Goal: Transaction & Acquisition: Book appointment/travel/reservation

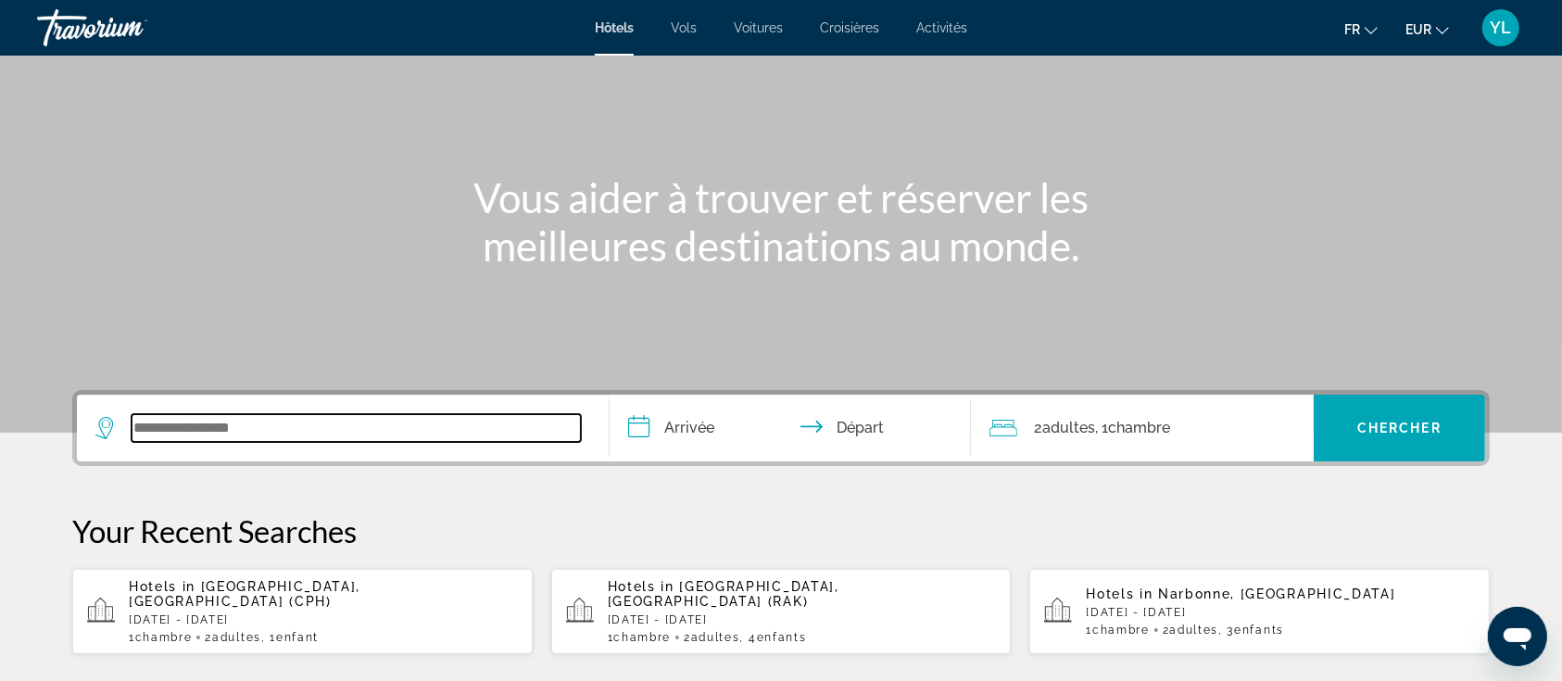
click at [293, 427] on input "Search widget" at bounding box center [356, 428] width 449 height 28
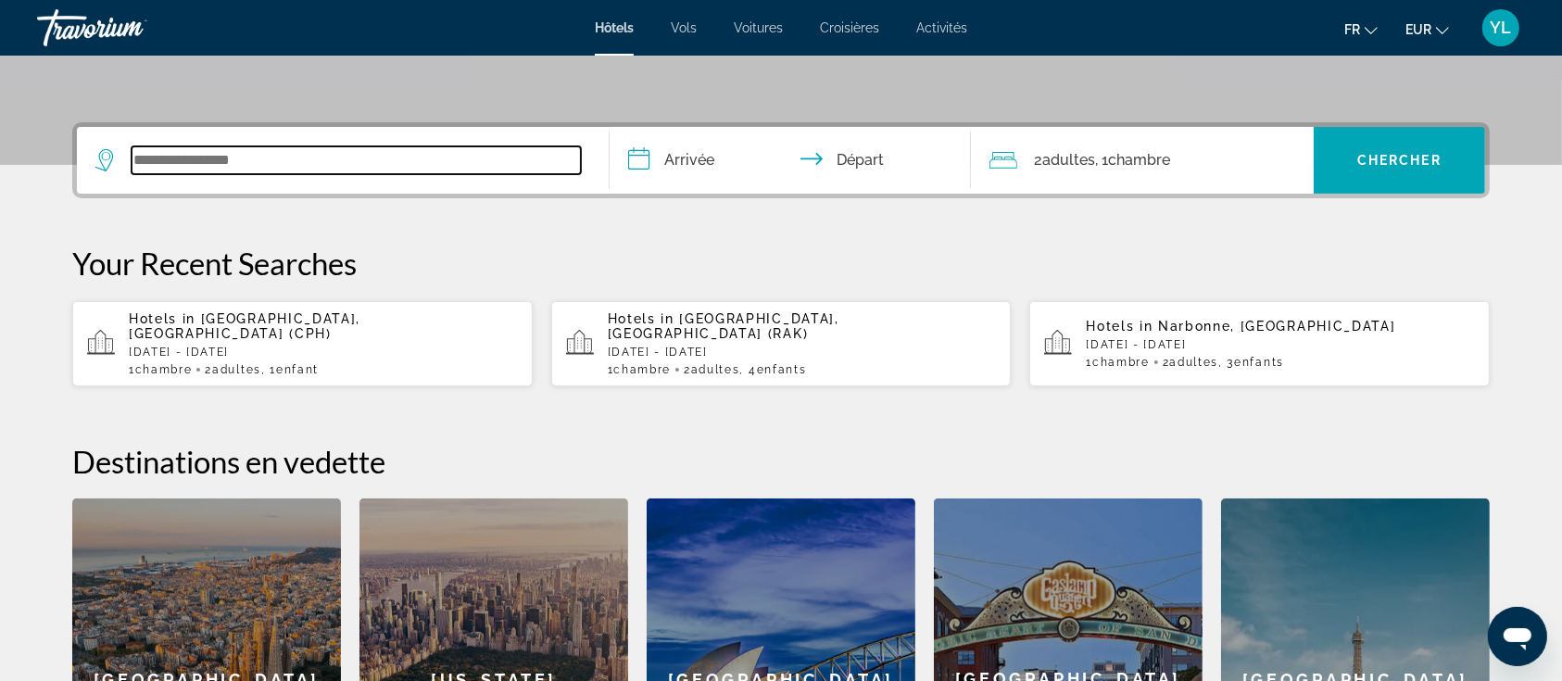
scroll to position [452, 0]
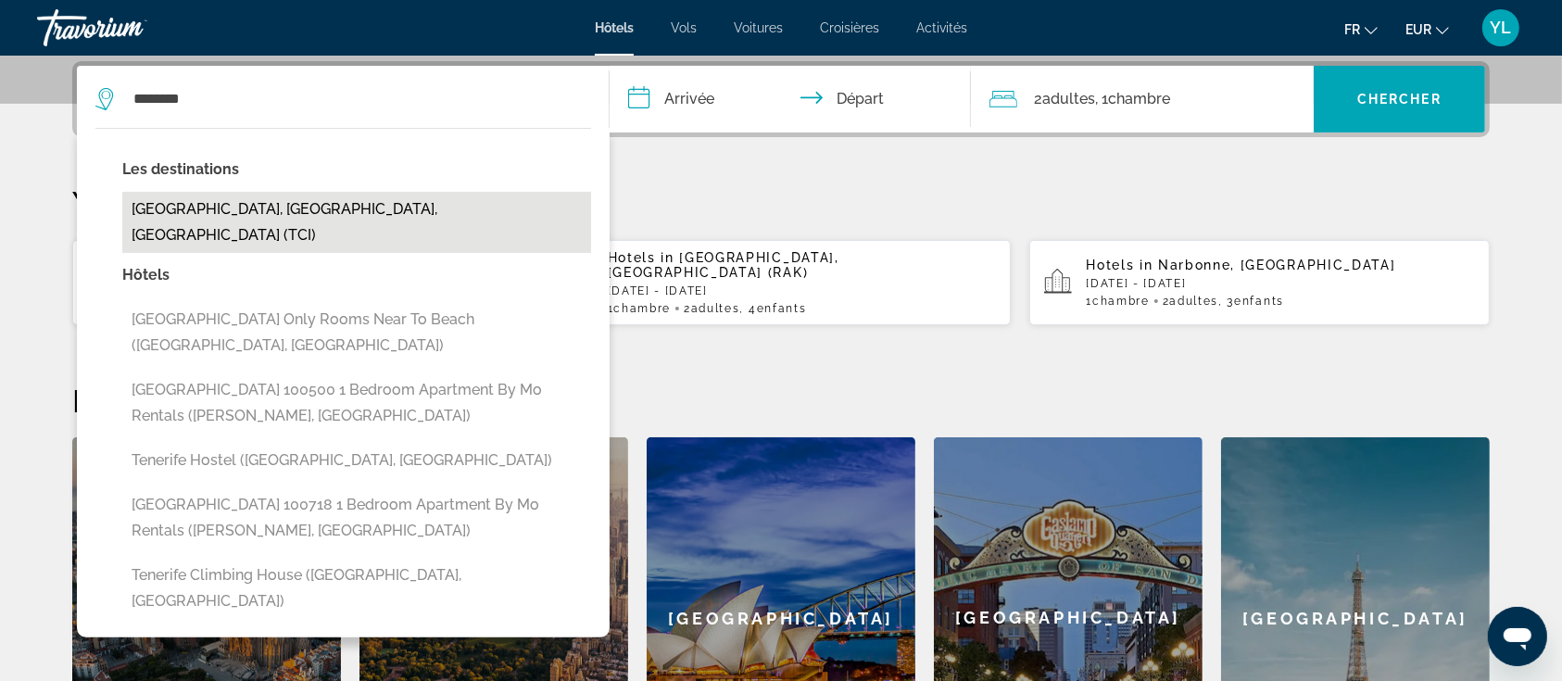
click at [261, 198] on button "[GEOGRAPHIC_DATA], [GEOGRAPHIC_DATA], [GEOGRAPHIC_DATA] (TCI)" at bounding box center [356, 222] width 469 height 61
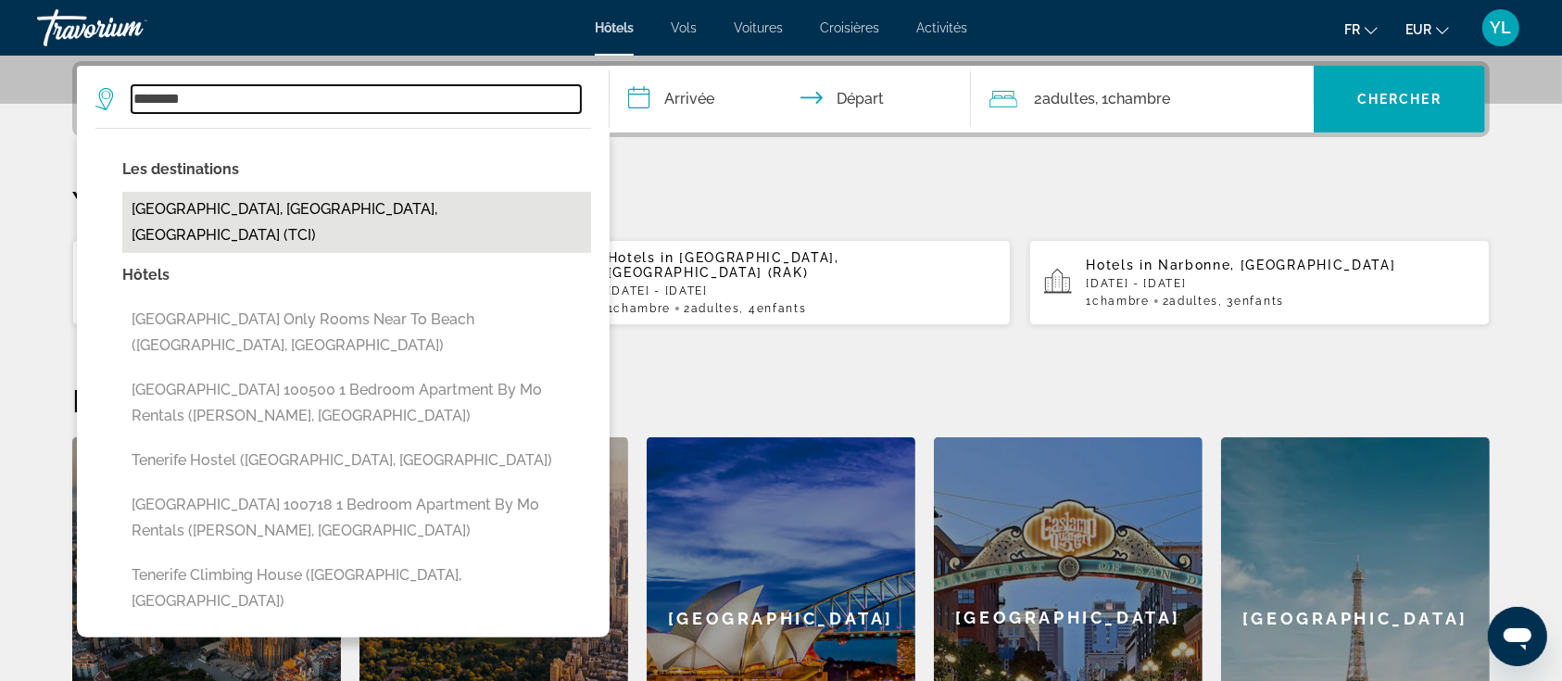
type input "**********"
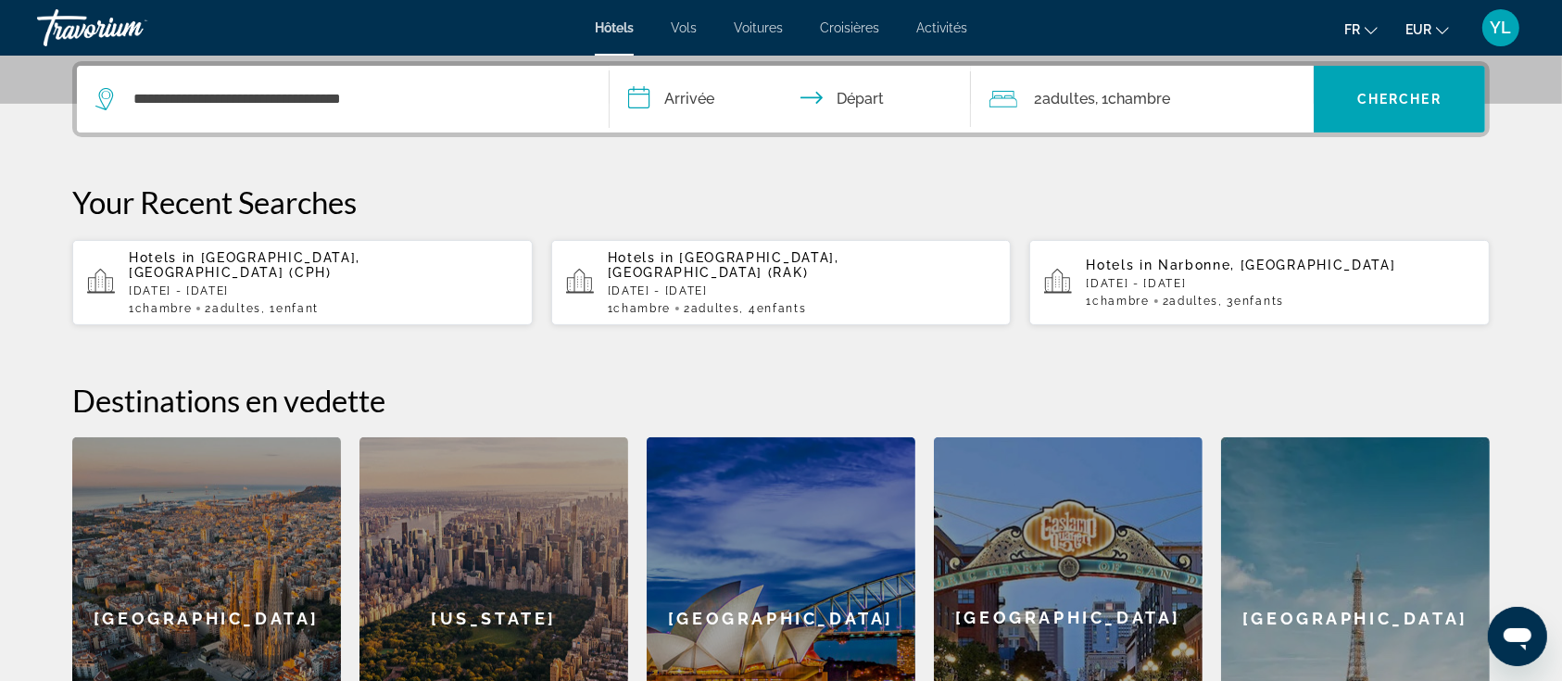
click at [1062, 99] on span "Adultes" at bounding box center [1068, 99] width 53 height 18
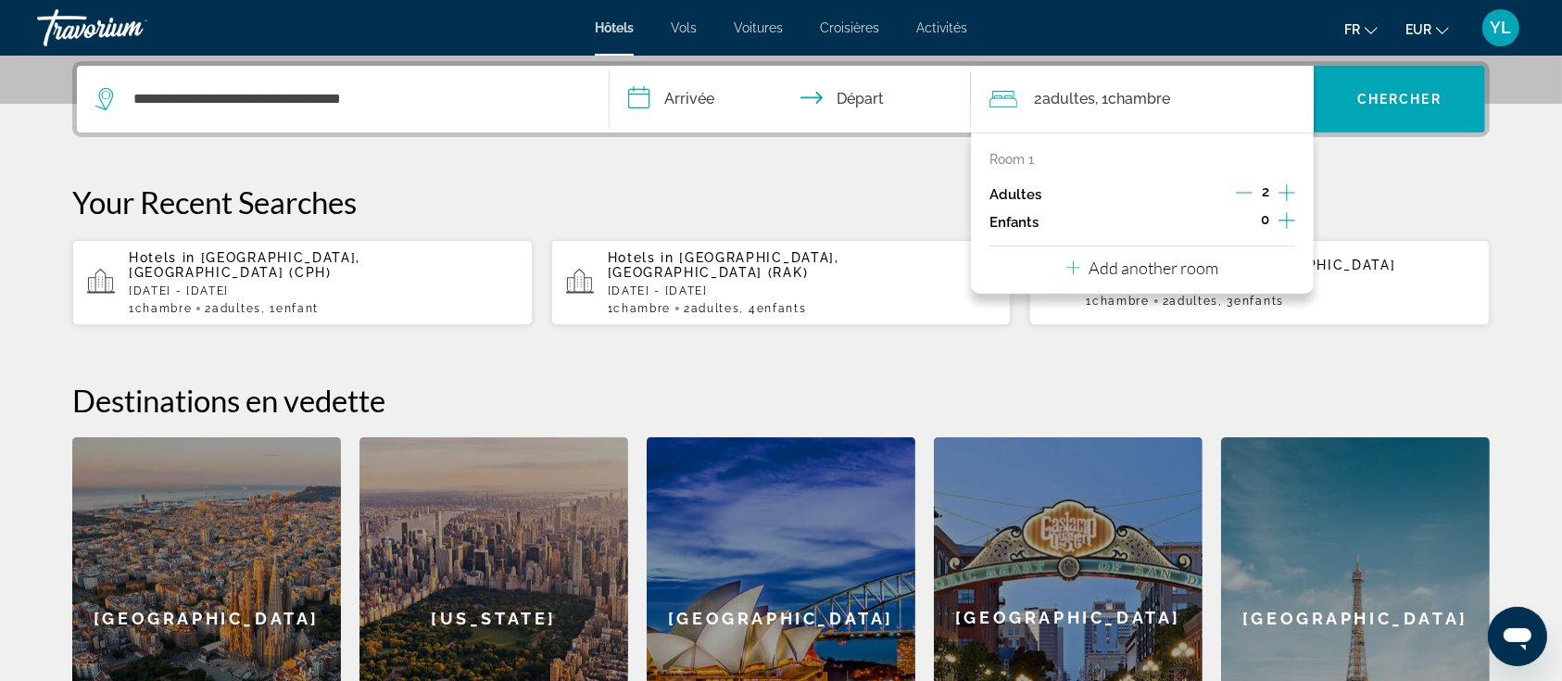
click at [1285, 191] on icon "Increment adults" at bounding box center [1286, 192] width 17 height 17
click at [1290, 216] on icon "Increment children" at bounding box center [1286, 220] width 17 height 22
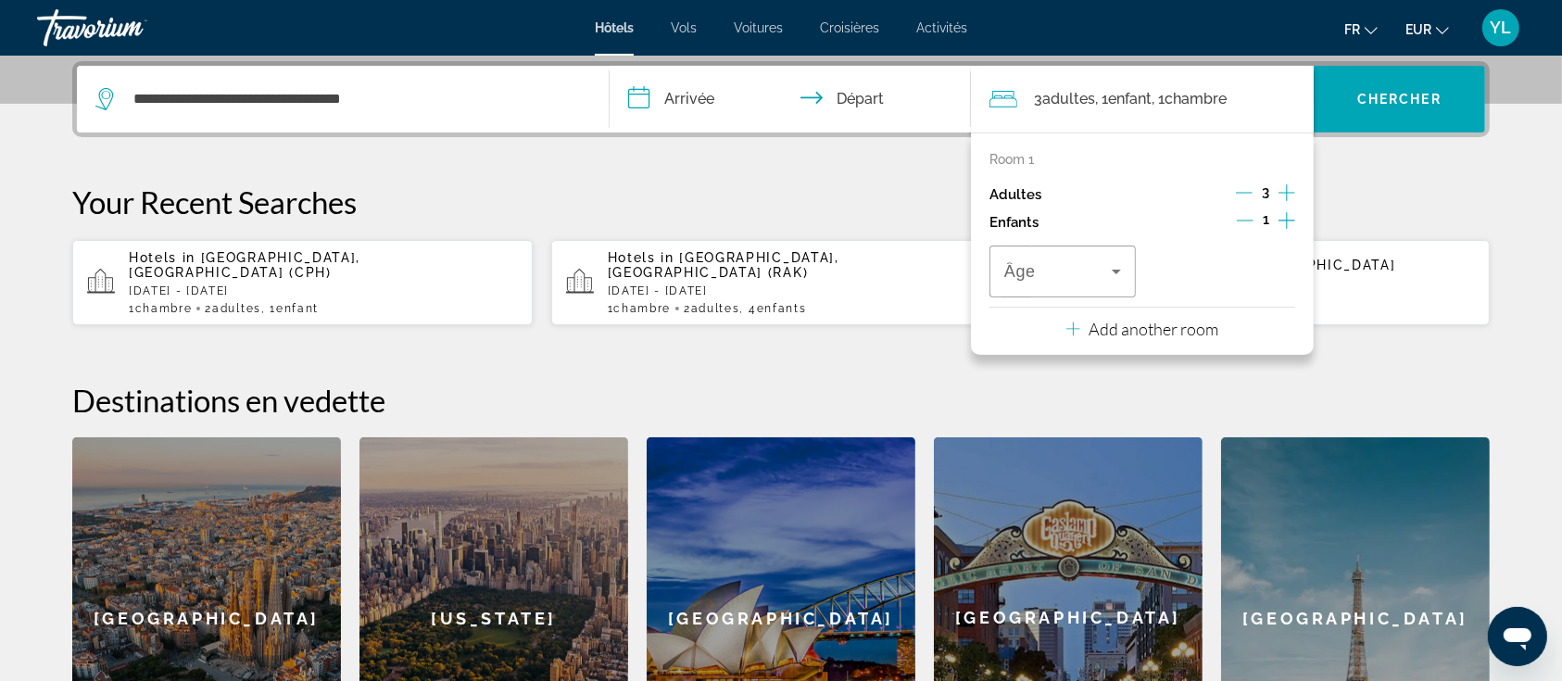
click at [1290, 216] on icon "Increment children" at bounding box center [1286, 220] width 17 height 22
click at [1087, 270] on span "Travelers: 3 adults, 2 children" at bounding box center [1057, 271] width 107 height 22
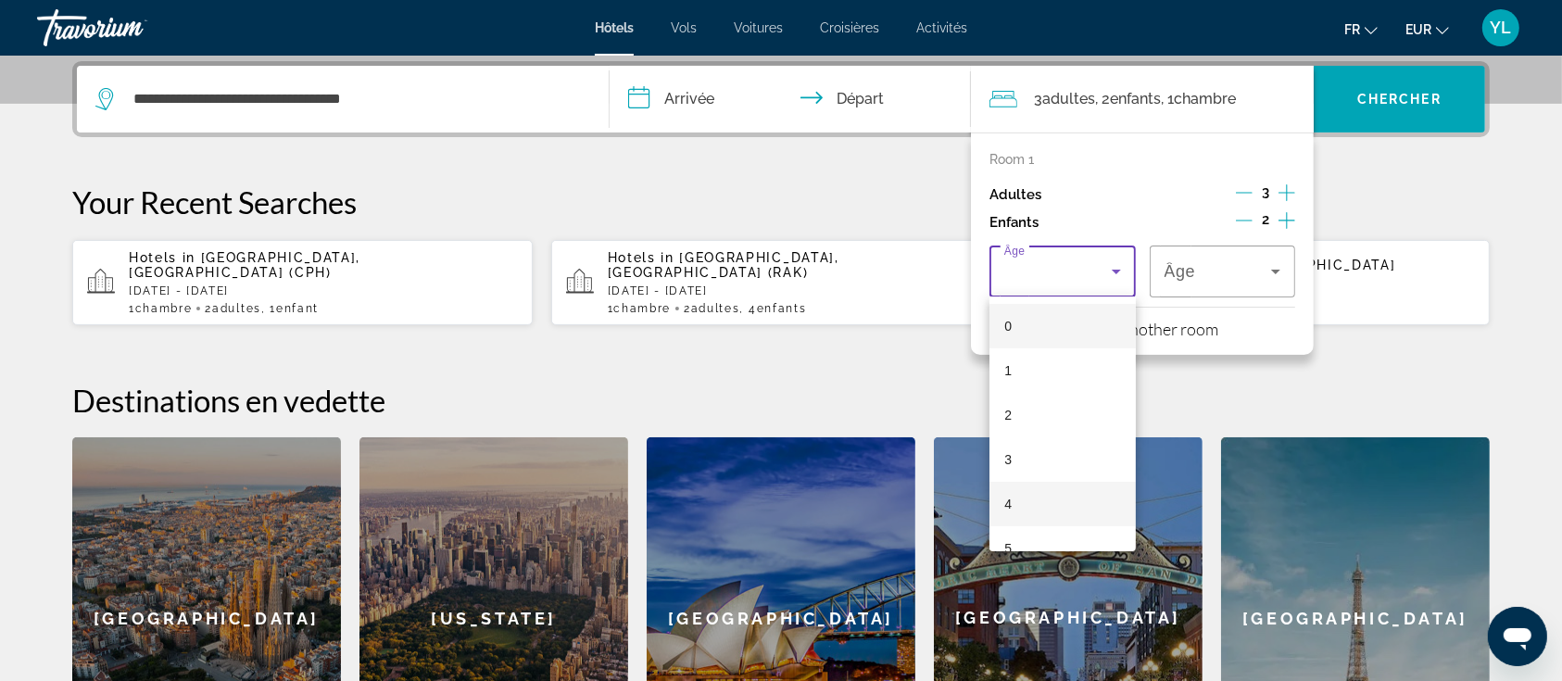
drag, startPoint x: 1032, startPoint y: 534, endPoint x: 1074, endPoint y: 505, distance: 51.1
click at [1034, 534] on mat-option "5" at bounding box center [1062, 548] width 146 height 44
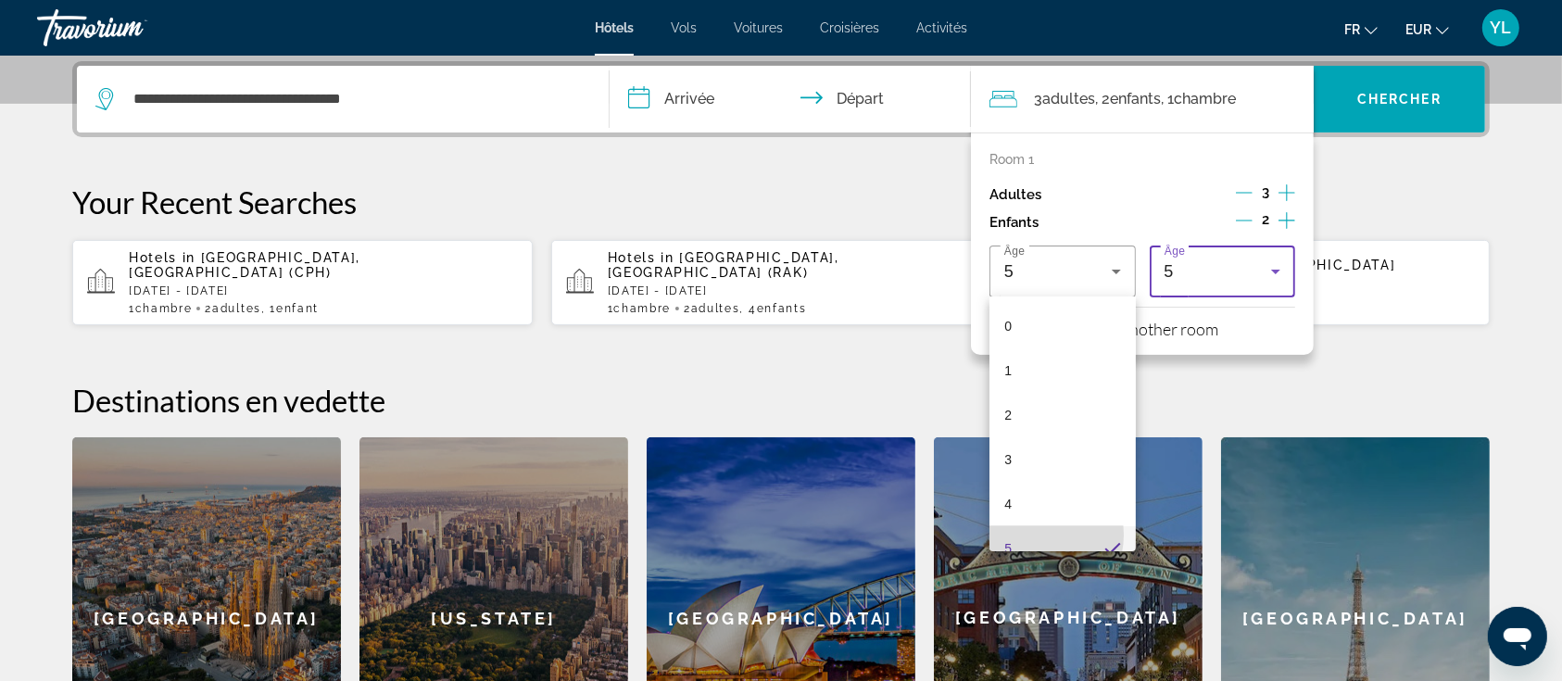
scroll to position [0, 0]
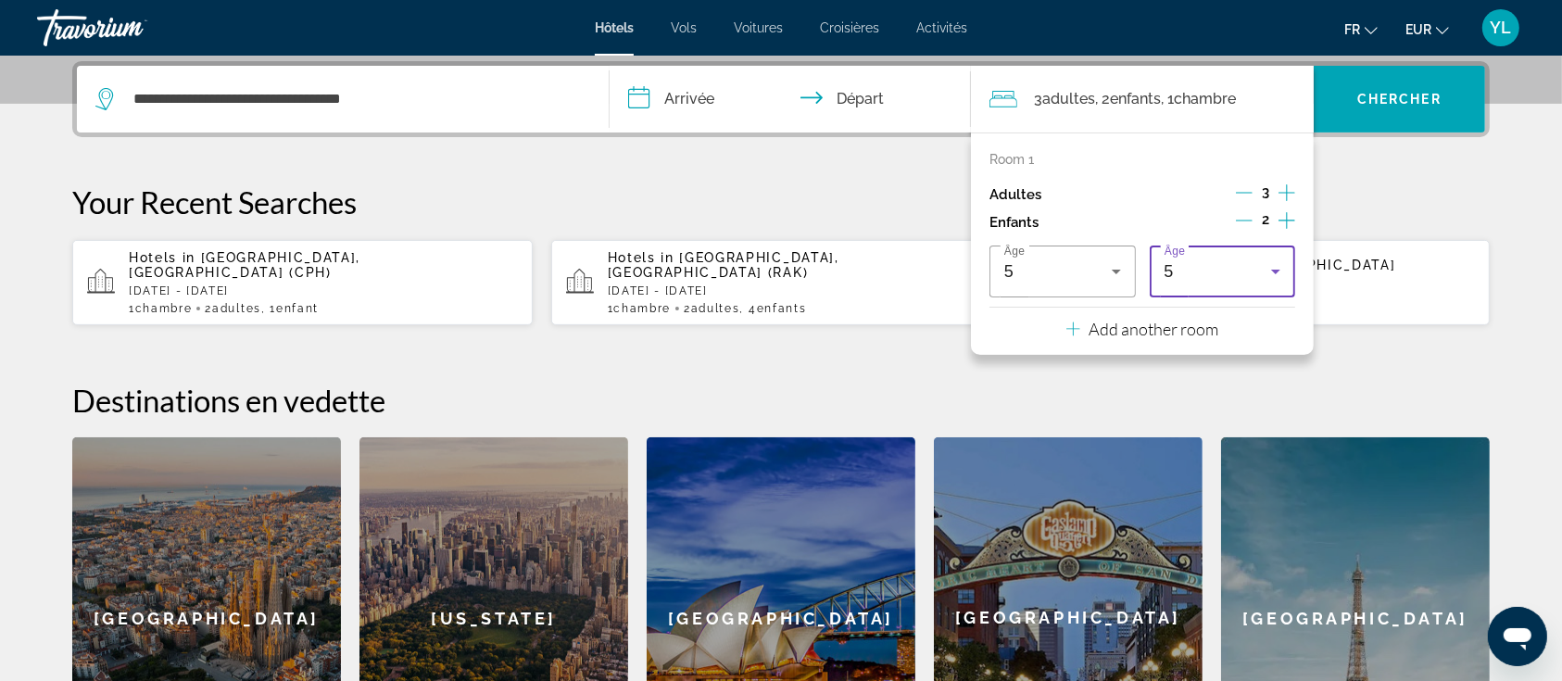
click at [1220, 268] on div "5" at bounding box center [1217, 271] width 107 height 22
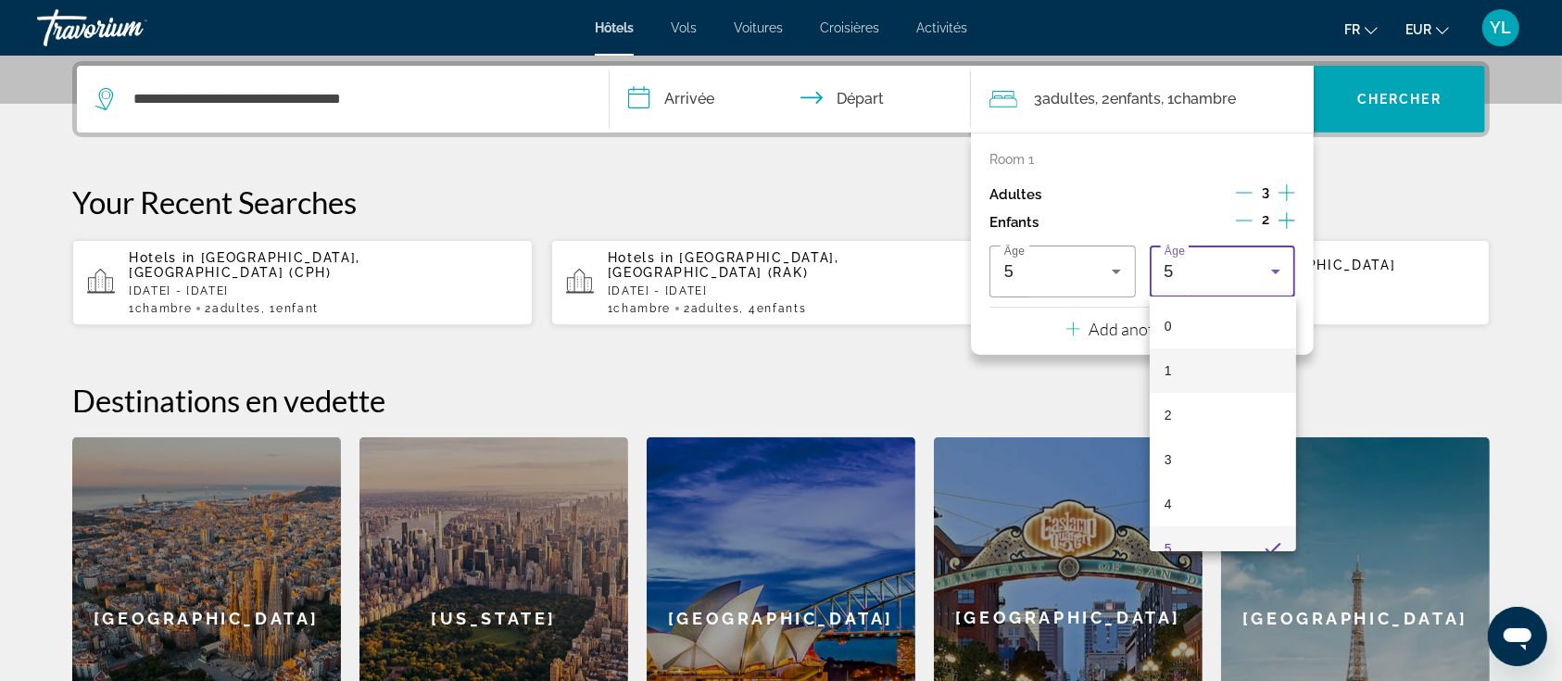
scroll to position [19, 0]
click at [1213, 530] on mat-option "5" at bounding box center [1223, 529] width 146 height 44
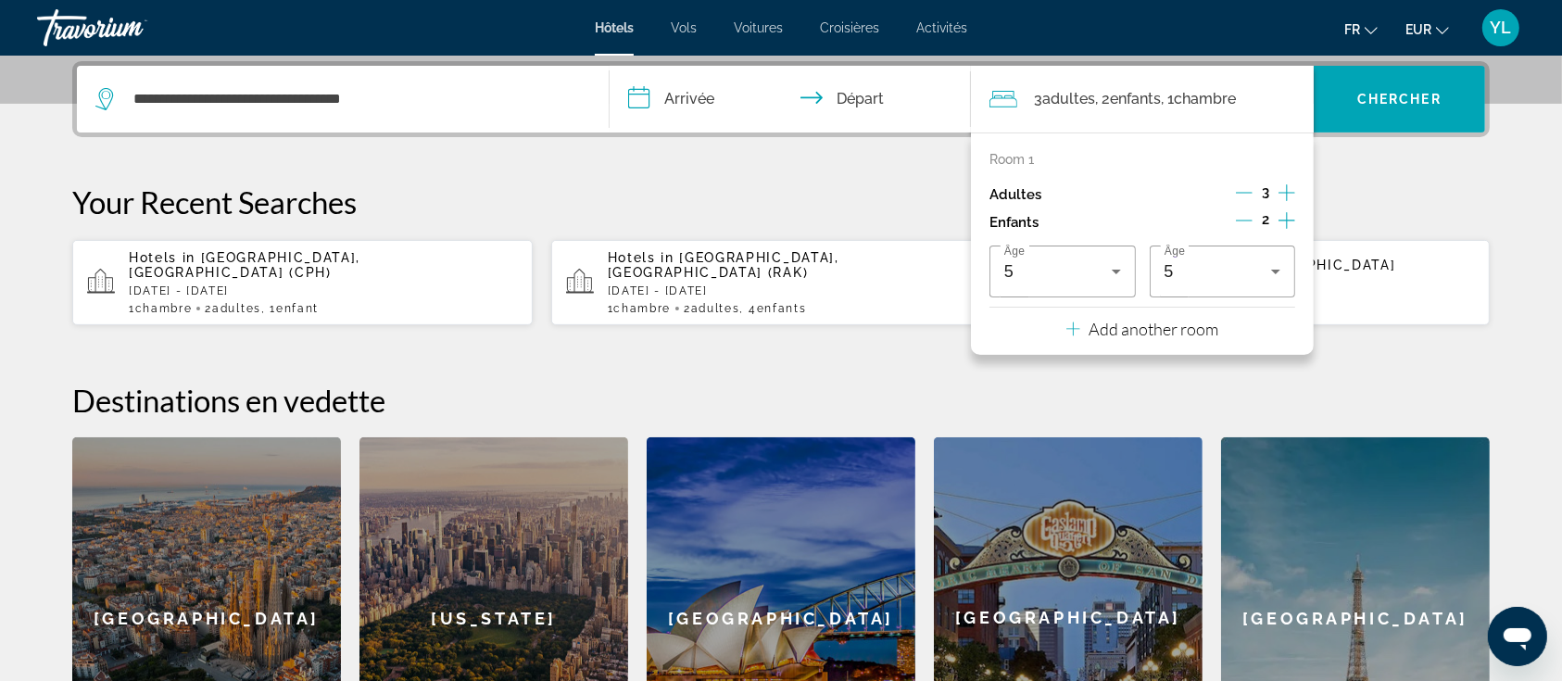
click at [647, 86] on input "**********" at bounding box center [793, 102] width 369 height 72
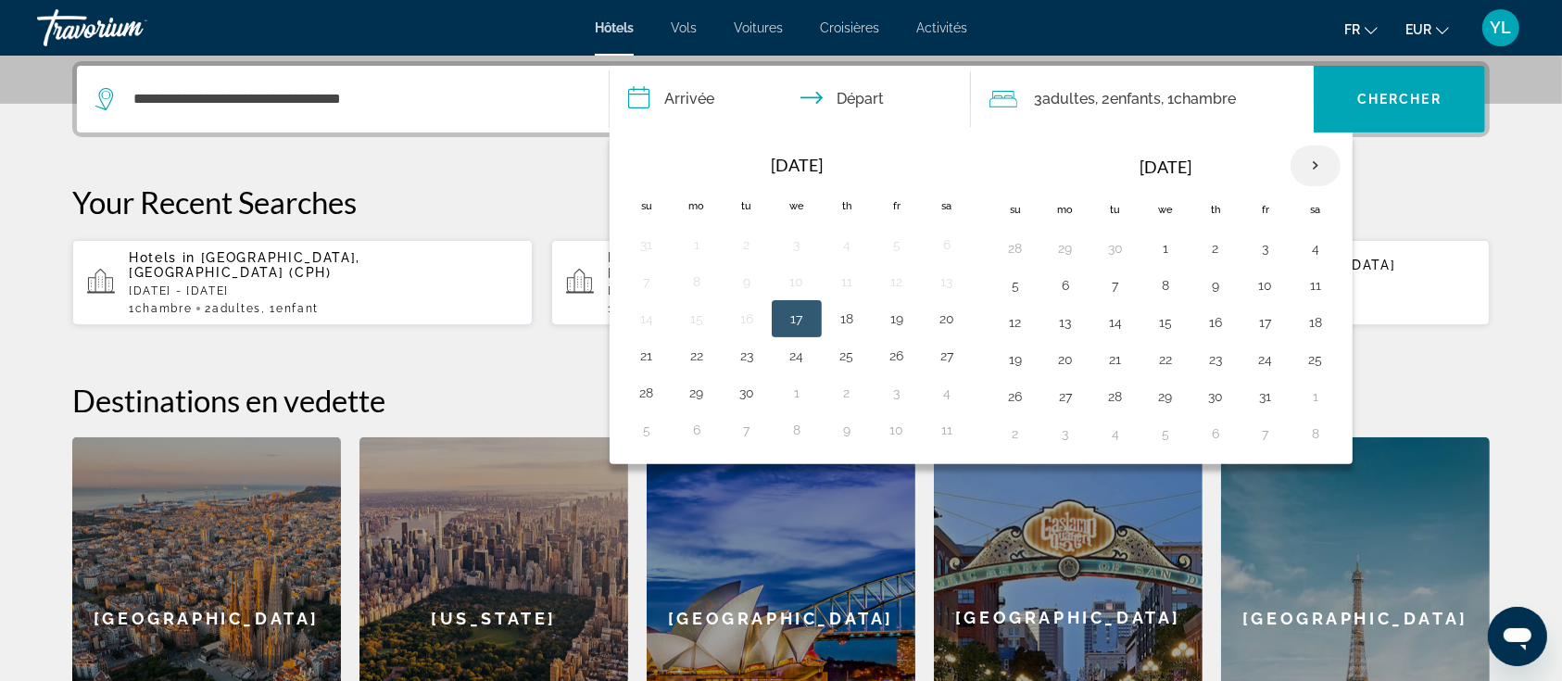
click at [1304, 159] on th "Next month" at bounding box center [1315, 165] width 50 height 41
click at [652, 163] on th "Previous month" at bounding box center [647, 165] width 50 height 41
click at [1312, 159] on th "Next month" at bounding box center [1315, 165] width 50 height 41
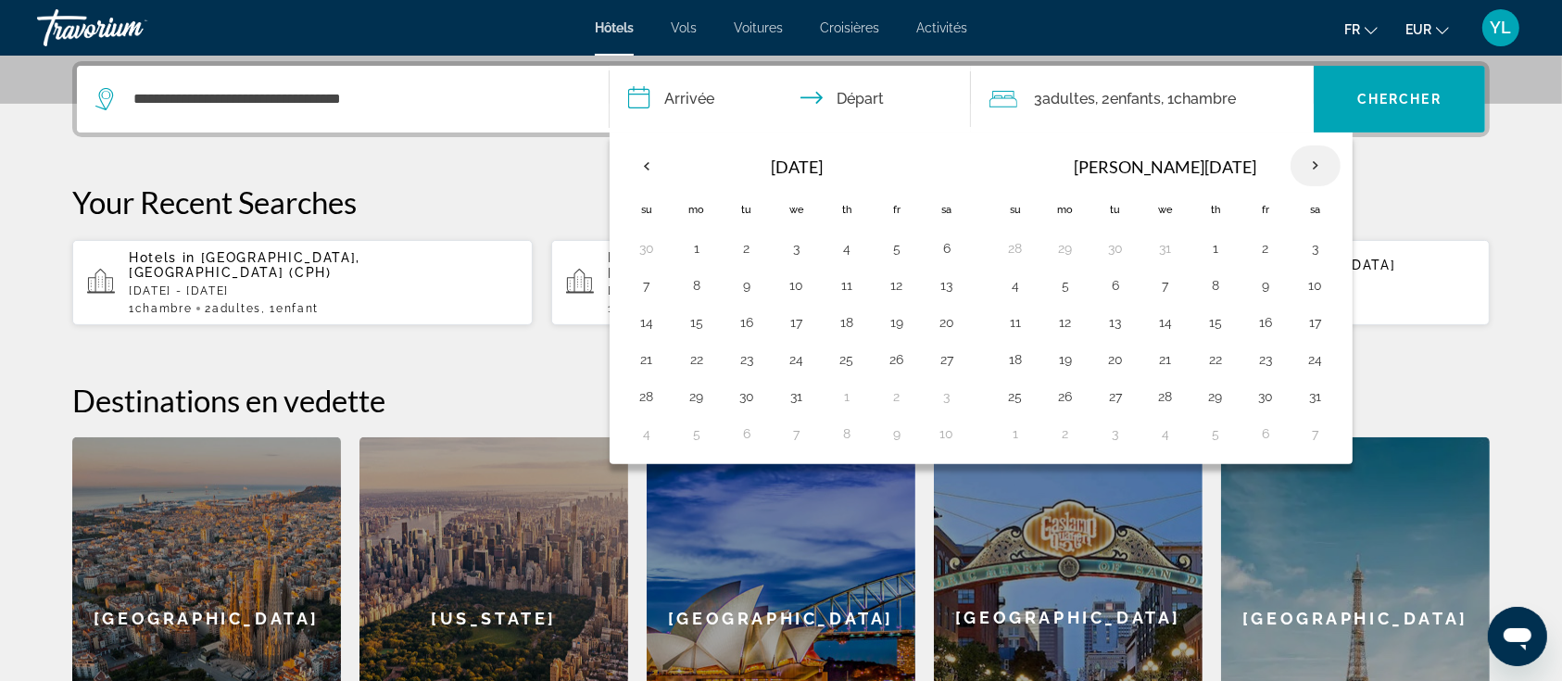
click at [1312, 159] on th "Next month" at bounding box center [1315, 165] width 50 height 41
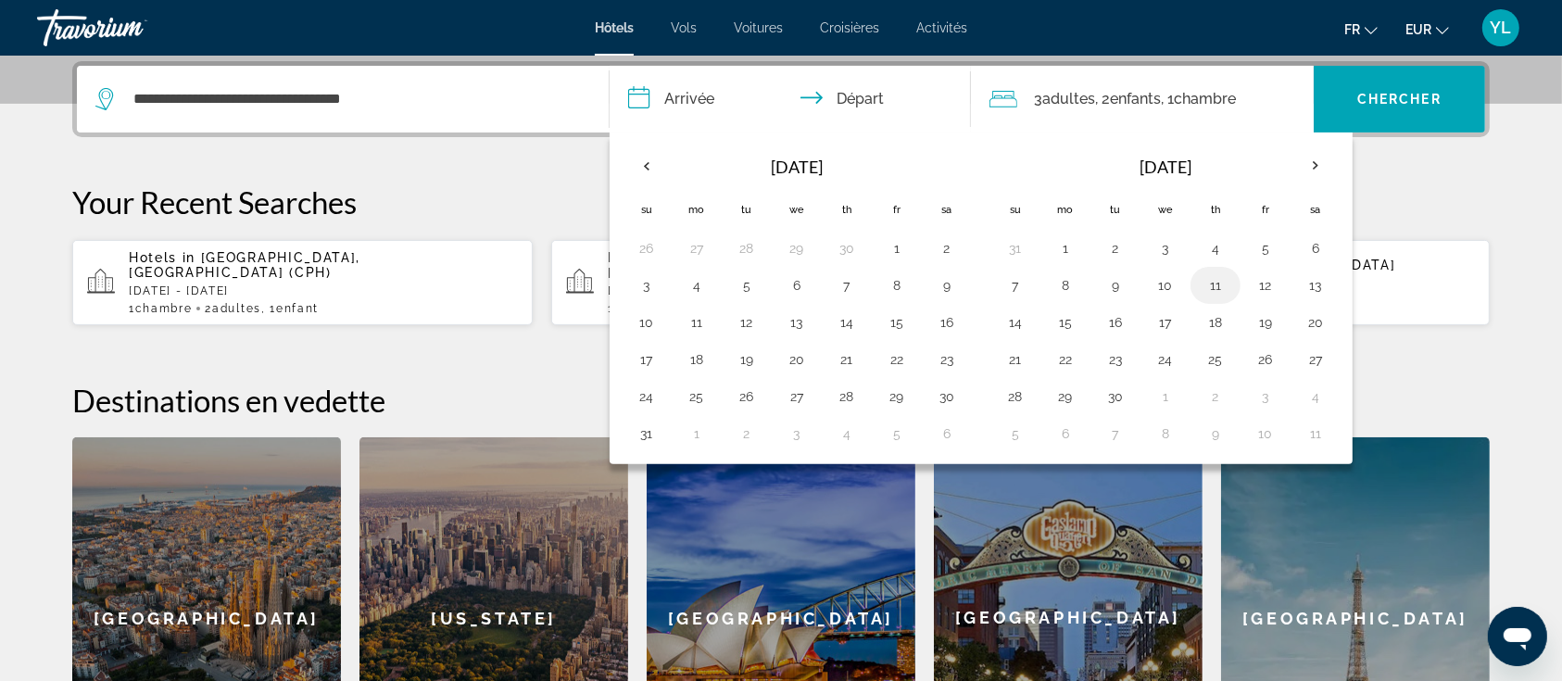
click at [1213, 285] on button "11" at bounding box center [1215, 285] width 30 height 26
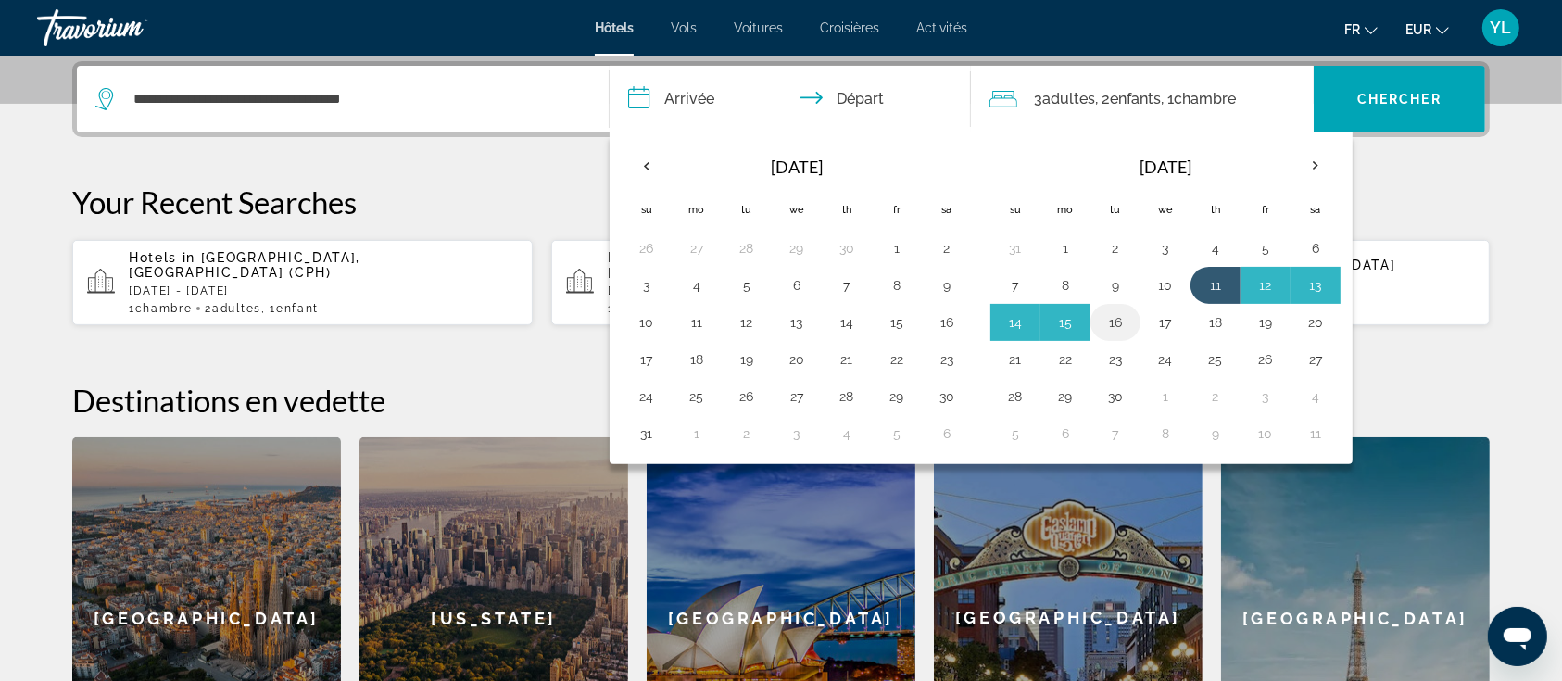
click at [1100, 317] on button "16" at bounding box center [1115, 322] width 30 height 26
type input "**********"
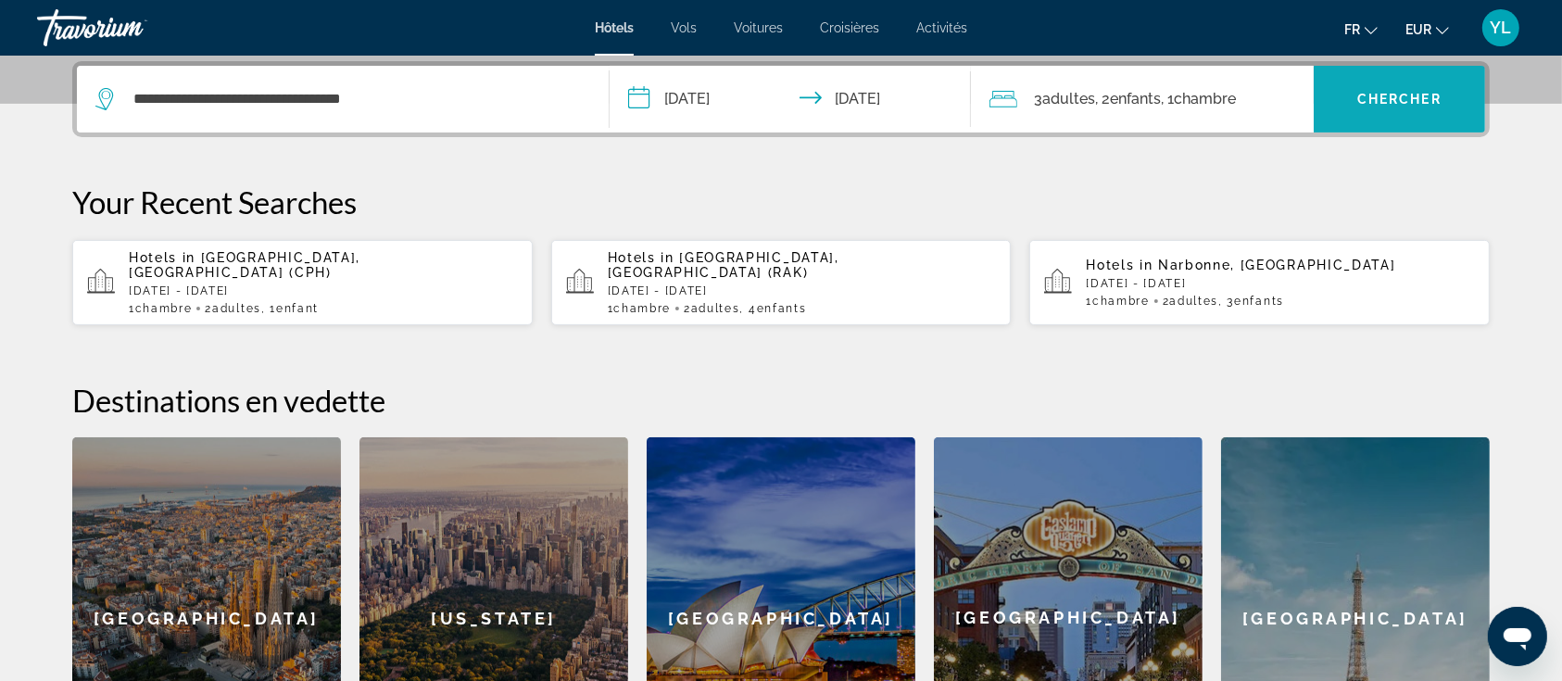
click at [1375, 81] on span "Search widget" at bounding box center [1398, 99] width 171 height 44
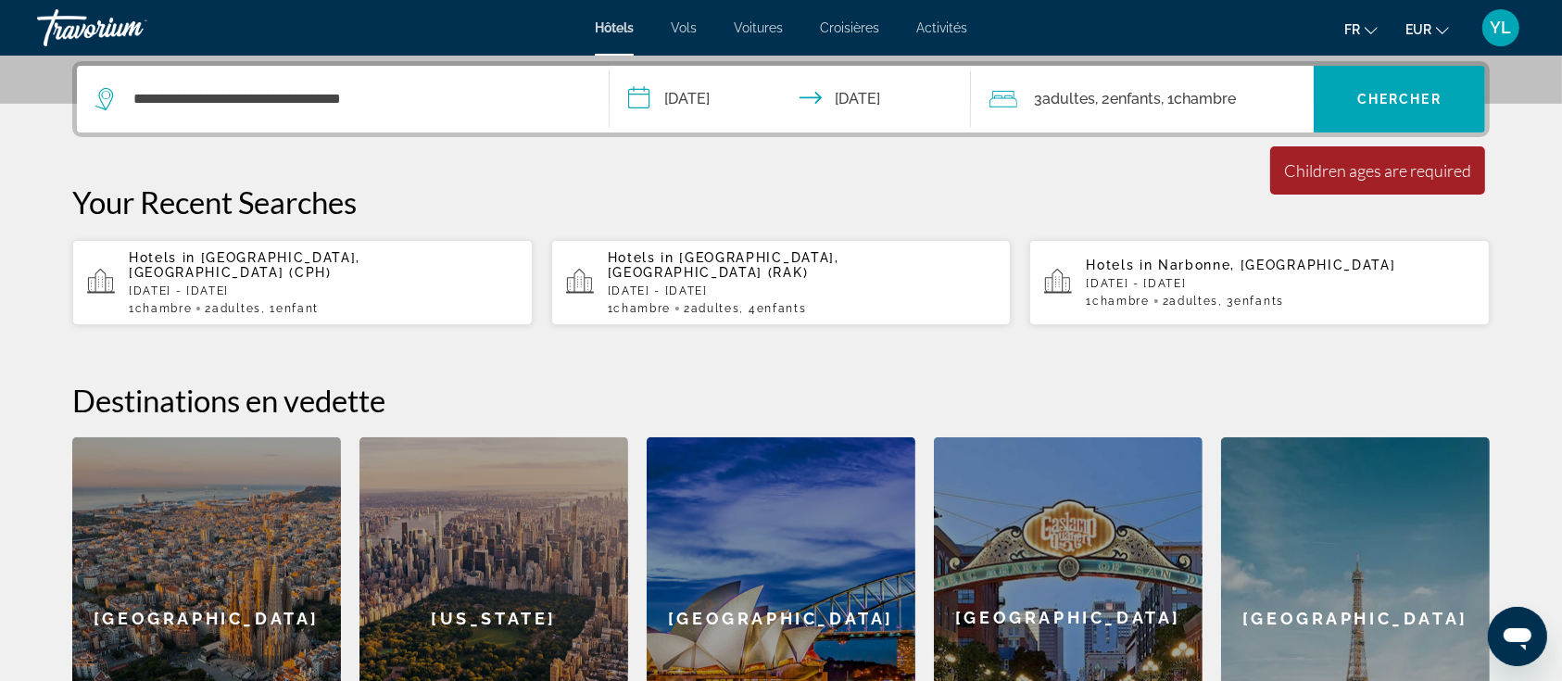
click at [1160, 101] on span "Enfants" at bounding box center [1135, 99] width 51 height 18
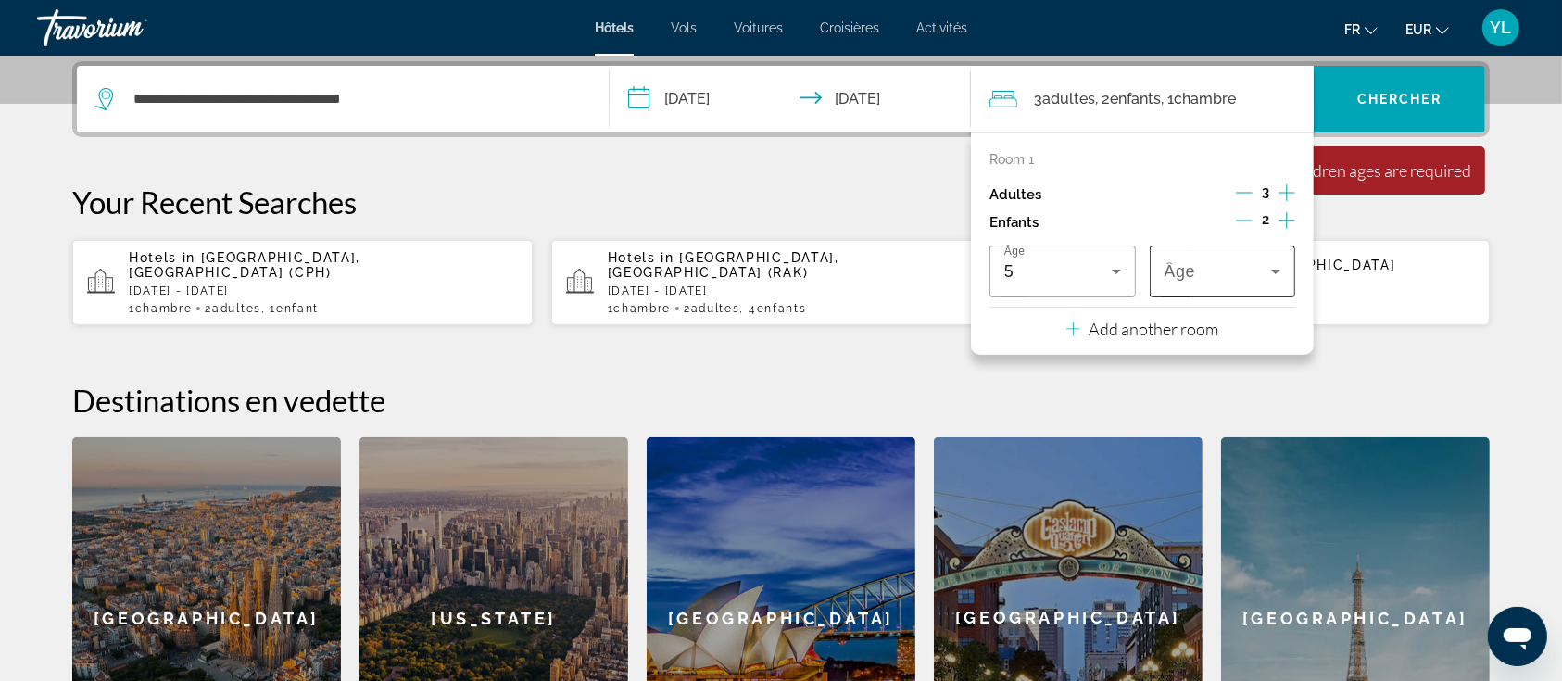
click at [1277, 270] on icon "Travelers: 3 adults, 2 children" at bounding box center [1275, 271] width 22 height 22
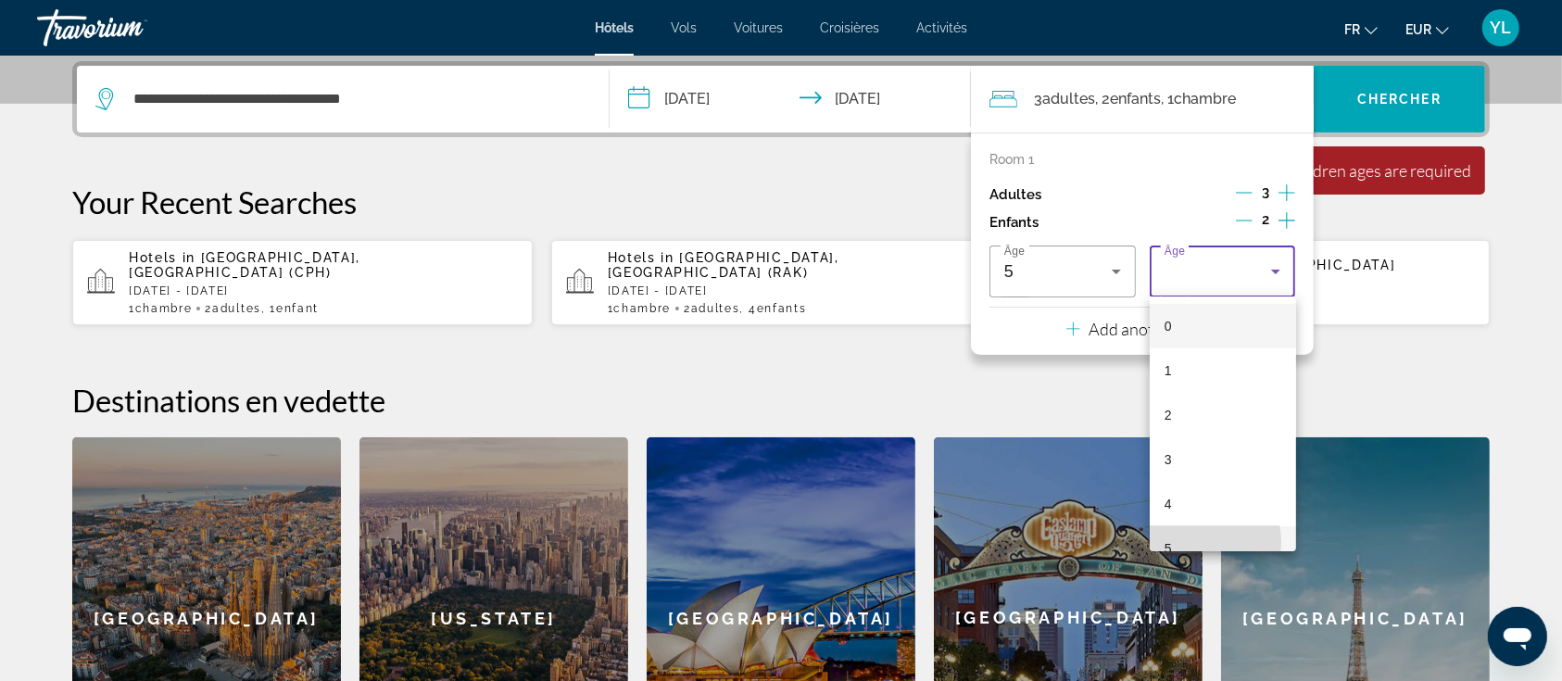
click at [1197, 542] on mat-option "5" at bounding box center [1223, 548] width 146 height 44
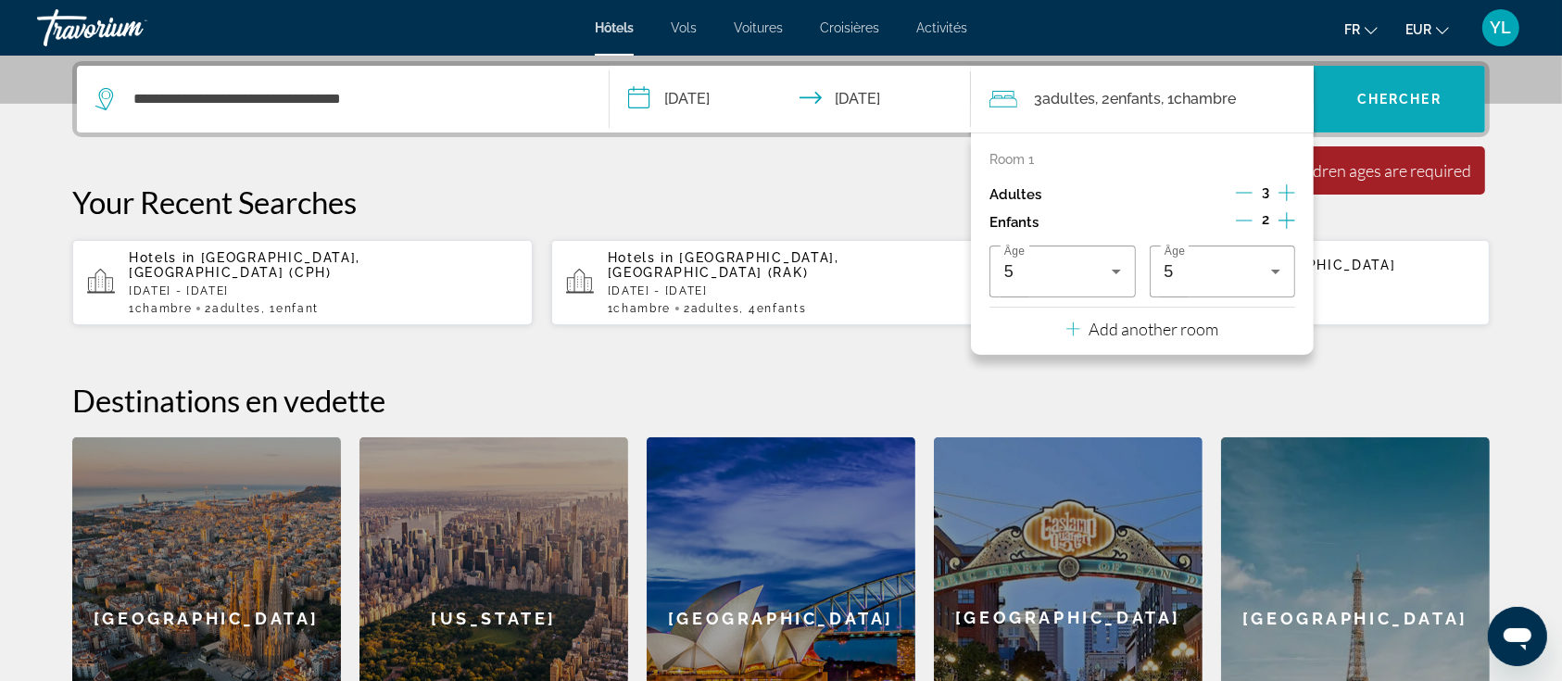
click at [1397, 94] on span "Chercher" at bounding box center [1399, 99] width 84 height 15
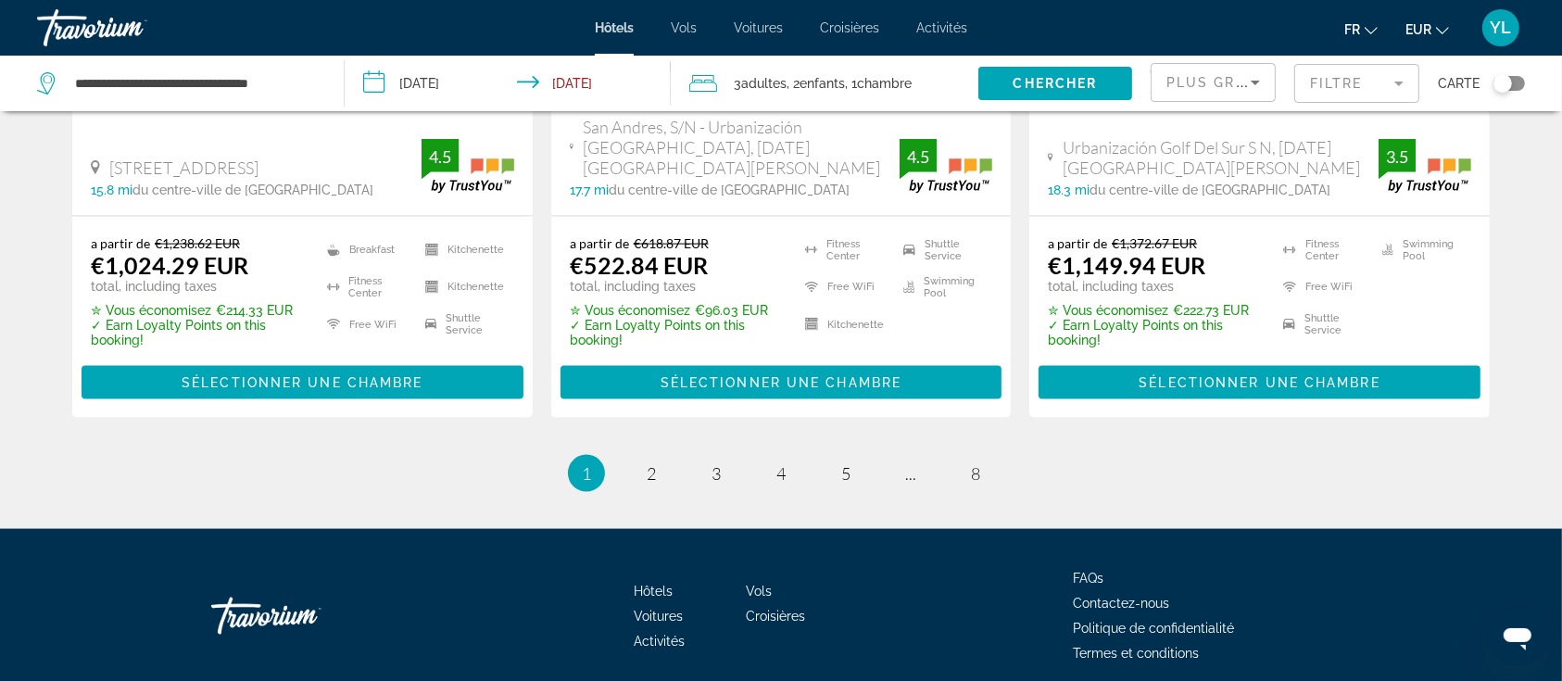
scroll to position [2605, 0]
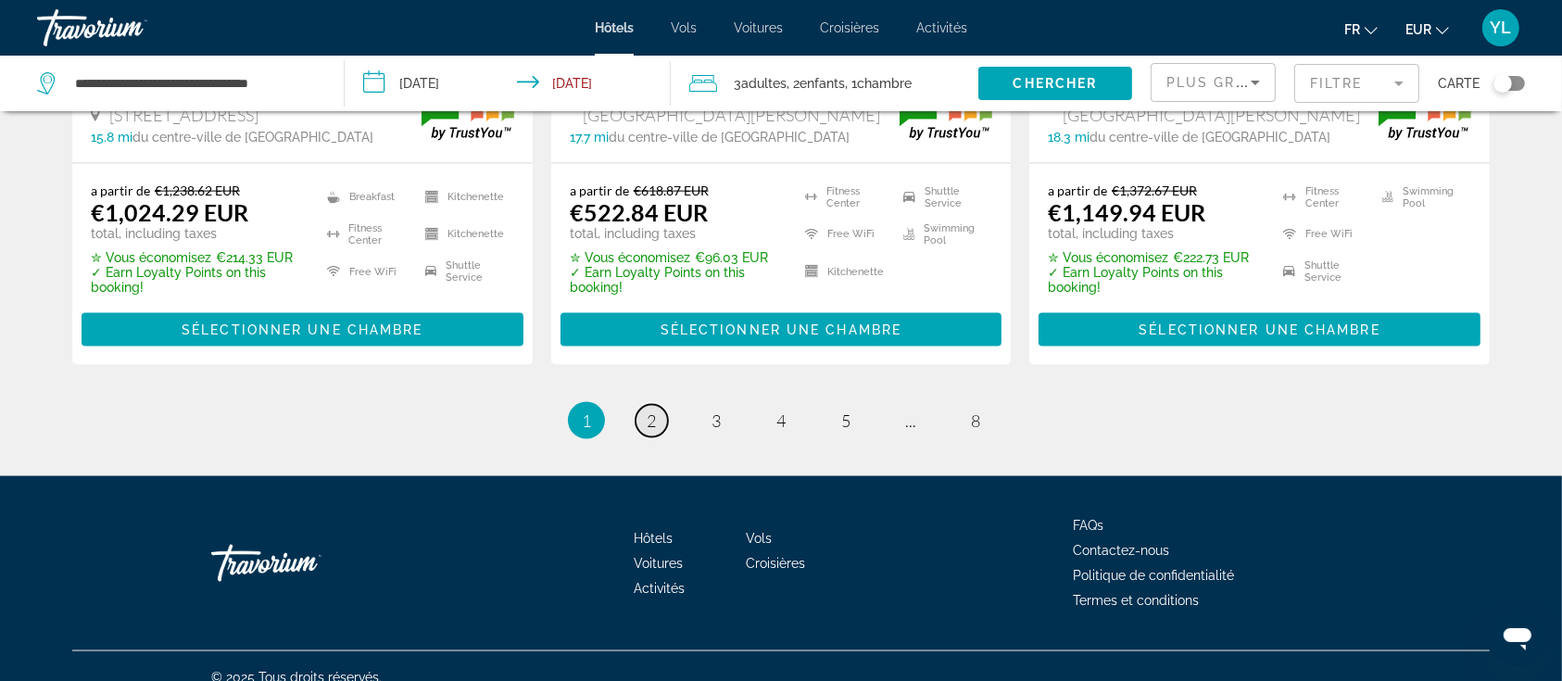
click at [655, 410] on span "2" at bounding box center [651, 420] width 9 height 20
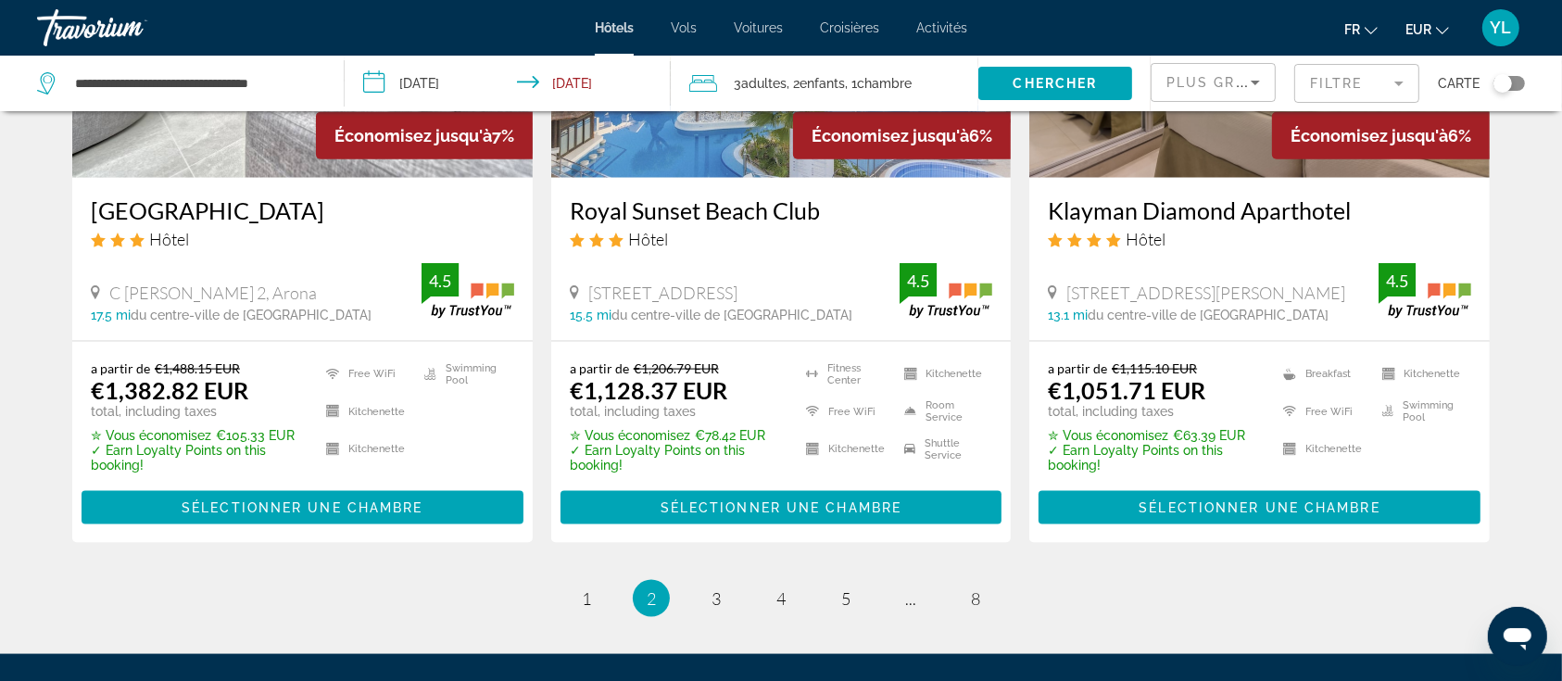
scroll to position [2590, 0]
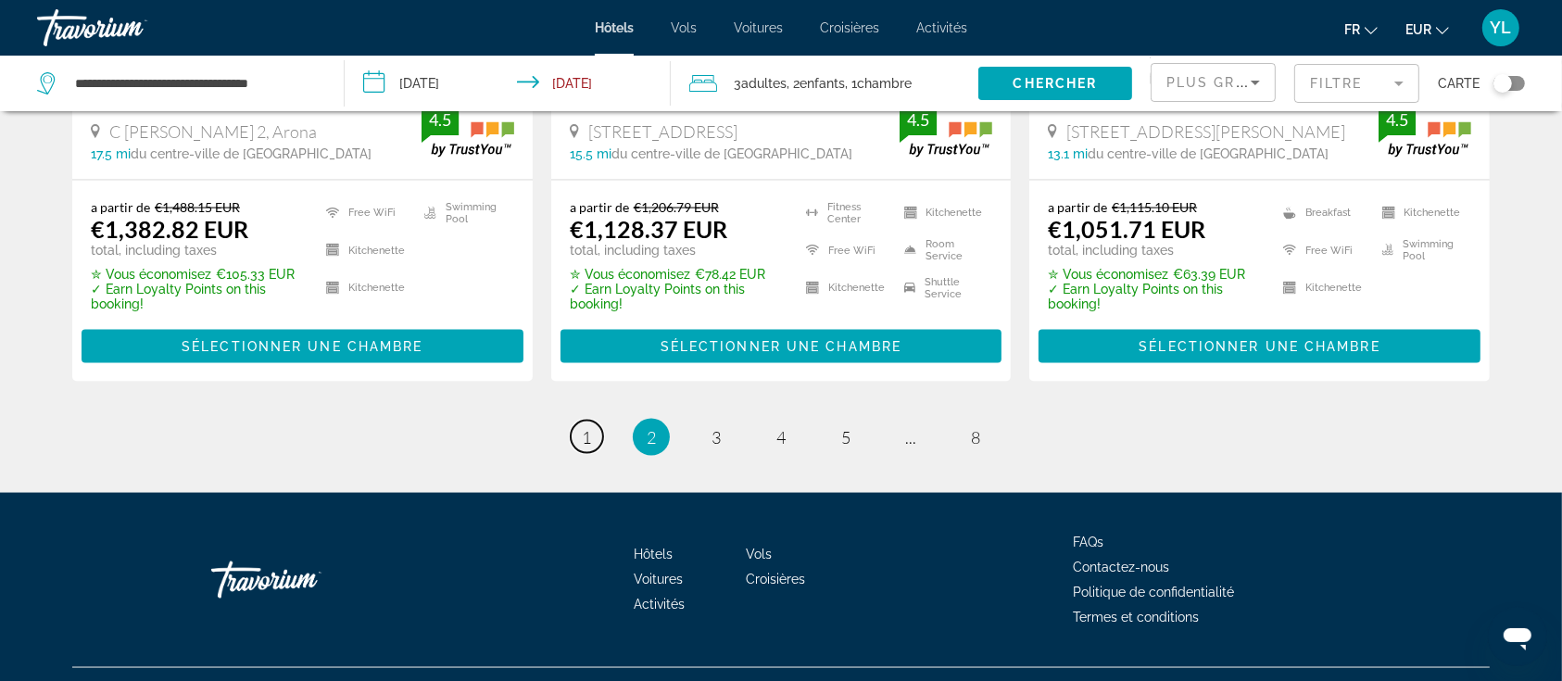
drag, startPoint x: 584, startPoint y: 393, endPoint x: 637, endPoint y: 389, distance: 52.9
click at [585, 427] on span "1" at bounding box center [586, 437] width 9 height 20
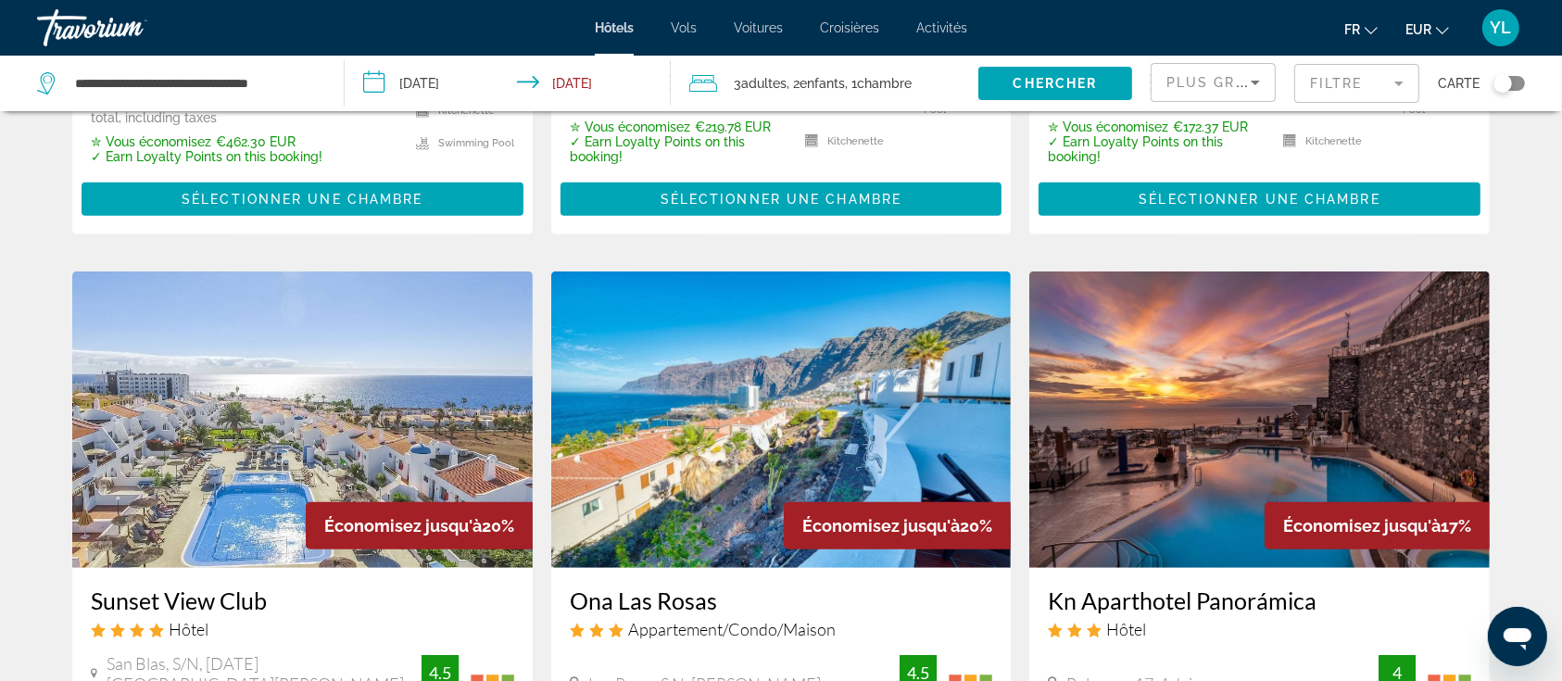
scroll to position [1112, 0]
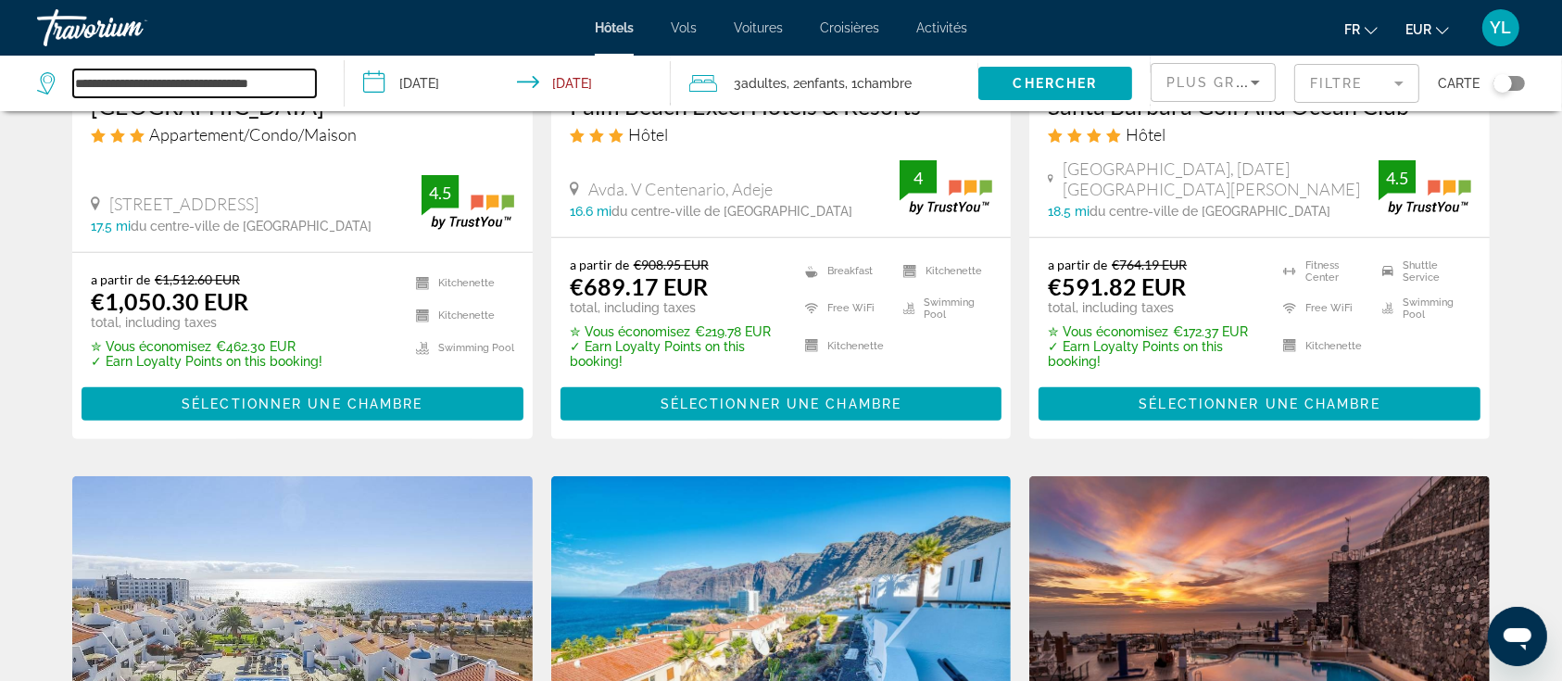
click at [198, 72] on input "**********" at bounding box center [194, 83] width 243 height 28
drag, startPoint x: 301, startPoint y: 78, endPoint x: 65, endPoint y: 71, distance: 236.3
click at [65, 71] on div "**********" at bounding box center [176, 83] width 279 height 28
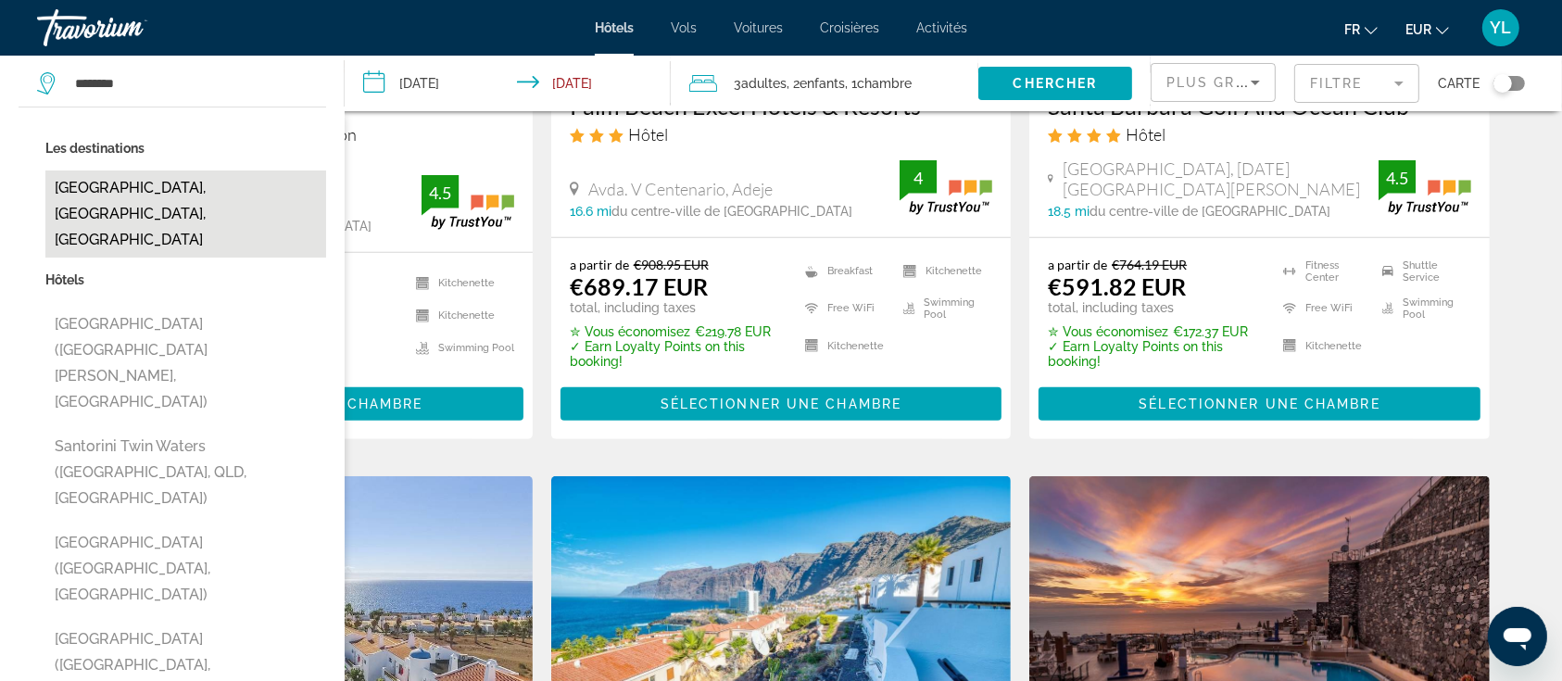
click at [157, 182] on button "[GEOGRAPHIC_DATA], [GEOGRAPHIC_DATA], [GEOGRAPHIC_DATA]" at bounding box center [185, 213] width 281 height 87
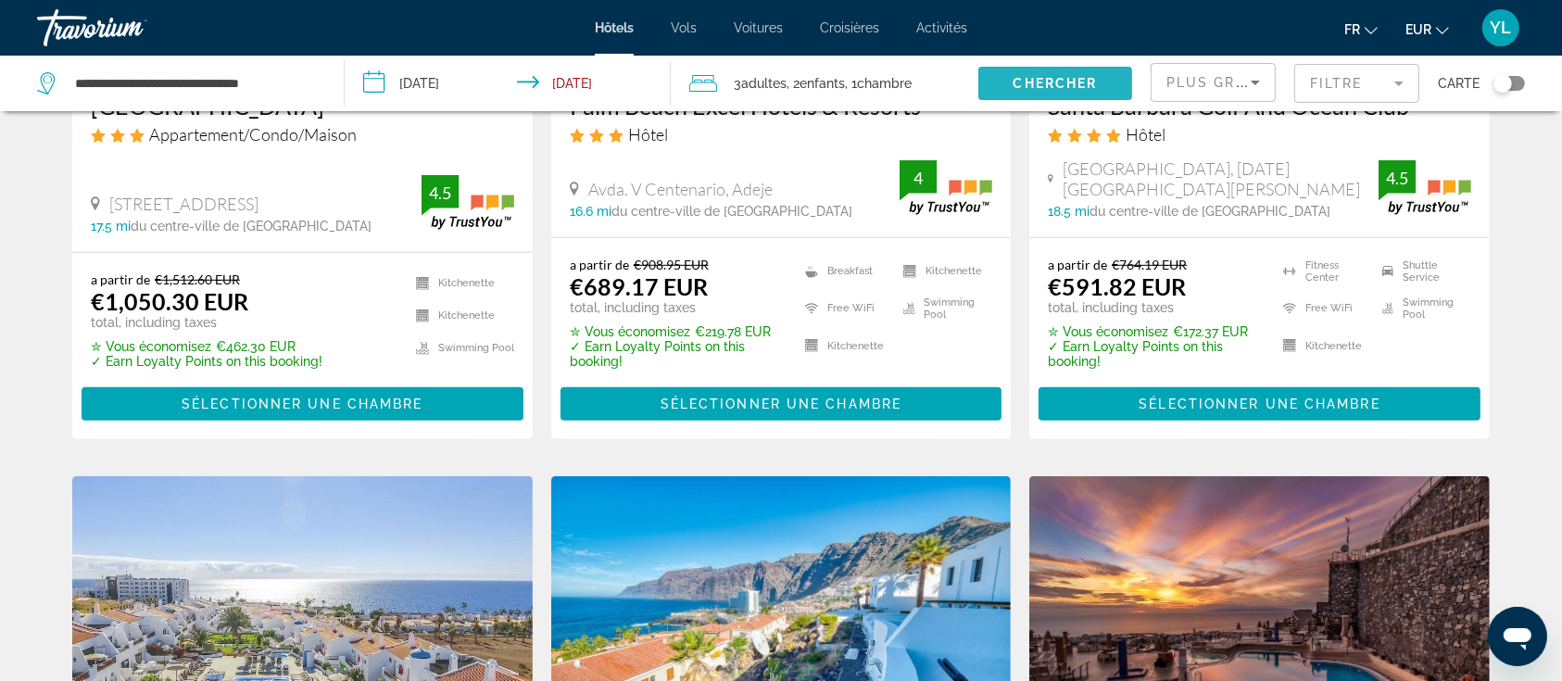
click at [1068, 81] on span "Chercher" at bounding box center [1055, 83] width 84 height 15
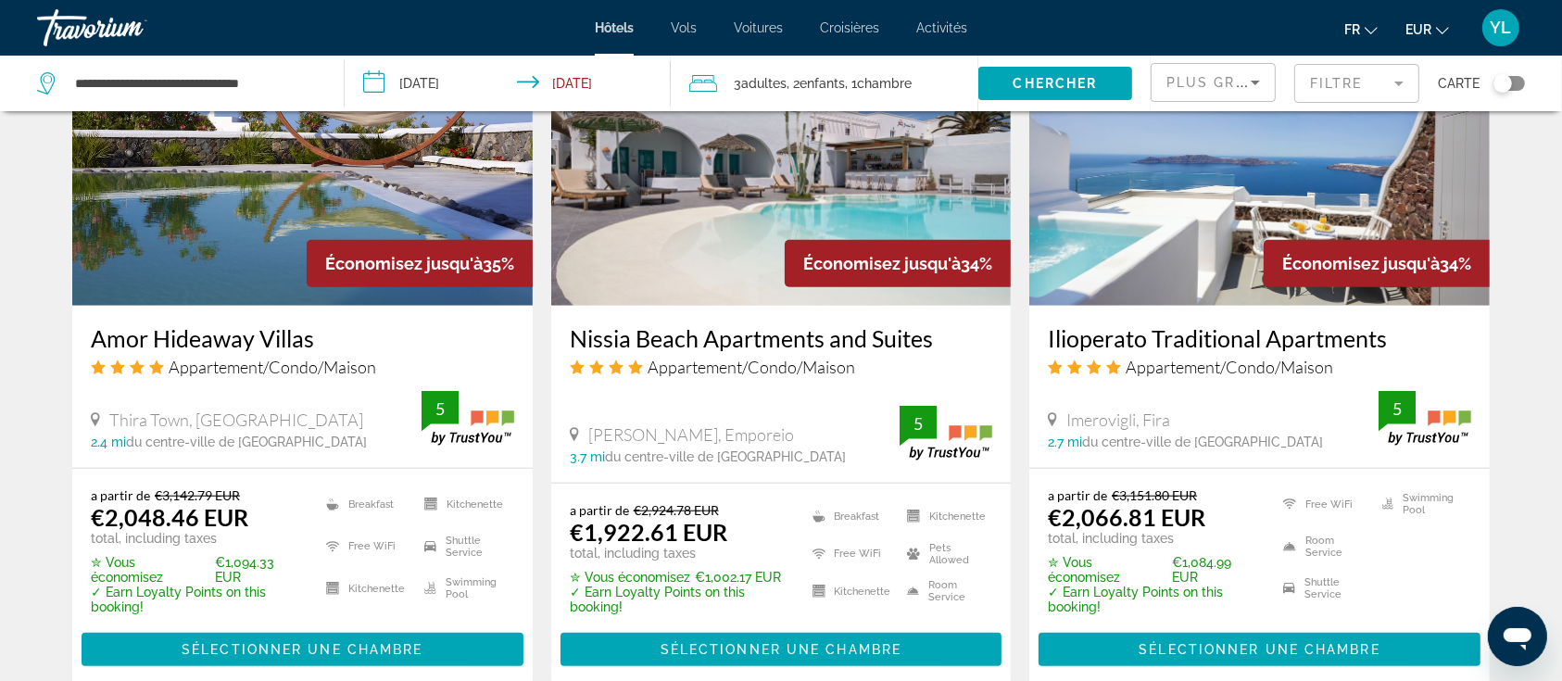
scroll to position [1573, 0]
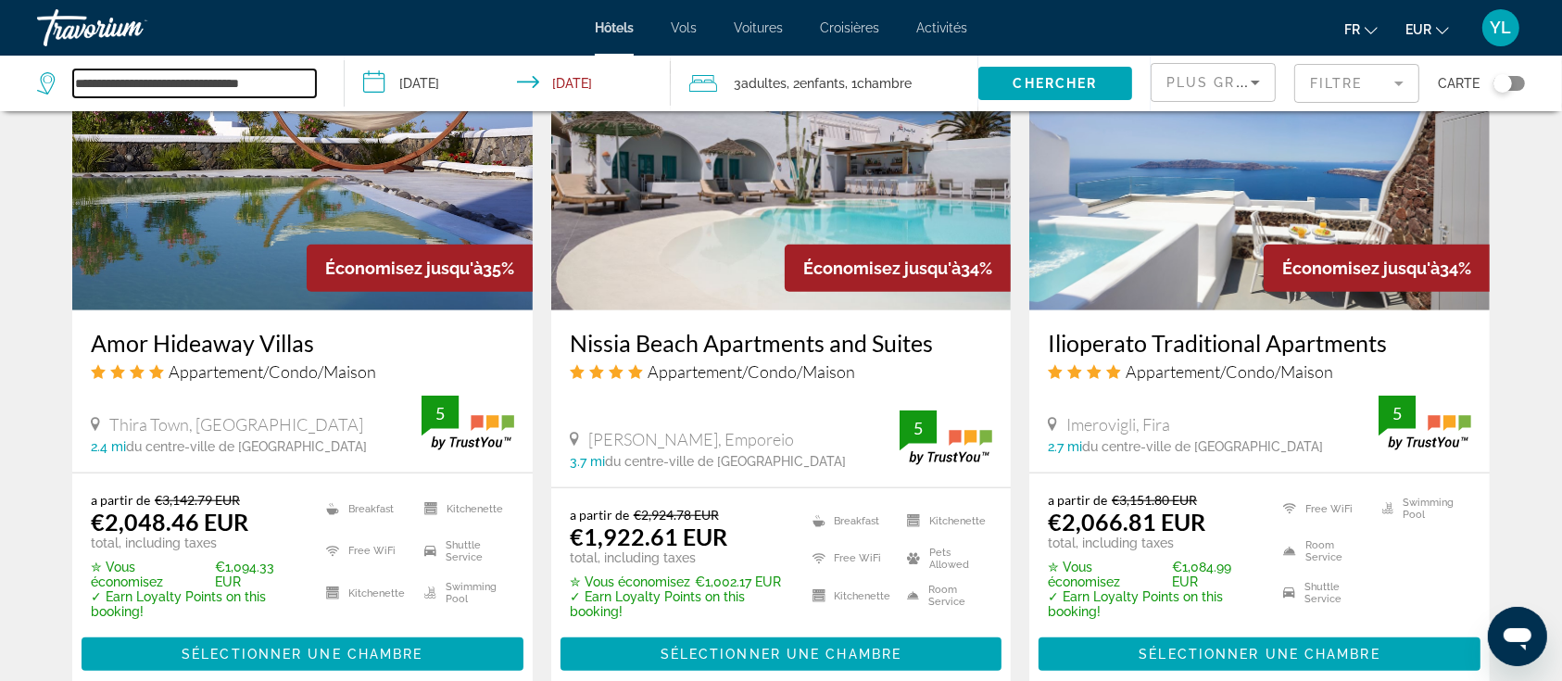
click at [292, 85] on input "**********" at bounding box center [194, 83] width 243 height 28
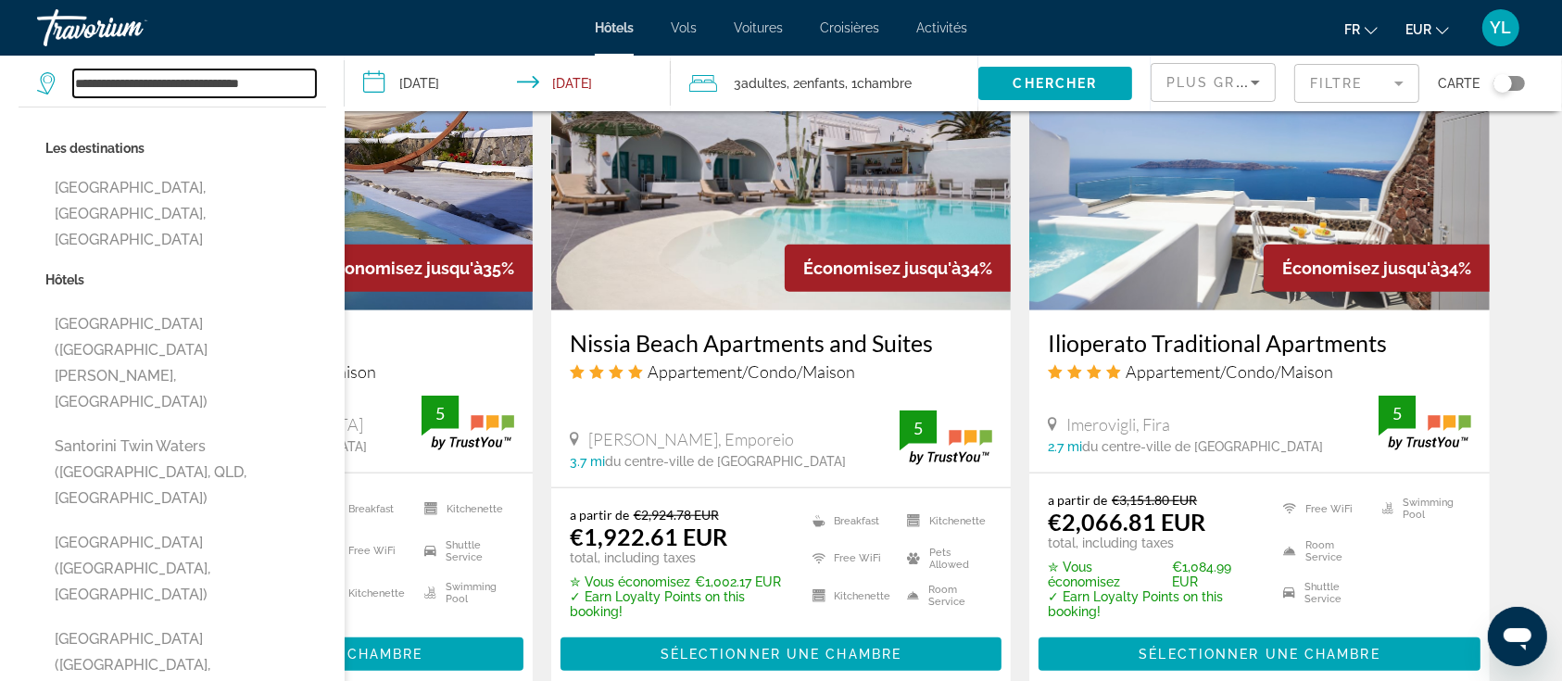
drag, startPoint x: 298, startPoint y: 85, endPoint x: 56, endPoint y: 63, distance: 243.7
click at [56, 63] on div "**********" at bounding box center [181, 84] width 288 height 56
click at [174, 88] on input "********" at bounding box center [194, 83] width 243 height 28
click at [195, 84] on input "********" at bounding box center [194, 83] width 243 height 28
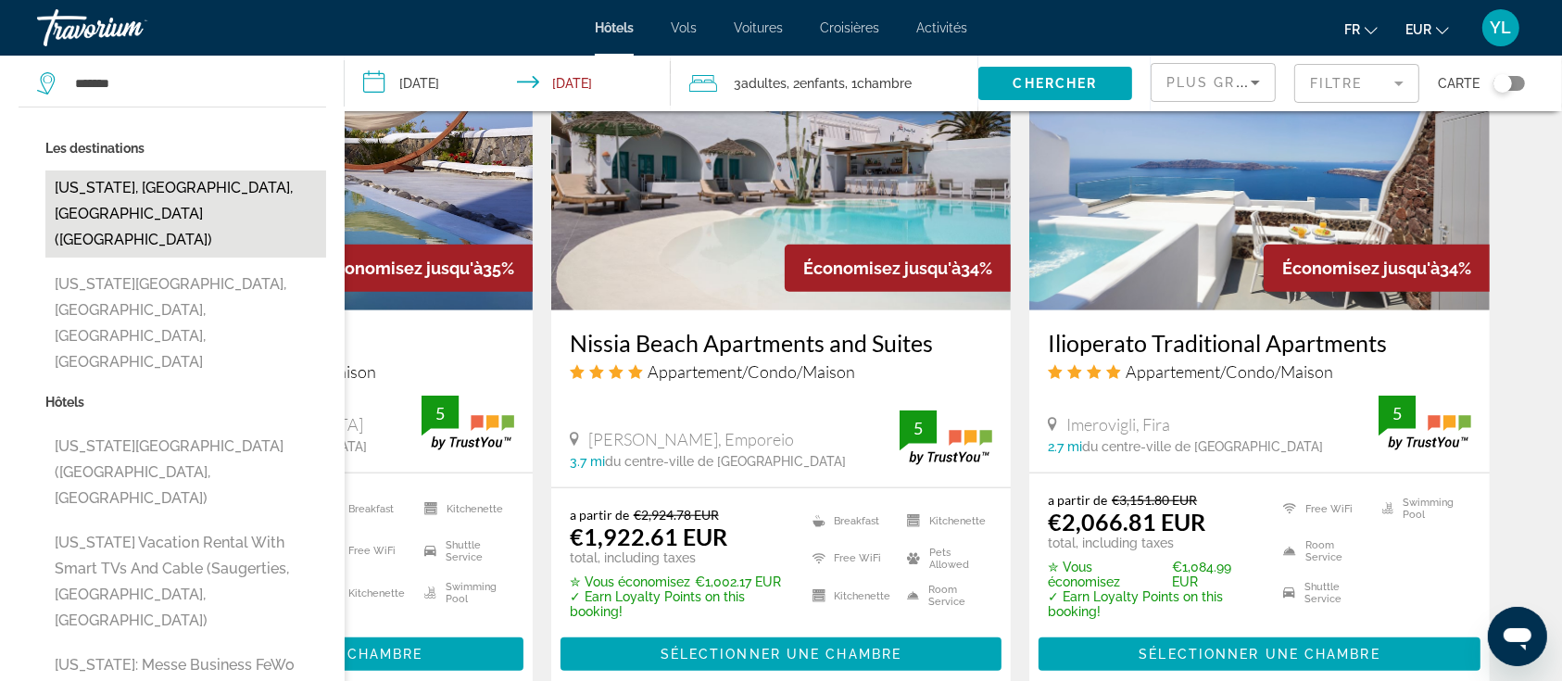
click at [170, 185] on button "[US_STATE], [GEOGRAPHIC_DATA], [GEOGRAPHIC_DATA] ([GEOGRAPHIC_DATA])" at bounding box center [185, 213] width 281 height 87
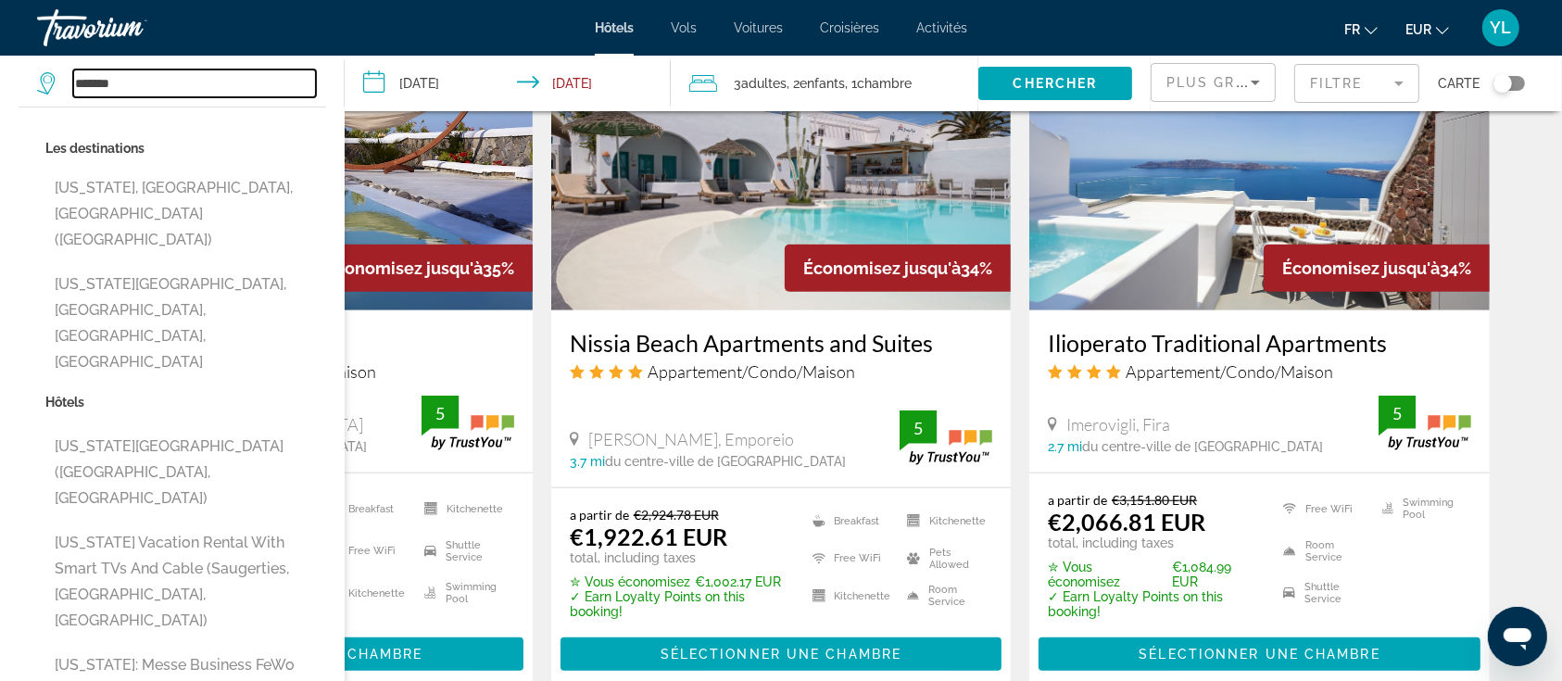
type input "**********"
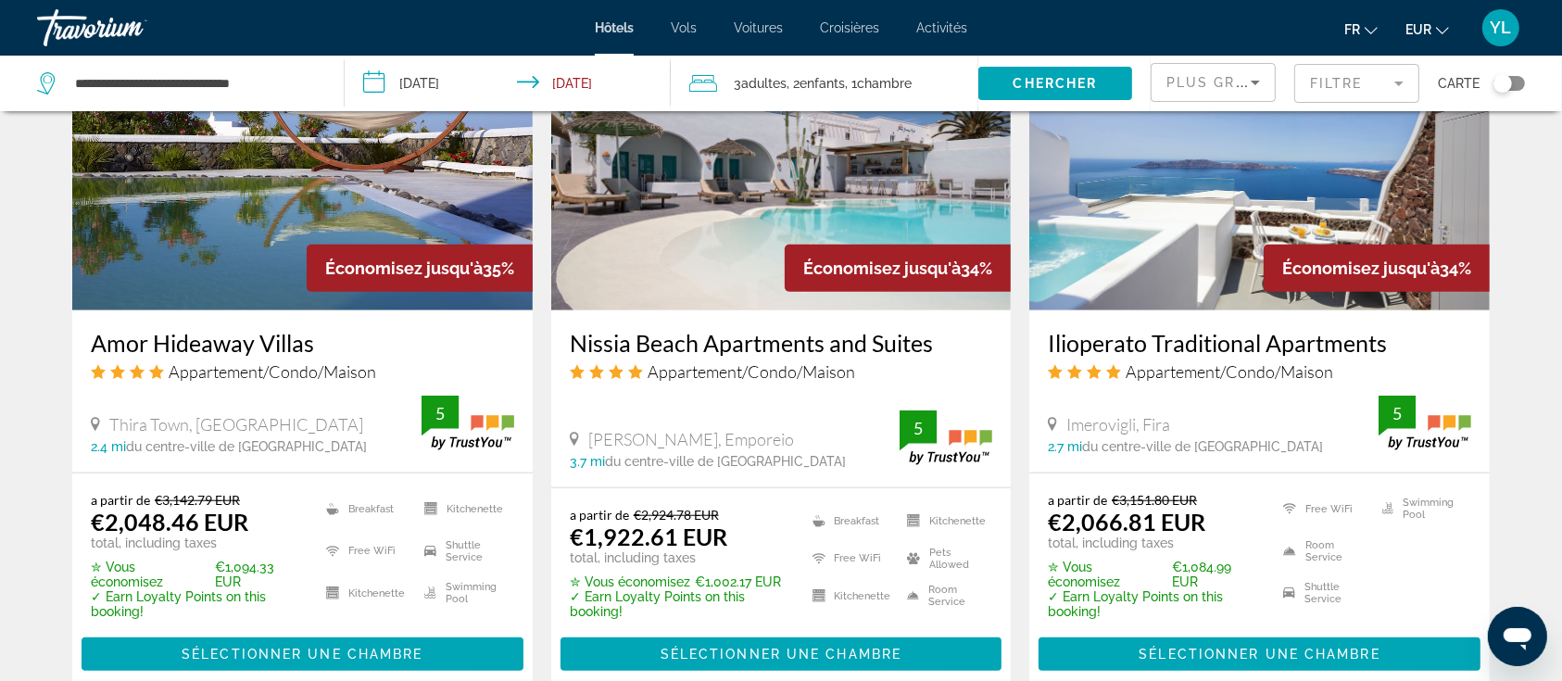
click at [461, 82] on input "**********" at bounding box center [511, 86] width 333 height 61
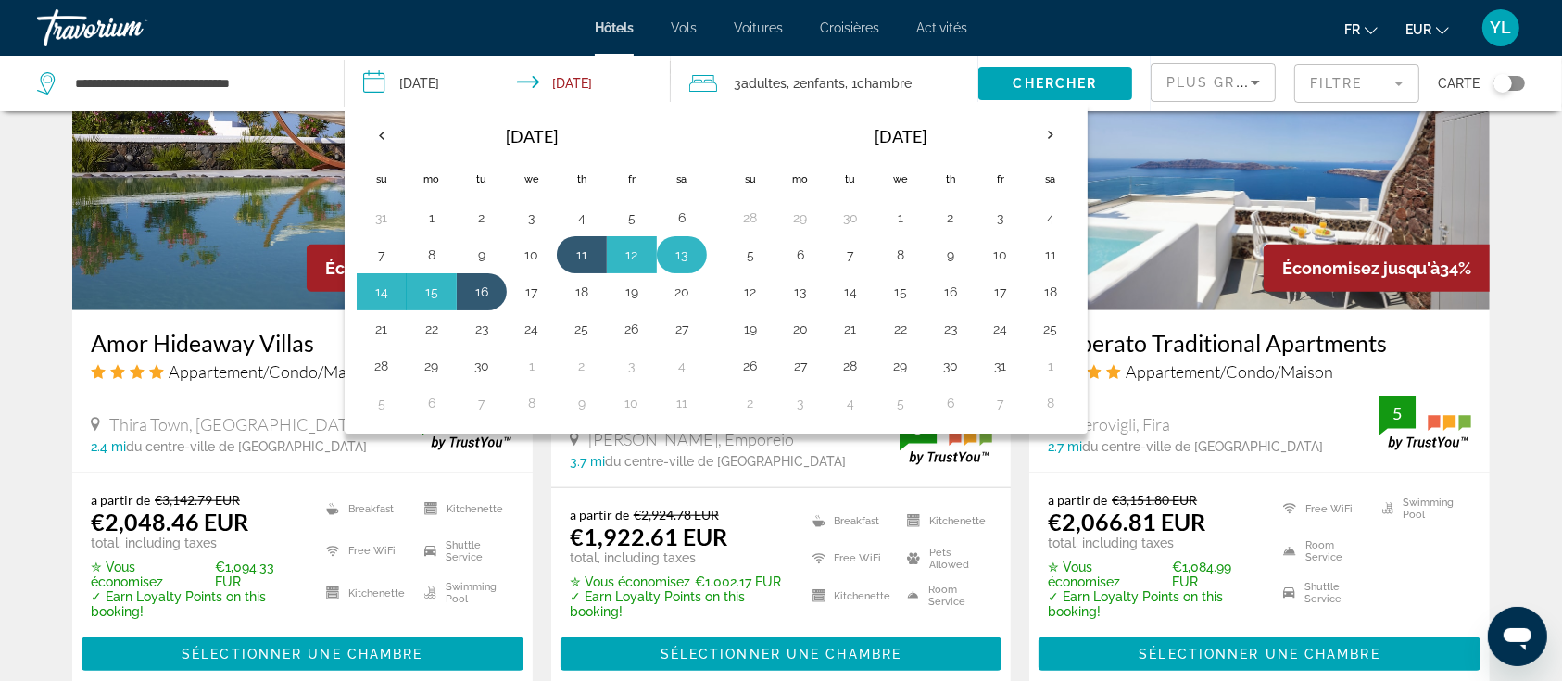
click at [682, 255] on button "13" at bounding box center [682, 255] width 30 height 26
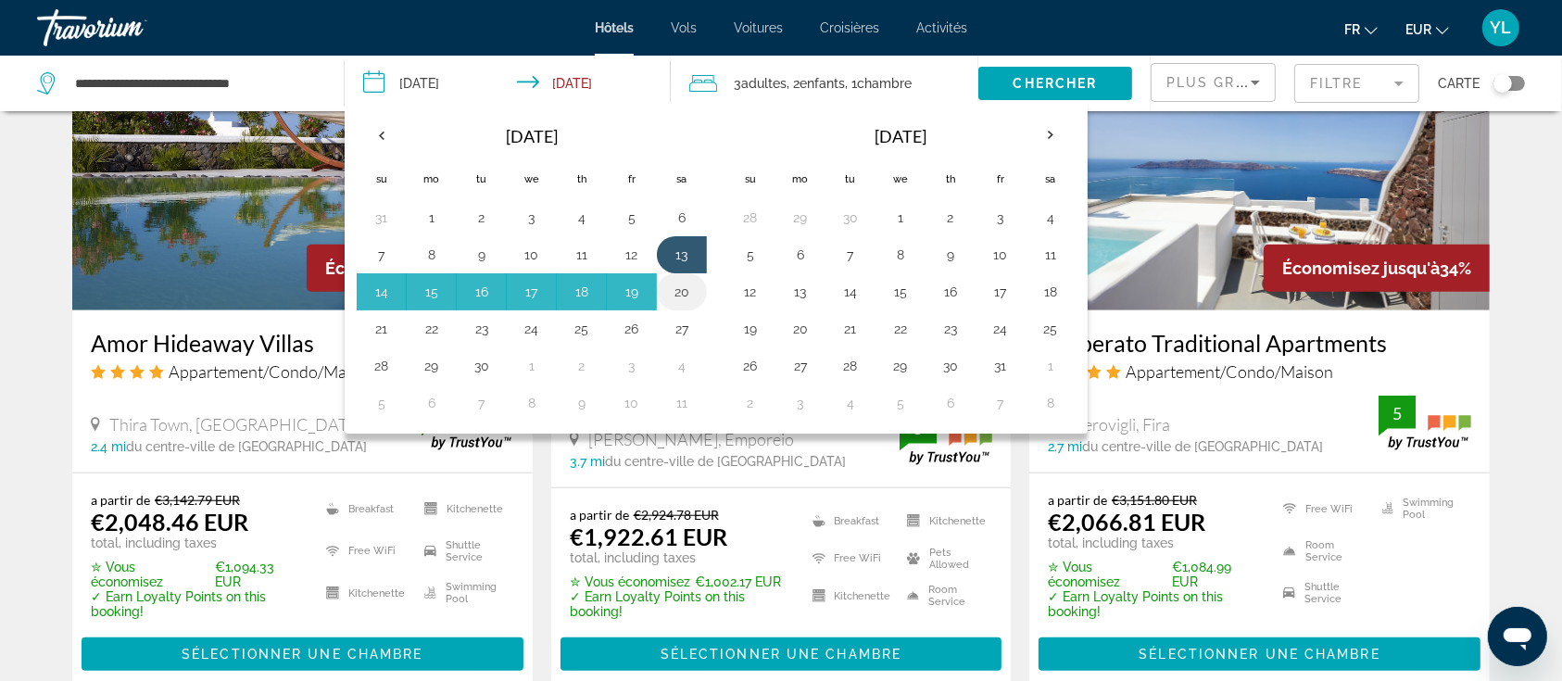
click at [682, 289] on button "20" at bounding box center [682, 292] width 30 height 26
type input "**********"
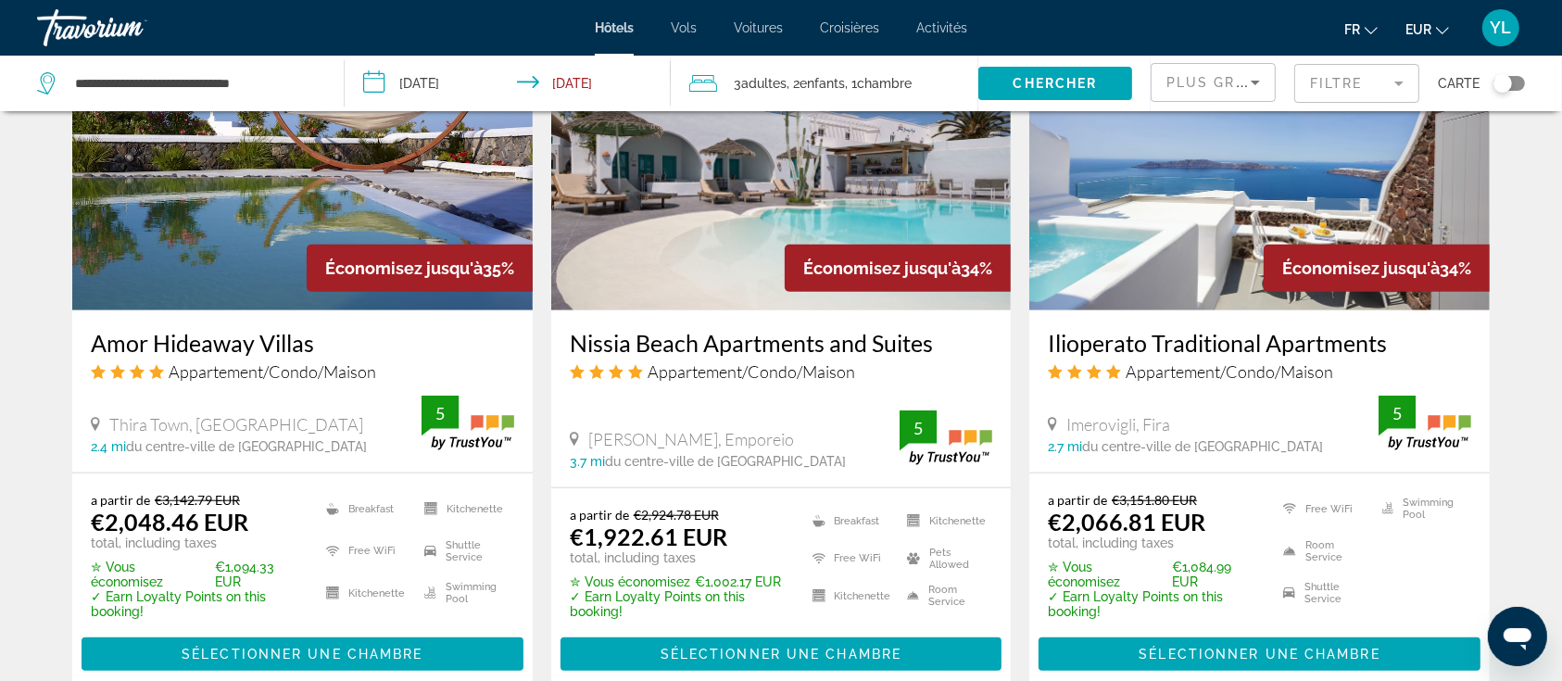
click at [859, 81] on span ", 1 Chambre pièces" at bounding box center [878, 83] width 67 height 26
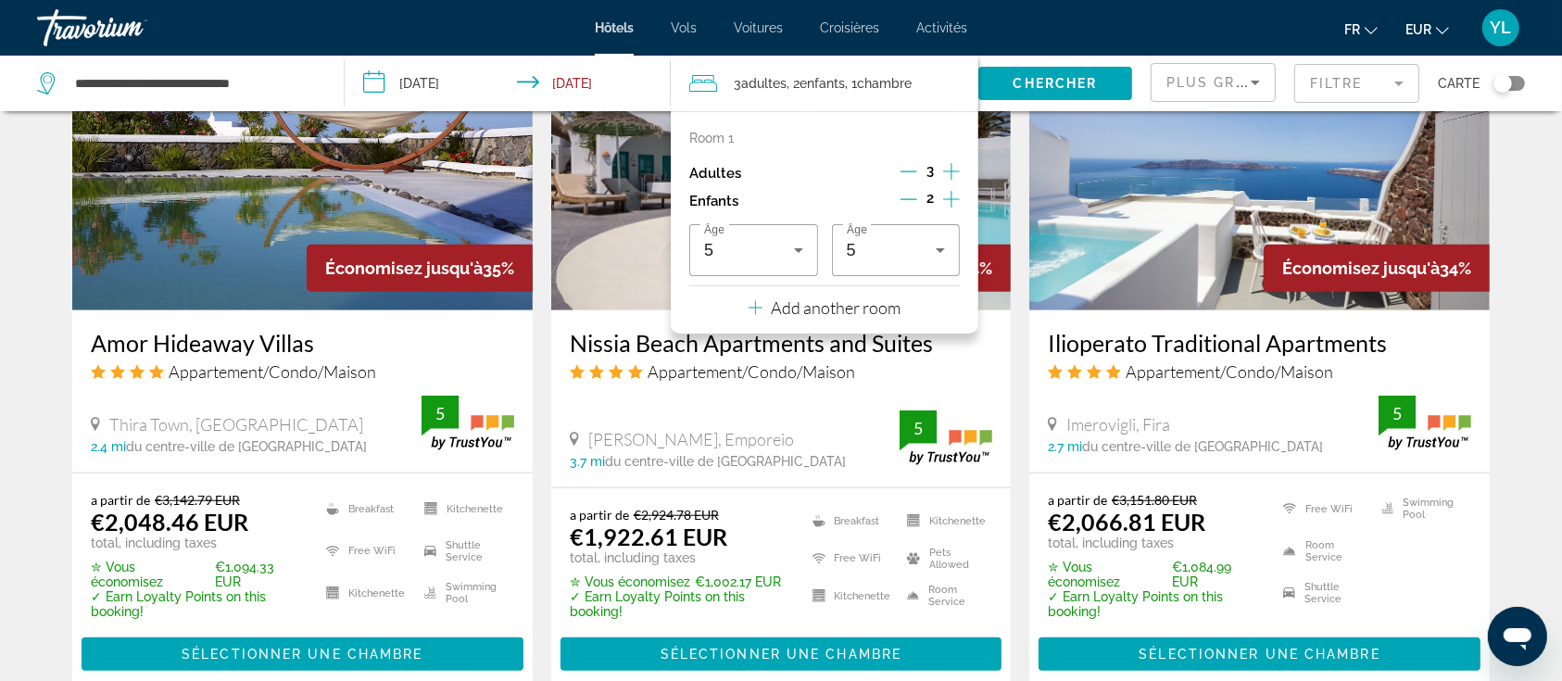
click at [917, 170] on div "3" at bounding box center [929, 173] width 59 height 28
click at [911, 171] on icon "Decrement adults" at bounding box center [908, 171] width 17 height 1
click at [1038, 77] on span "Chercher" at bounding box center [1055, 83] width 84 height 15
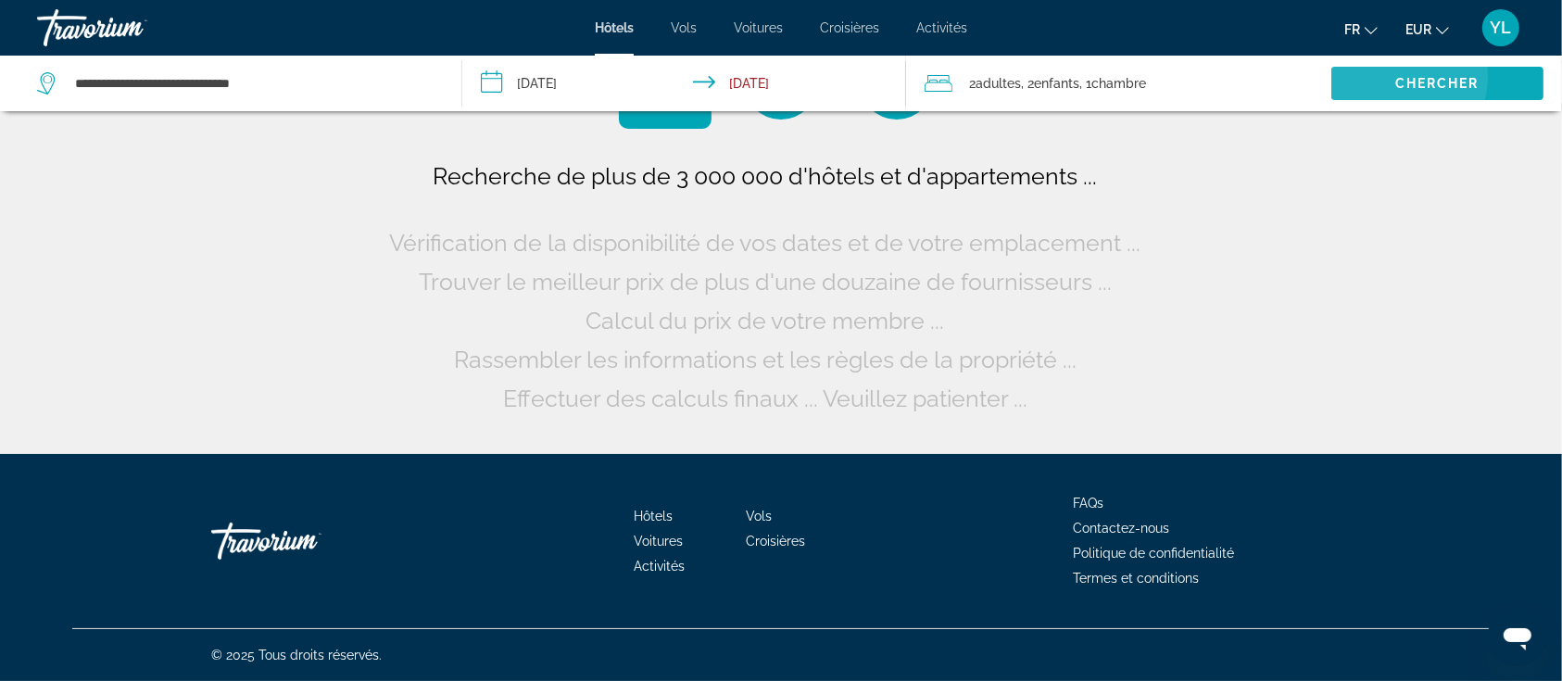
scroll to position [0, 0]
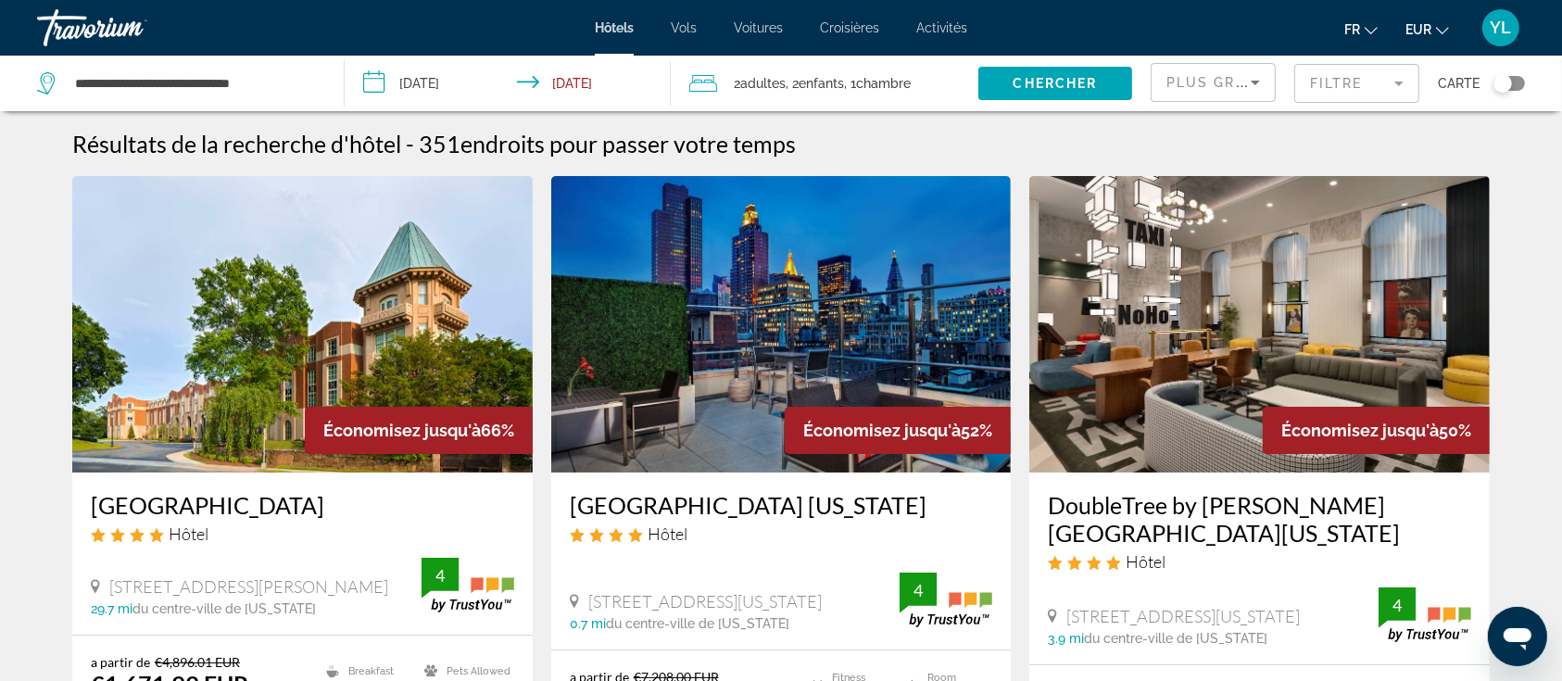
click at [1356, 91] on mat-form-field "Filtre" at bounding box center [1356, 83] width 125 height 39
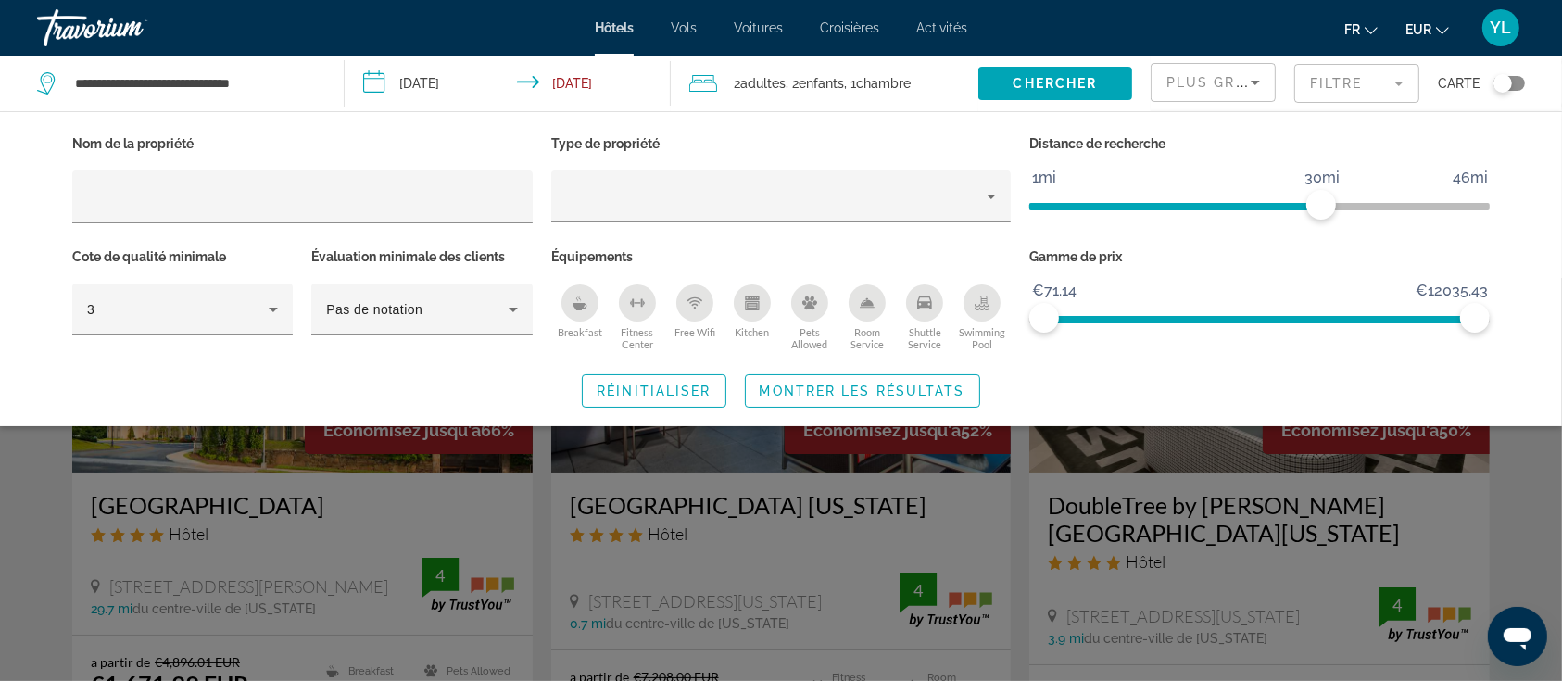
click at [37, 493] on div "Search widget" at bounding box center [781, 479] width 1562 height 403
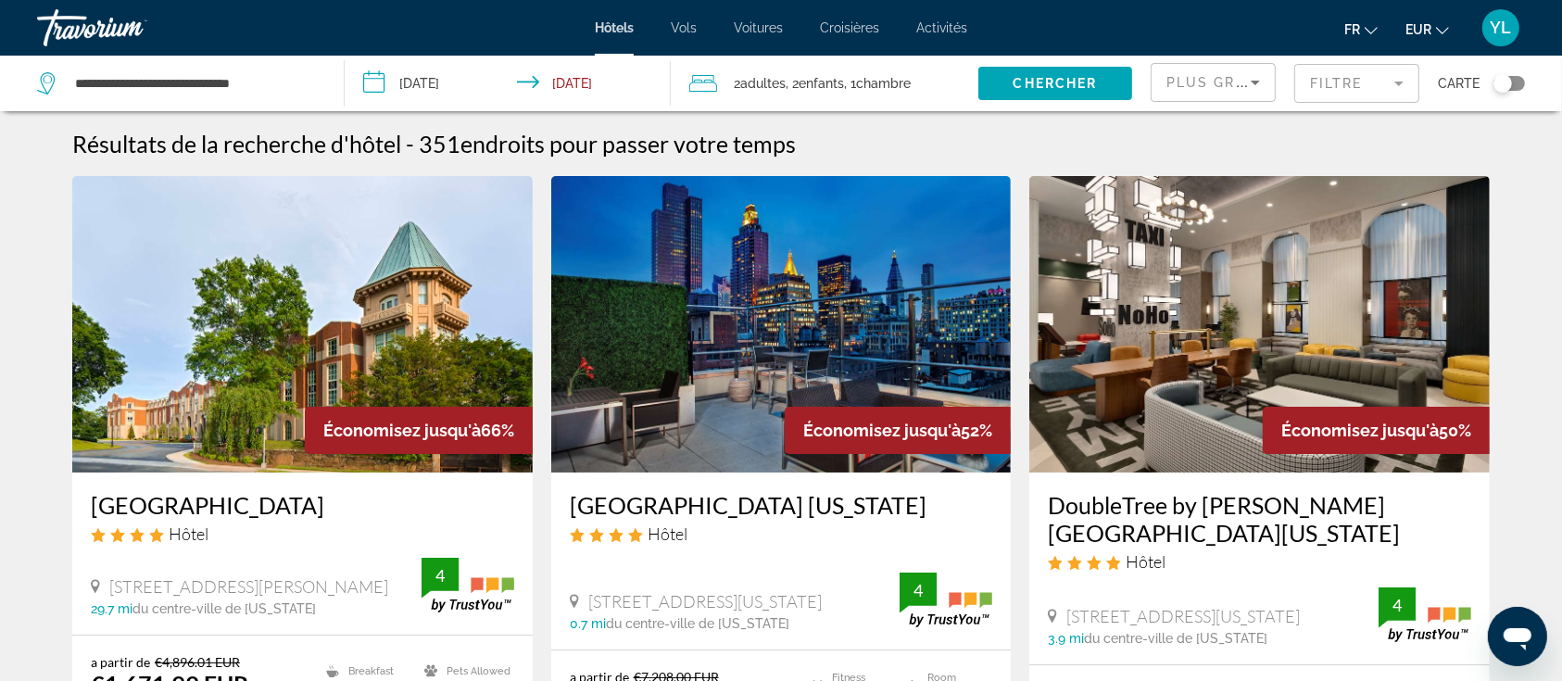
click at [1363, 85] on mat-form-field "Filtre" at bounding box center [1356, 83] width 125 height 39
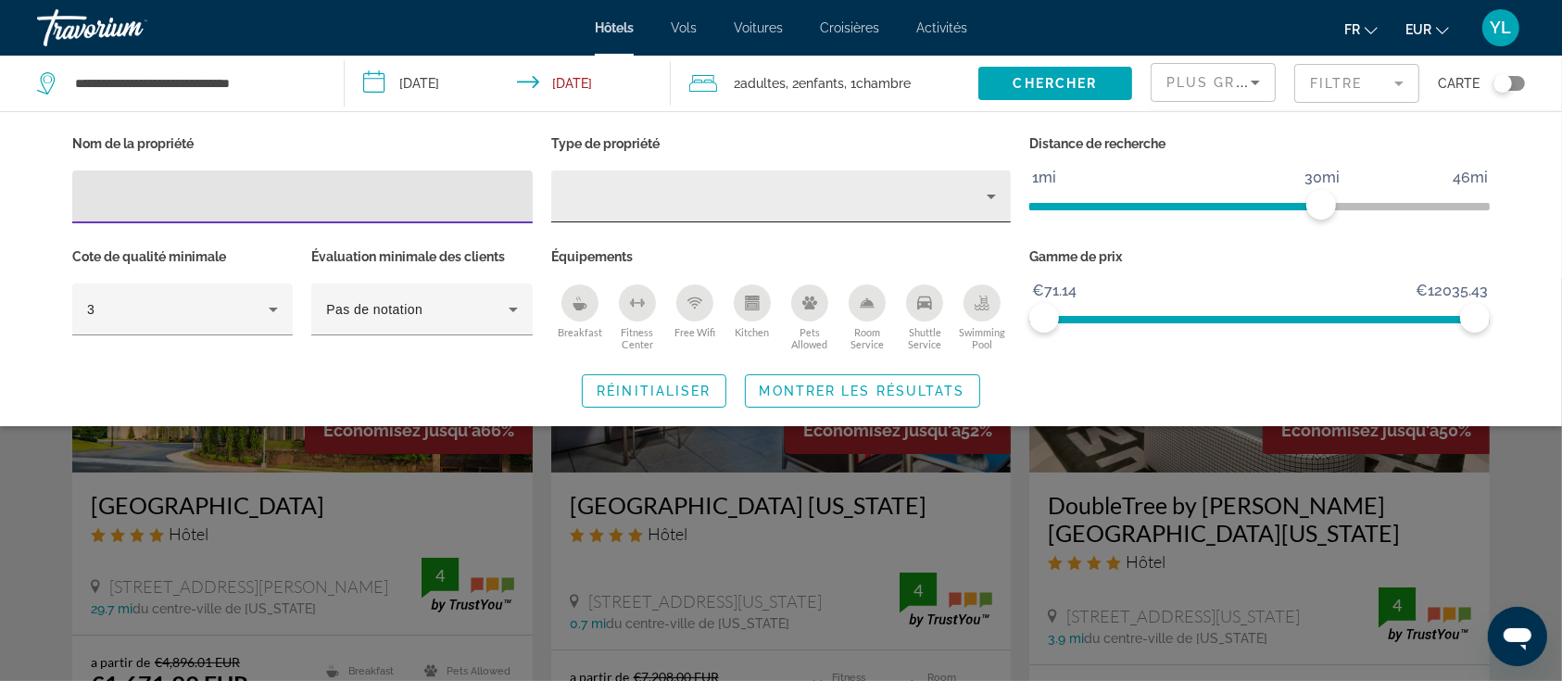
click at [684, 217] on div "Hotel Filters" at bounding box center [781, 196] width 431 height 52
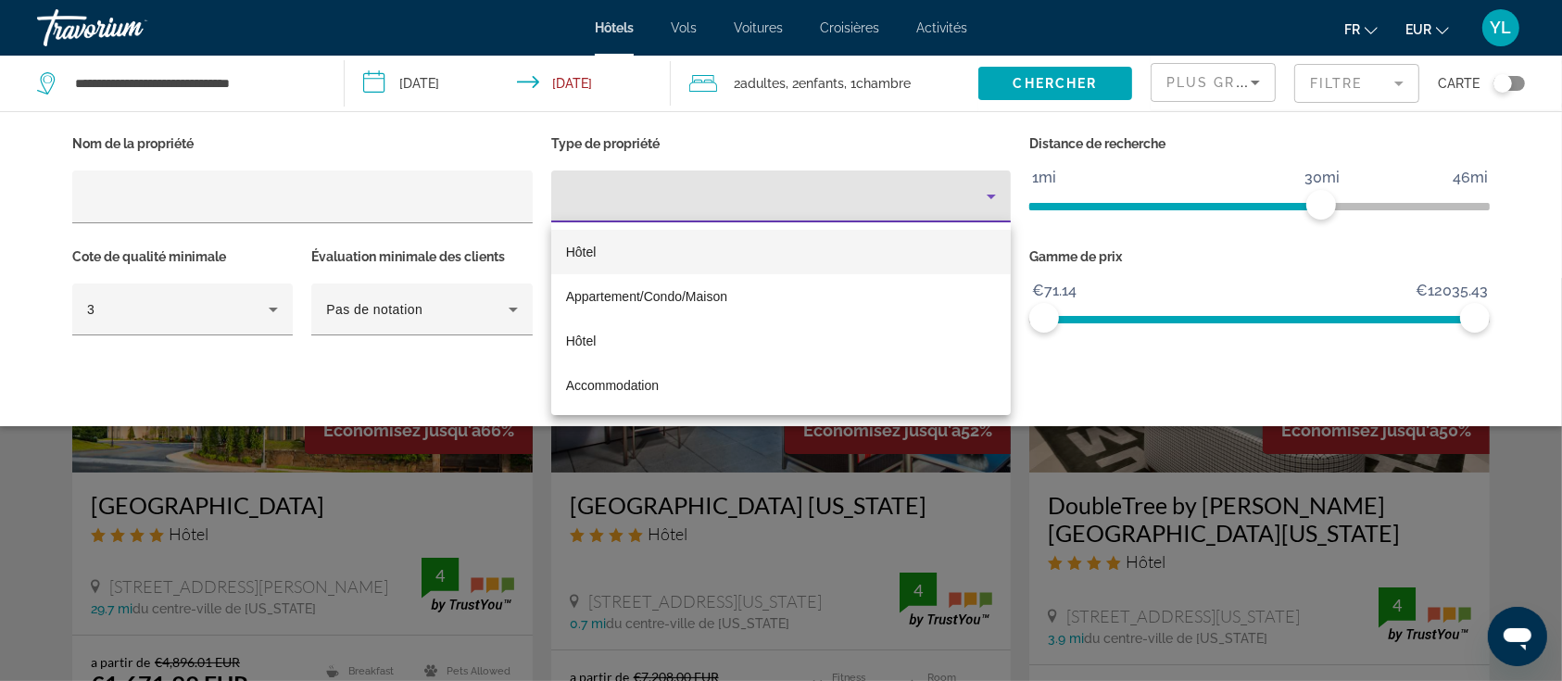
click at [684, 216] on div at bounding box center [781, 340] width 1562 height 681
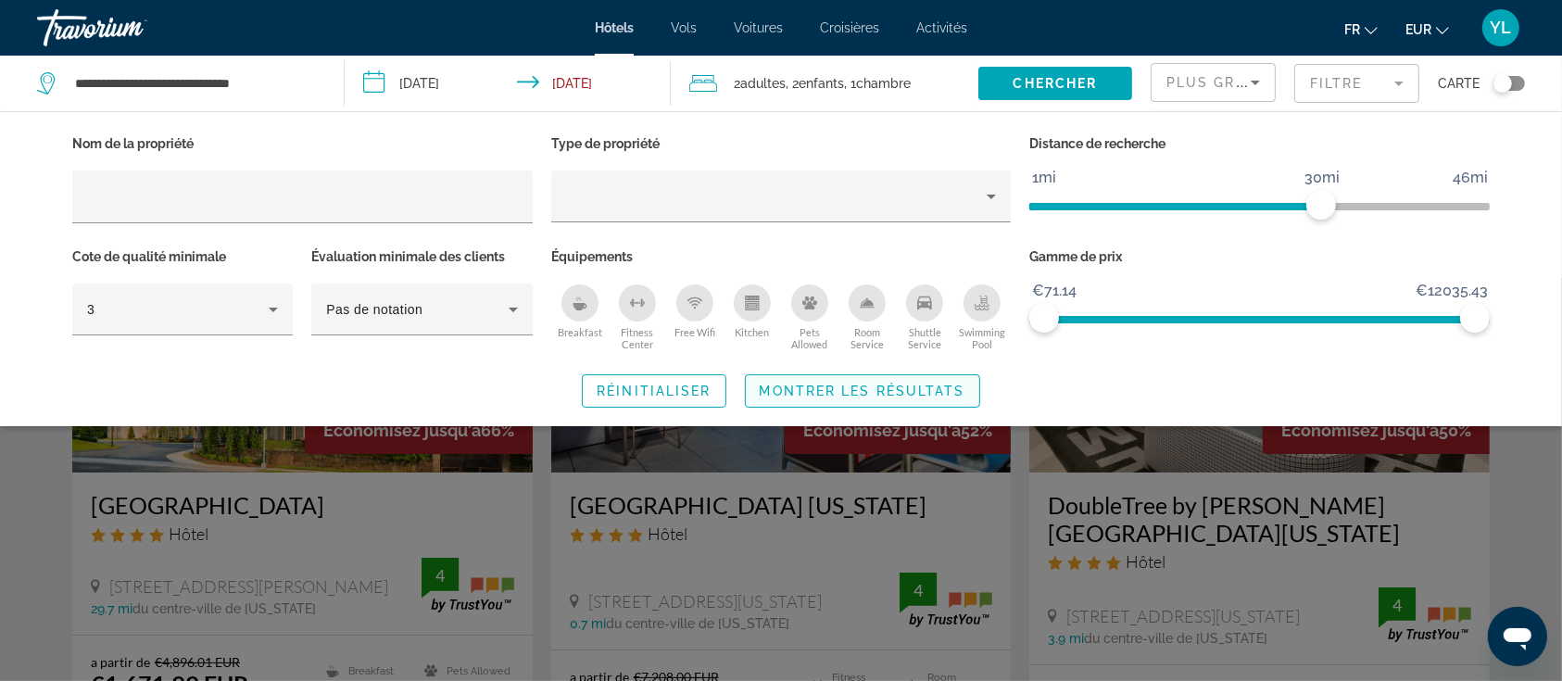
click at [857, 379] on span "Search widget" at bounding box center [862, 391] width 233 height 44
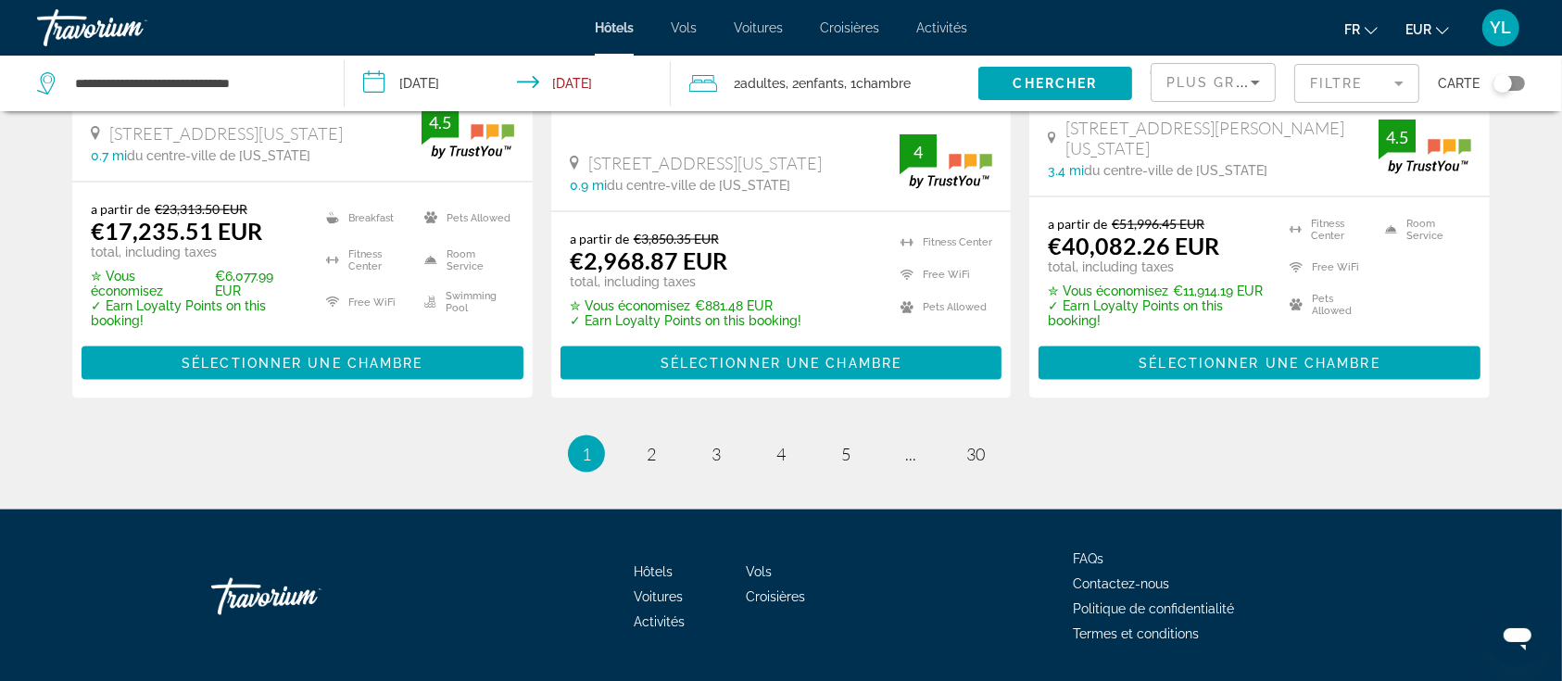
scroll to position [2644, 0]
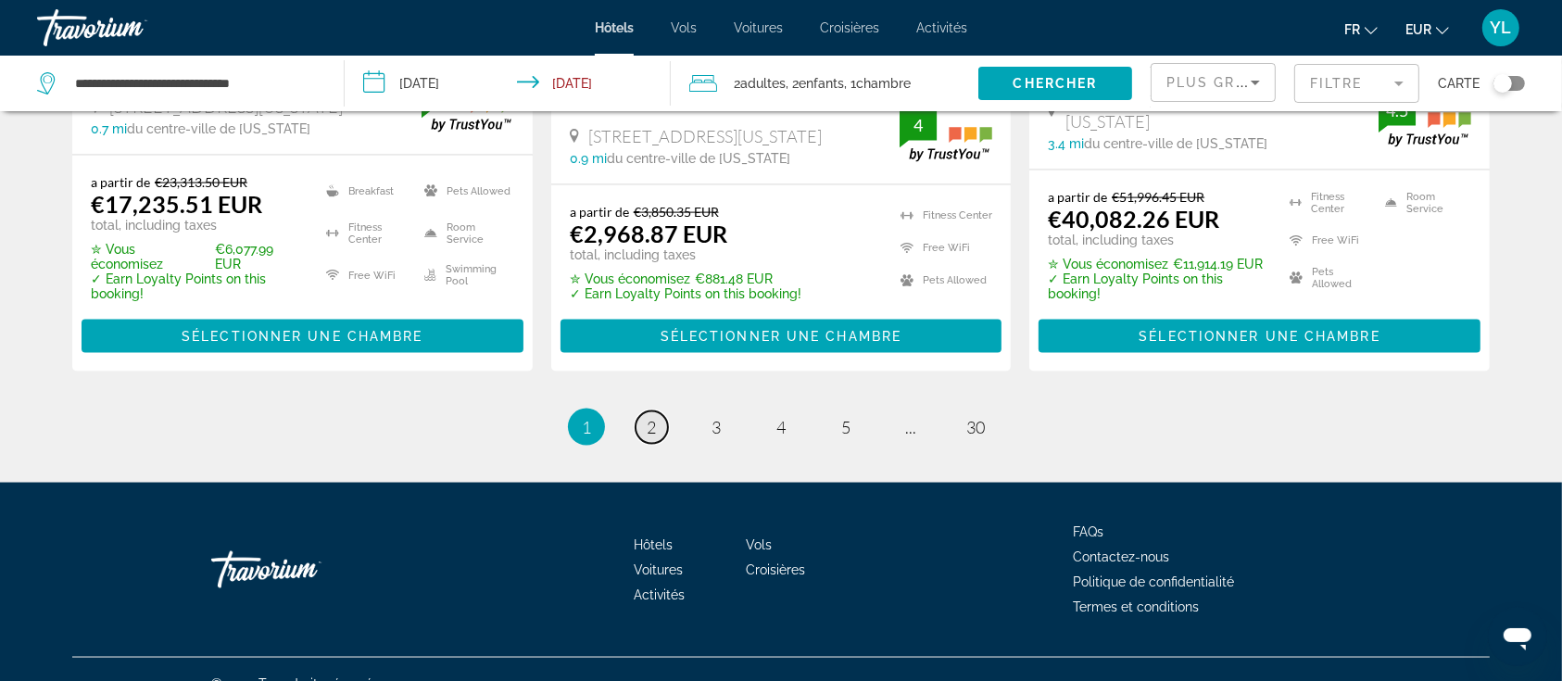
click at [651, 417] on span "2" at bounding box center [651, 427] width 9 height 20
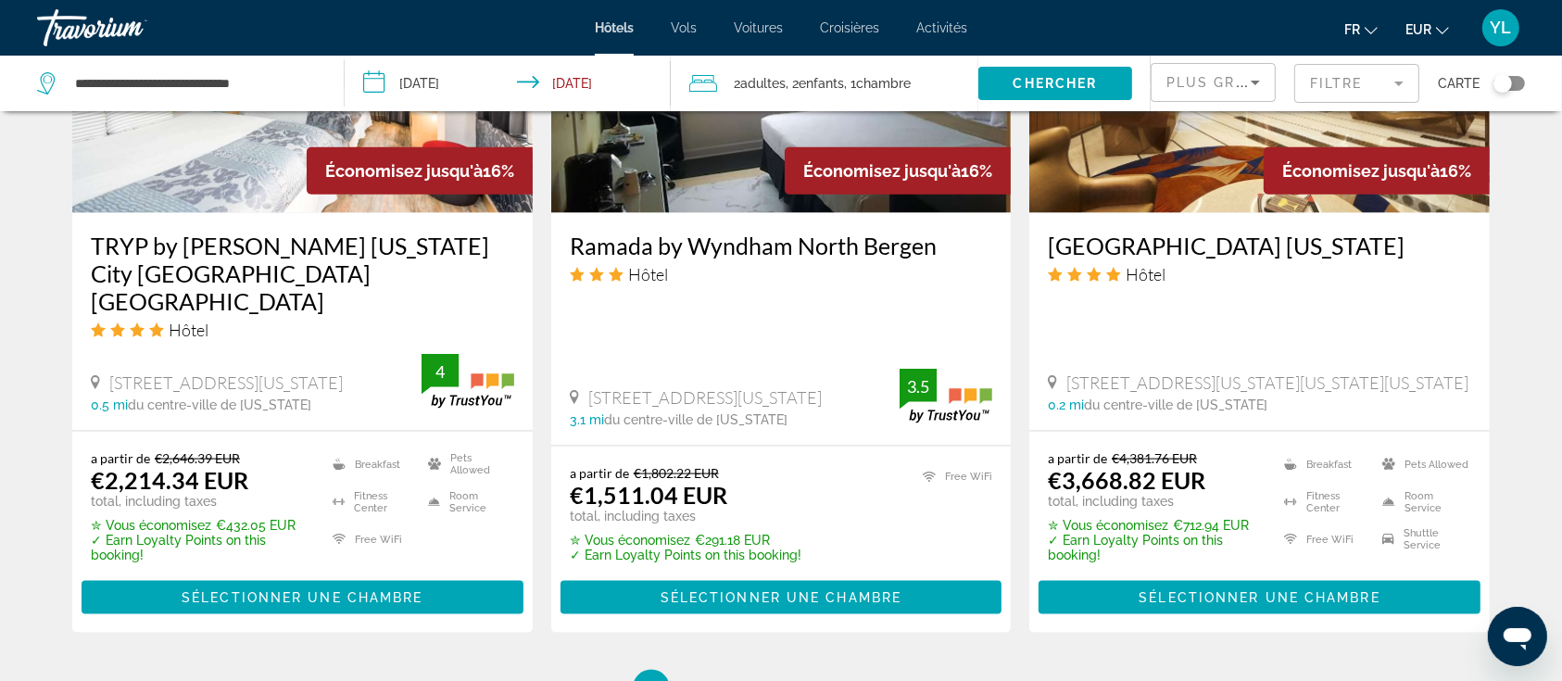
scroll to position [2469, 0]
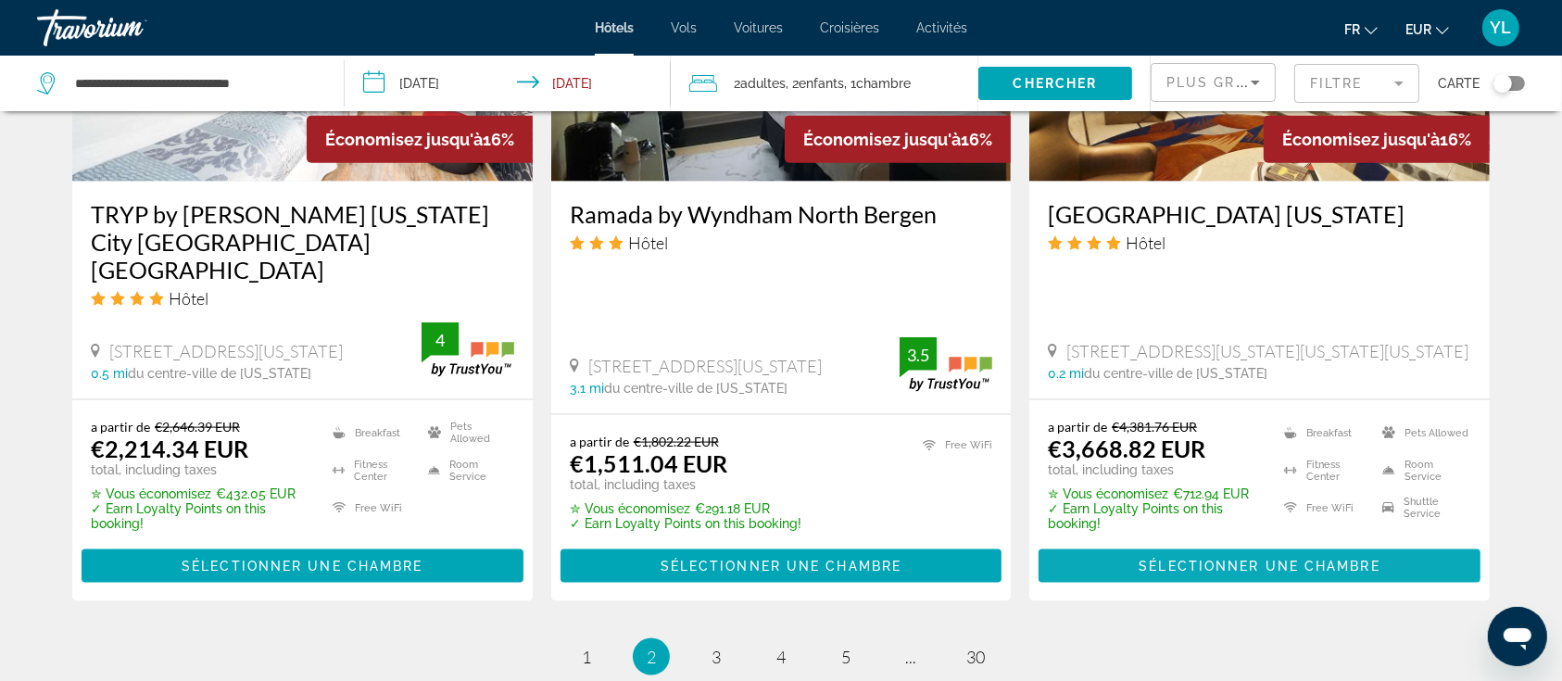
click at [1245, 559] on span "Sélectionner une chambre" at bounding box center [1258, 566] width 241 height 15
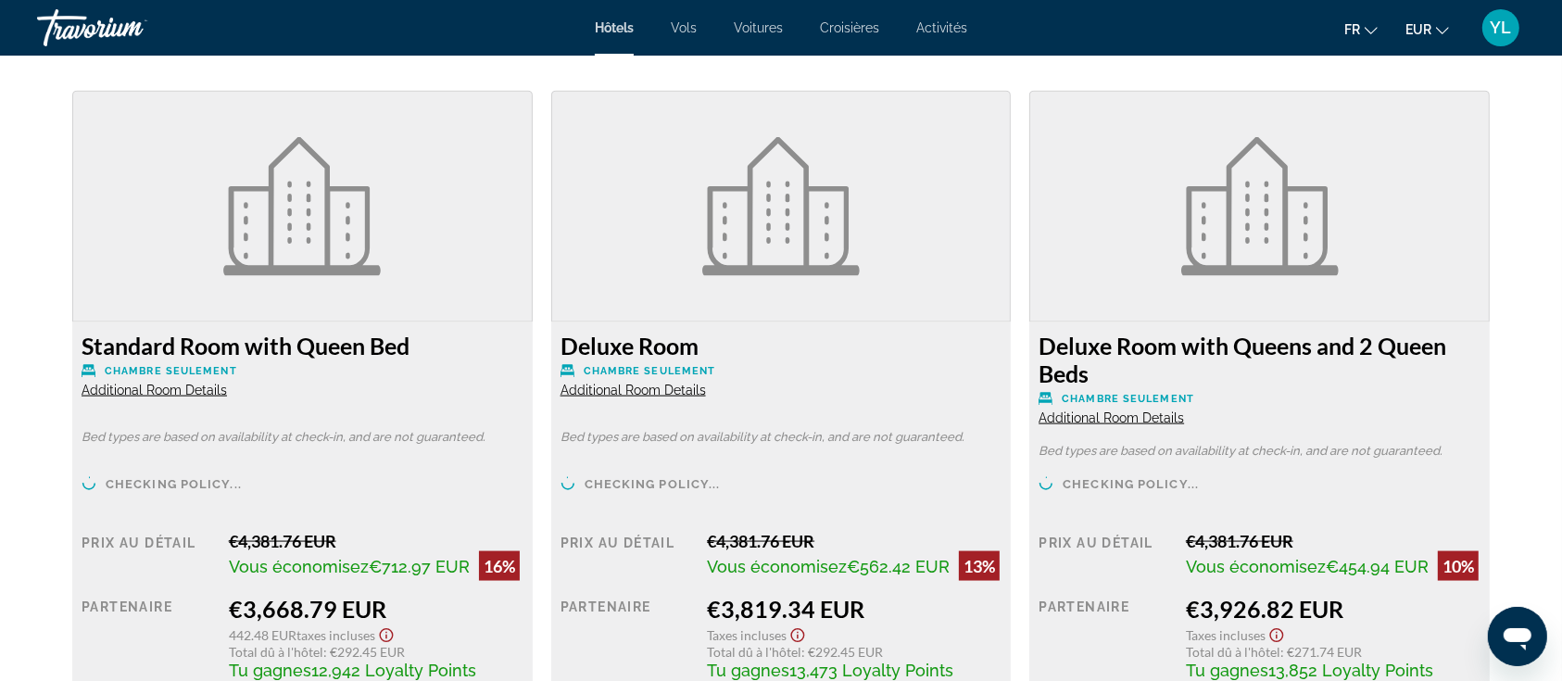
scroll to position [2594, 0]
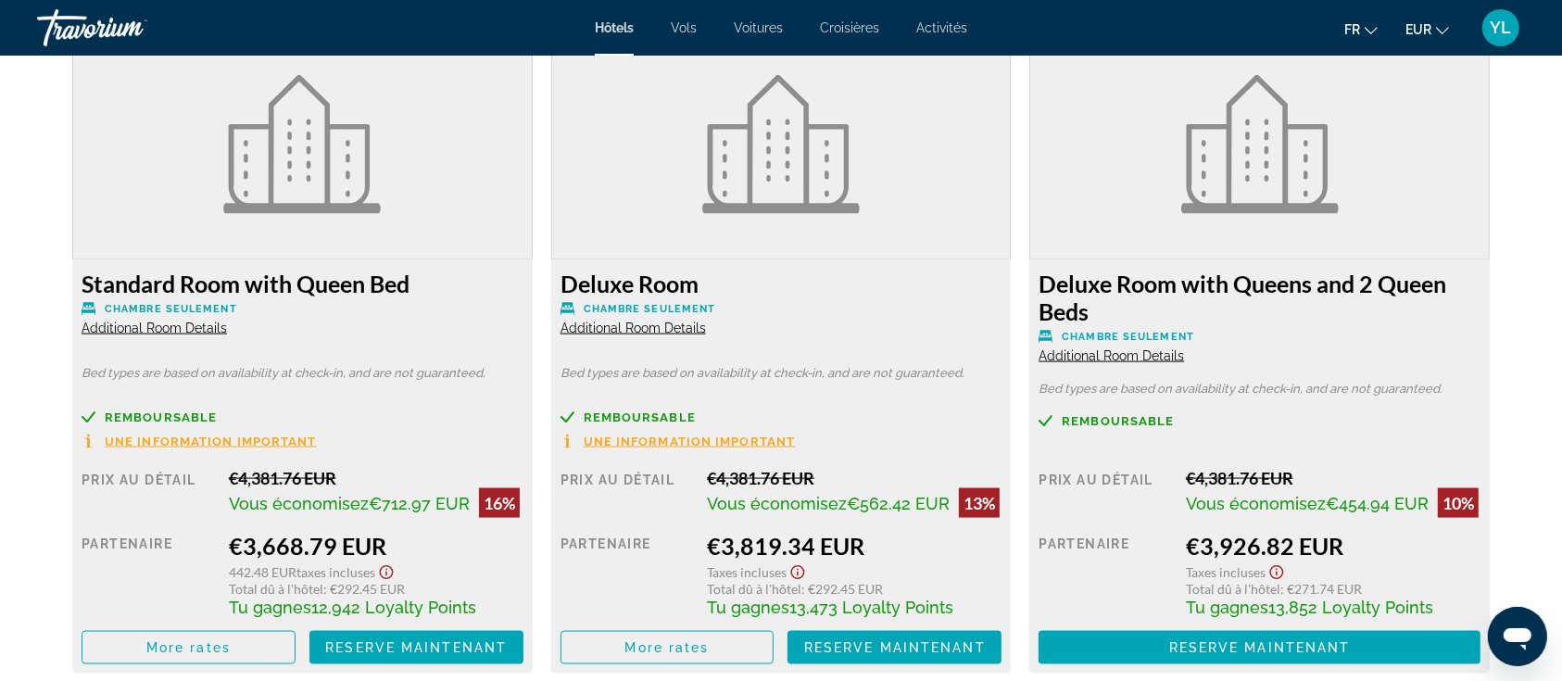
click at [198, 331] on span "Additional Room Details" at bounding box center [154, 327] width 145 height 15
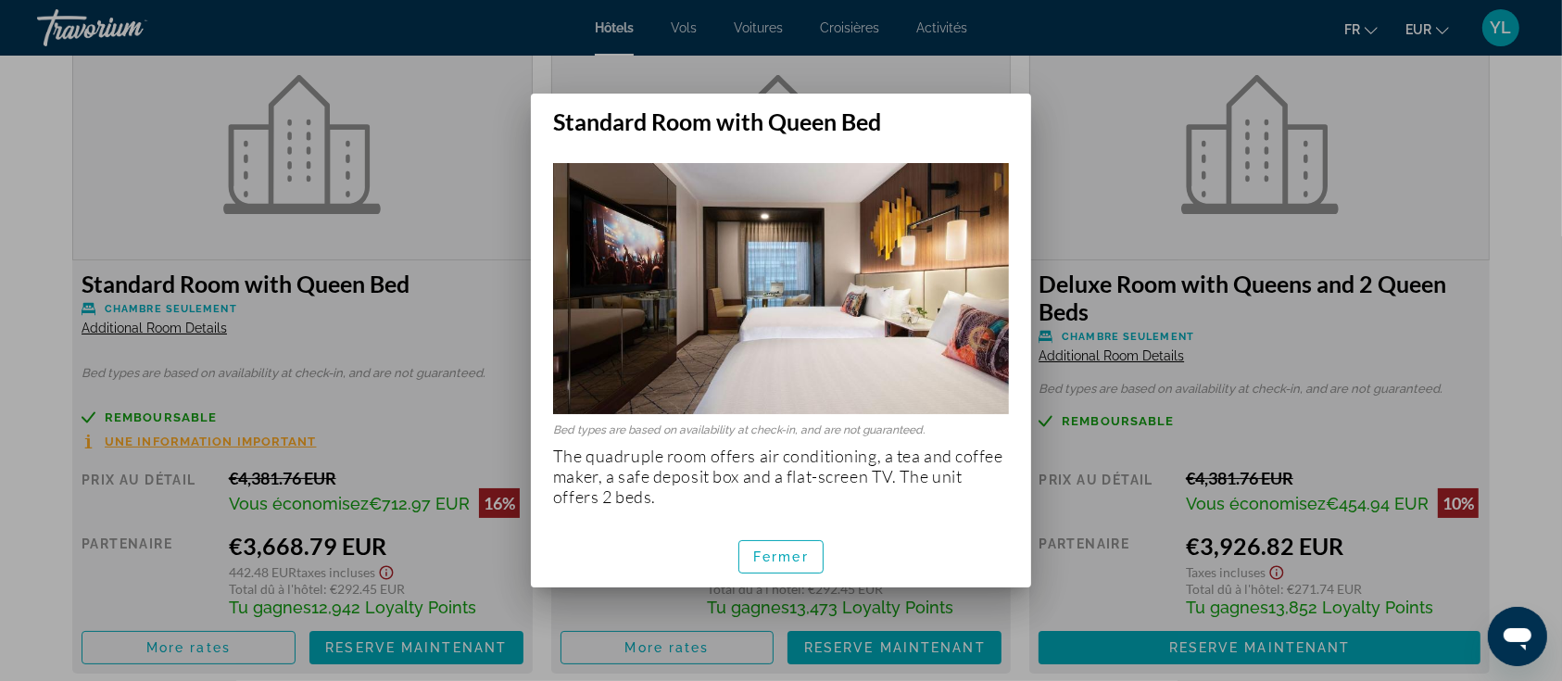
scroll to position [0, 0]
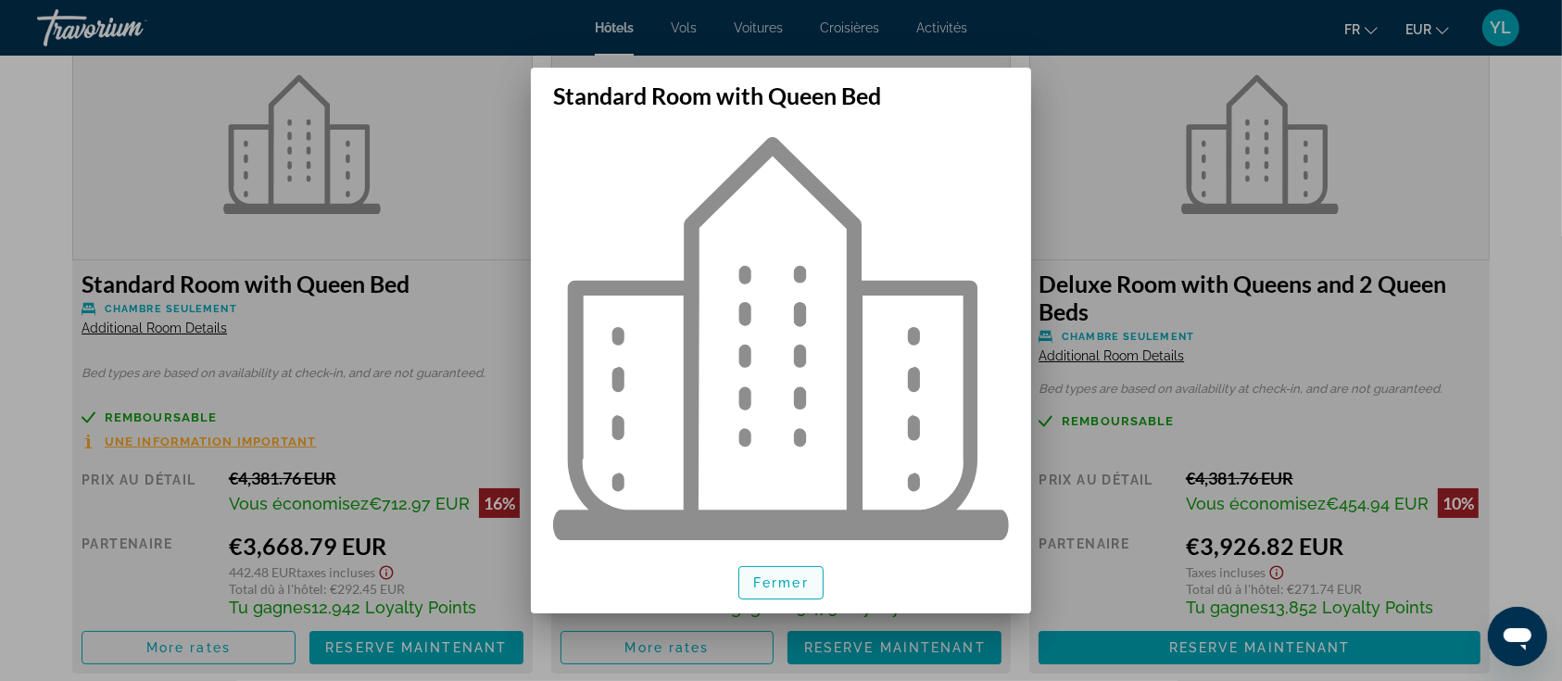
click at [762, 582] on span "Fermer" at bounding box center [781, 582] width 56 height 15
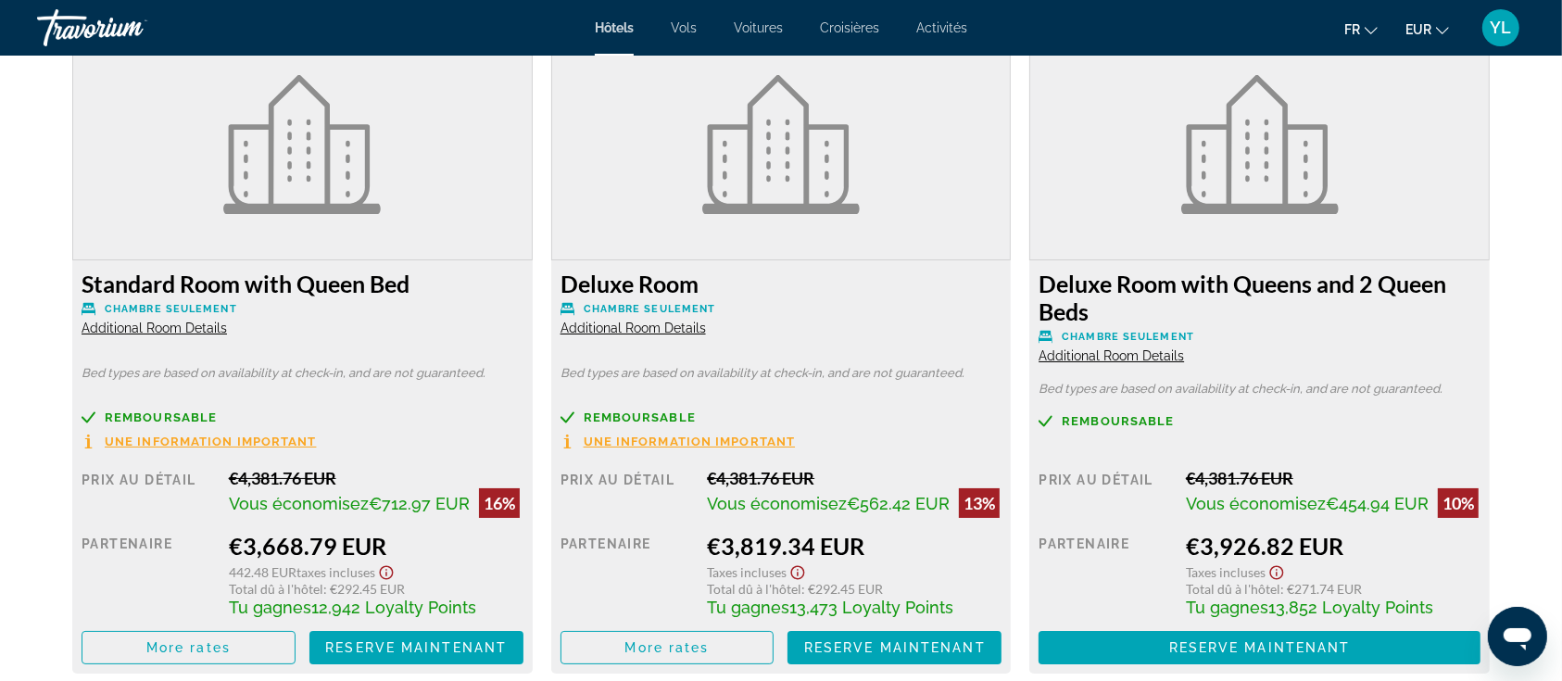
scroll to position [2594, 0]
click at [236, 647] on span "Main content" at bounding box center [188, 647] width 212 height 44
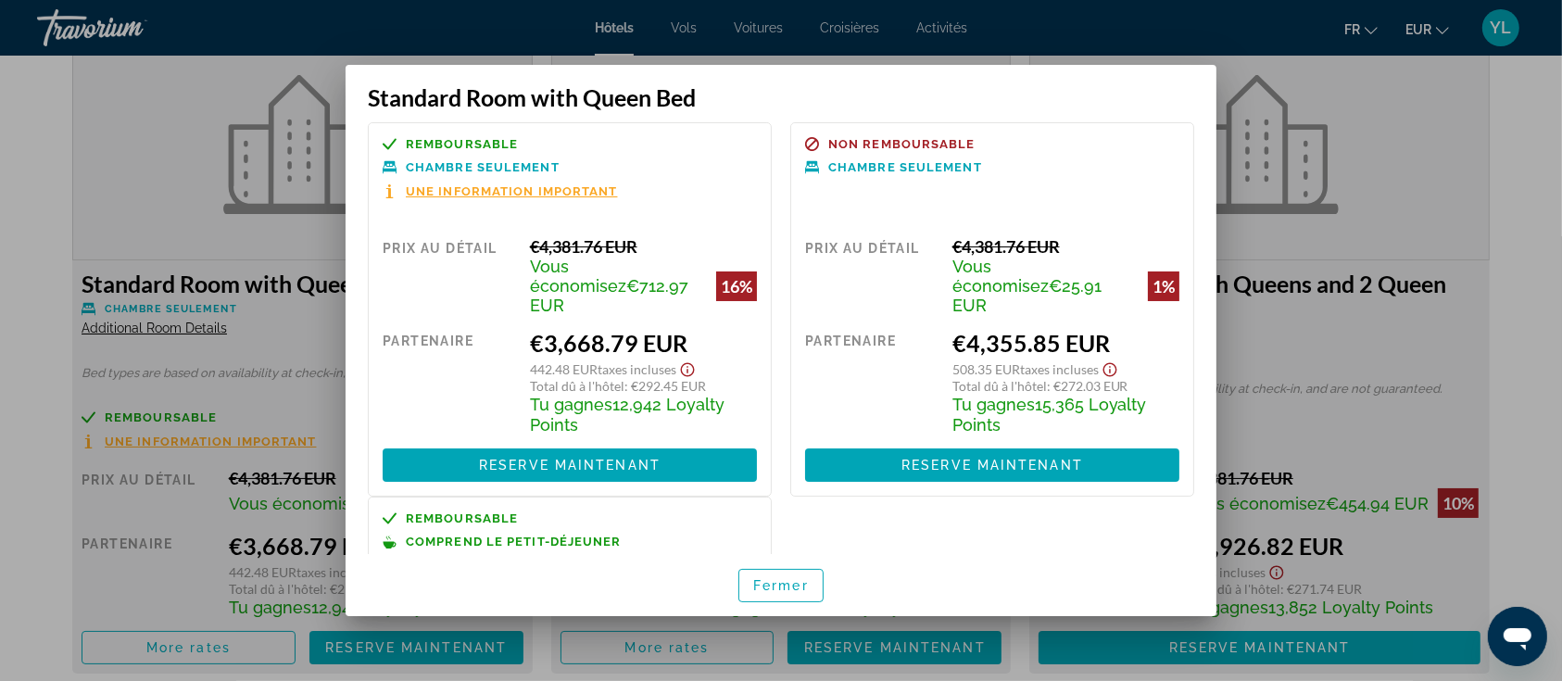
scroll to position [0, 0]
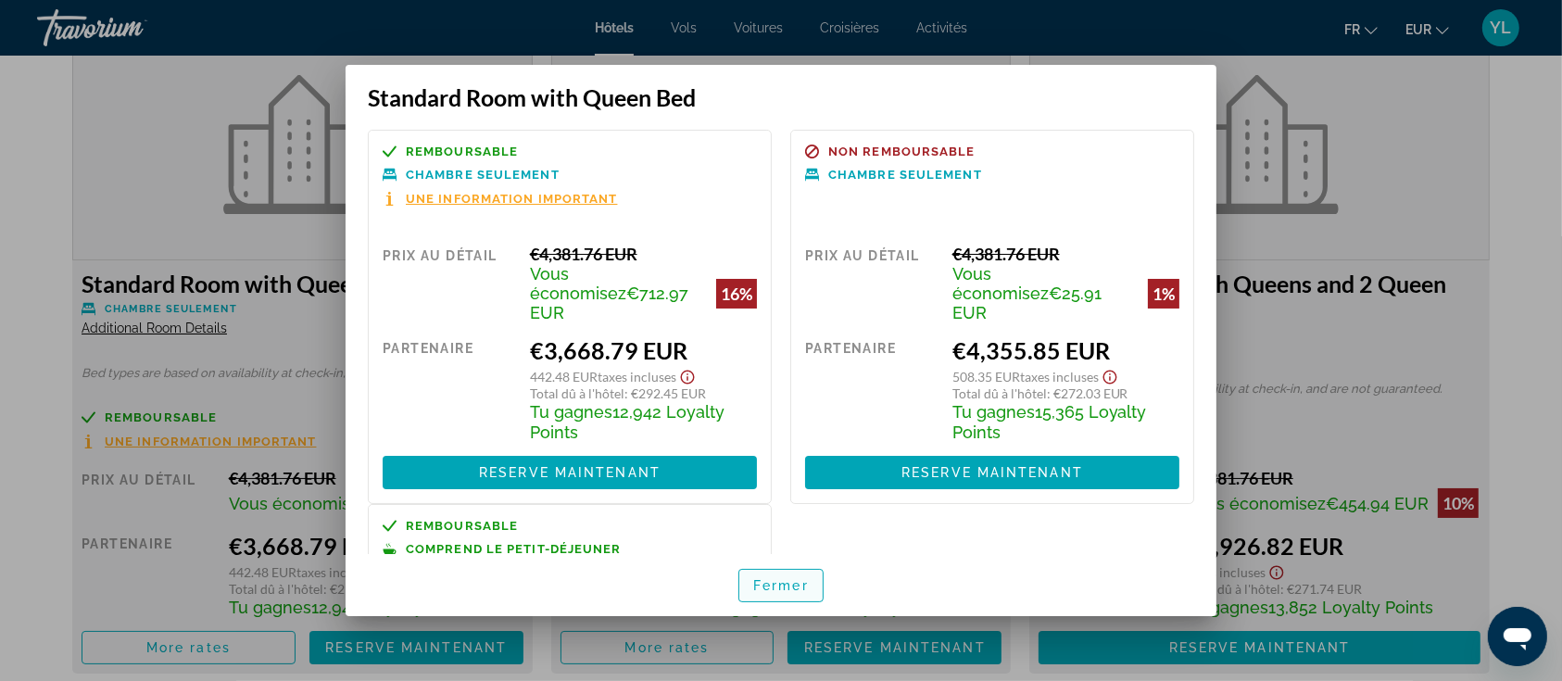
click at [769, 589] on span "Fermer" at bounding box center [781, 585] width 56 height 15
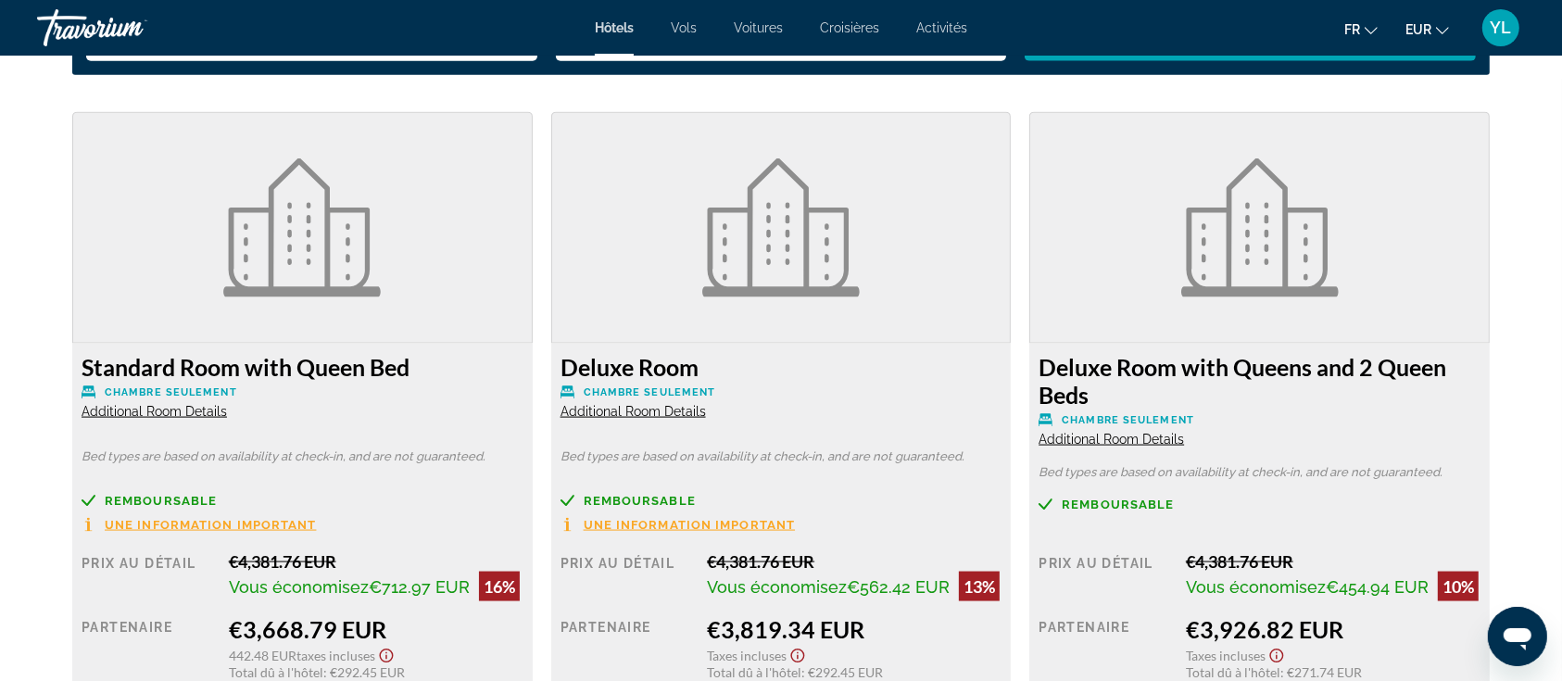
scroll to position [2633, 0]
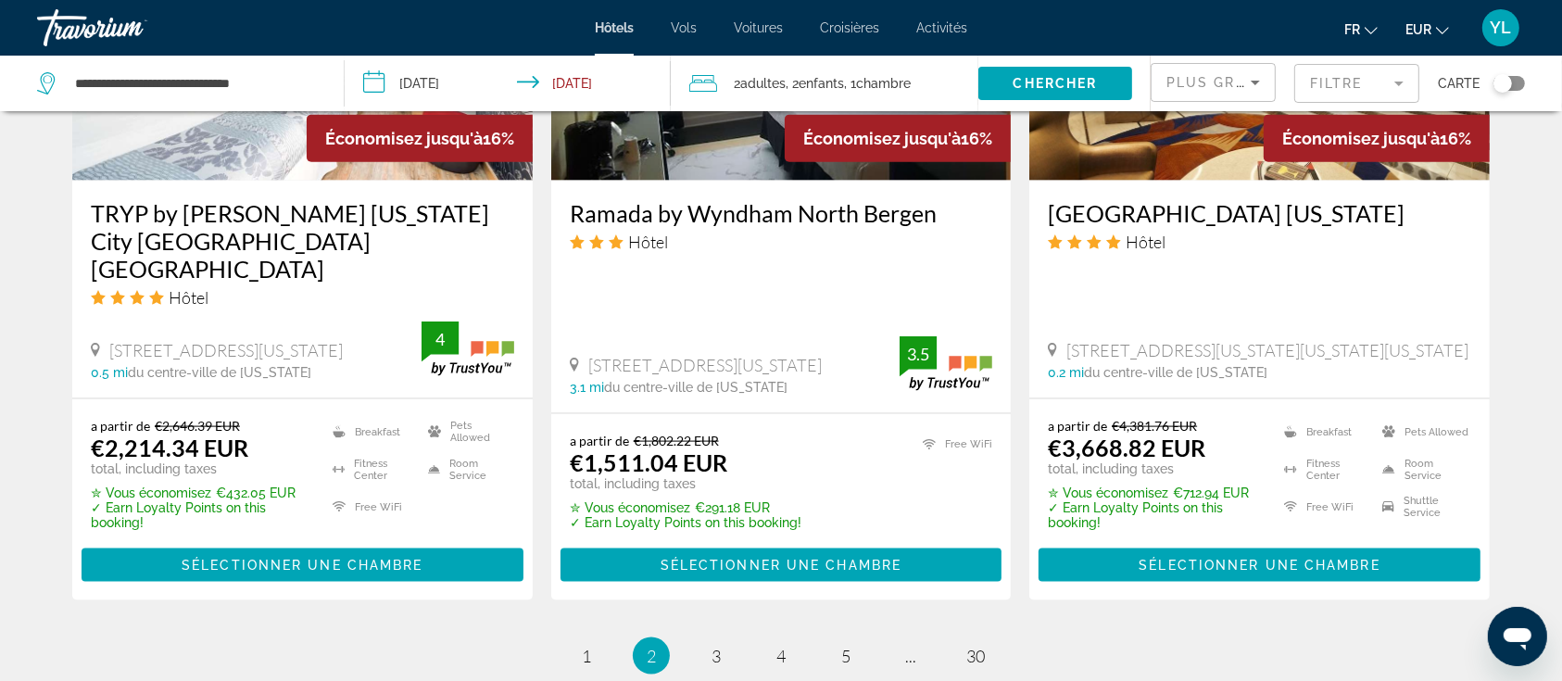
scroll to position [2528, 0]
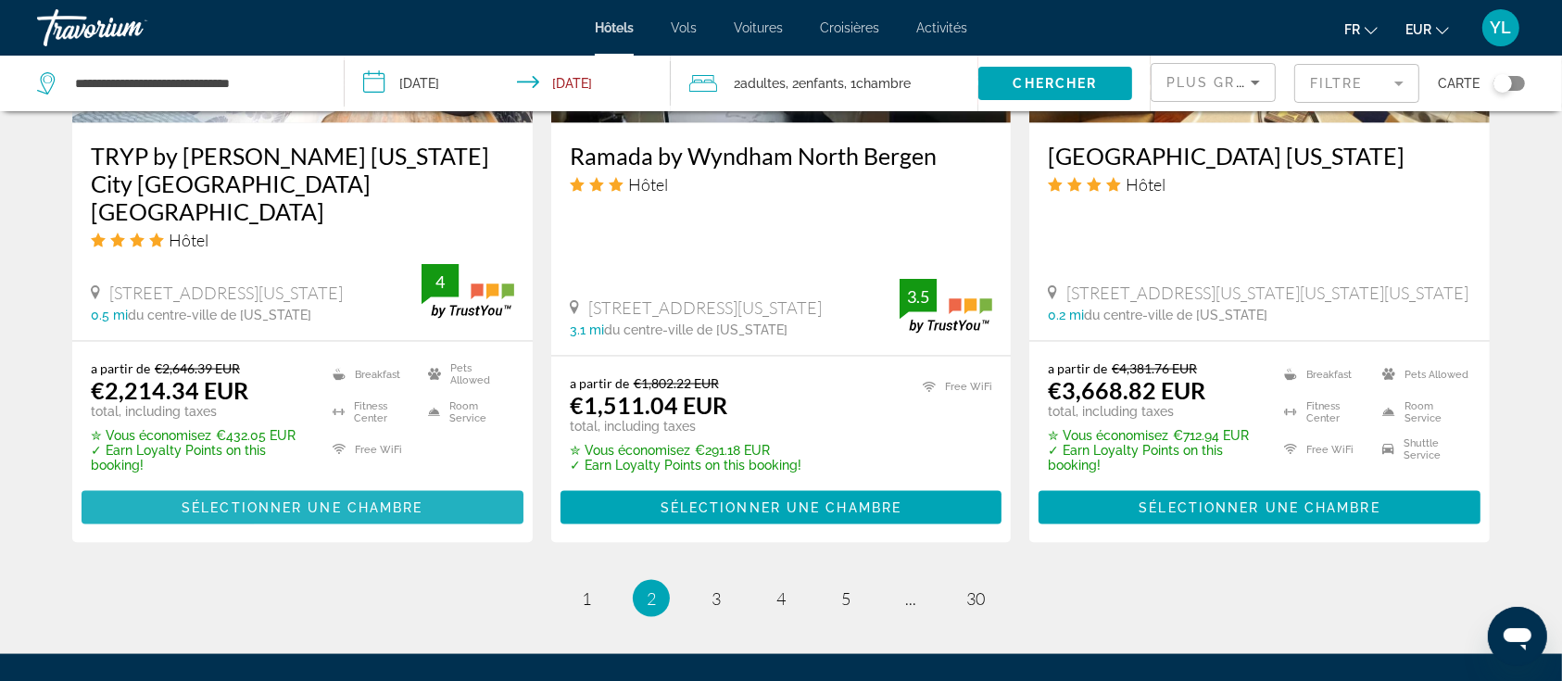
click at [270, 500] on span "Sélectionner une chambre" at bounding box center [302, 507] width 241 height 15
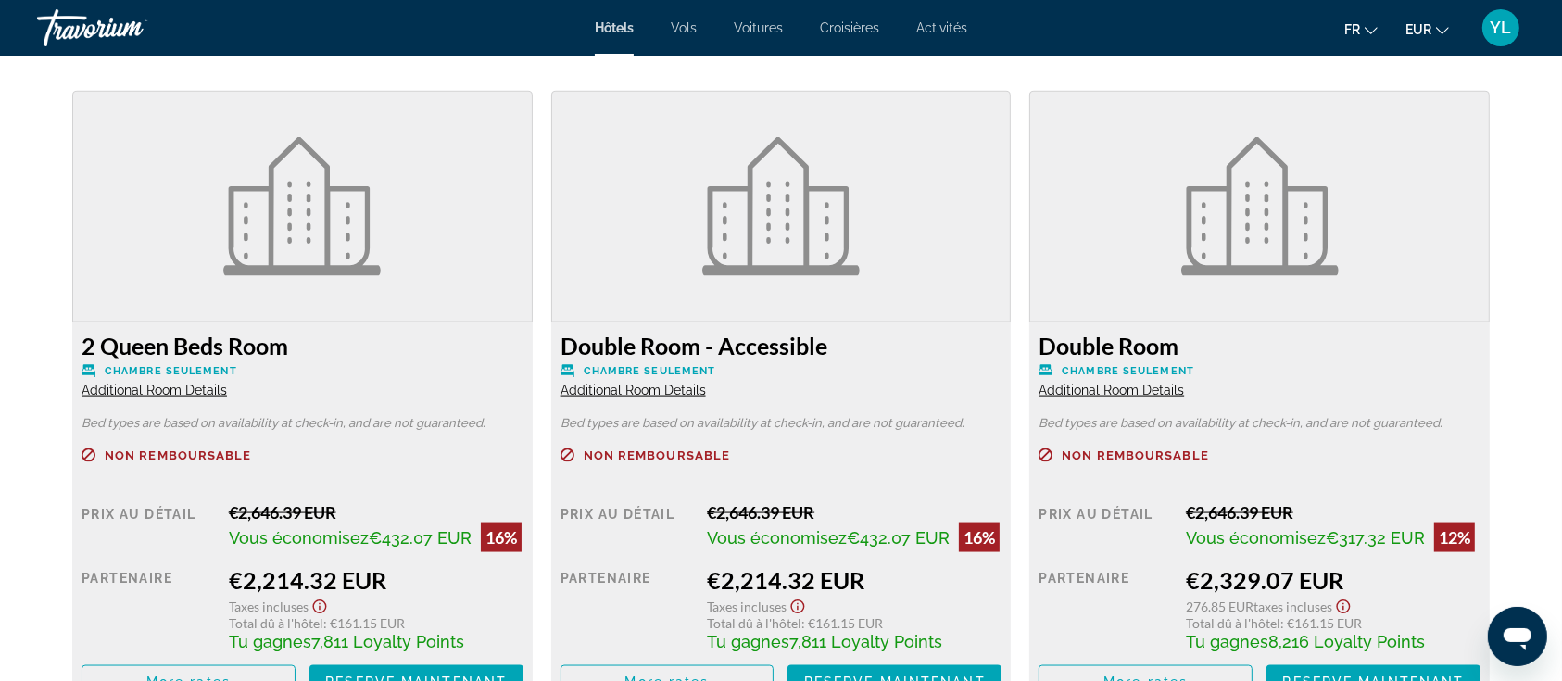
scroll to position [2655, 0]
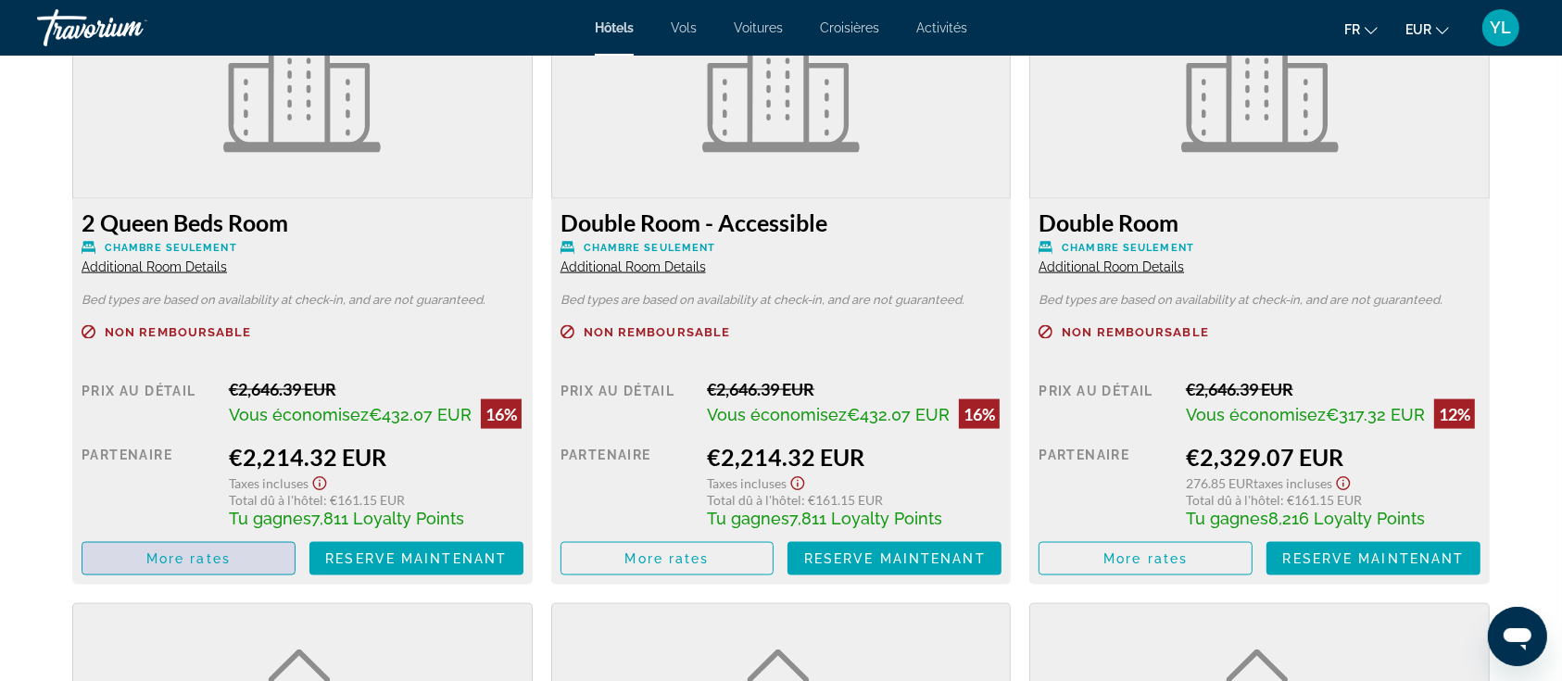
click at [225, 553] on span "More rates" at bounding box center [188, 558] width 84 height 15
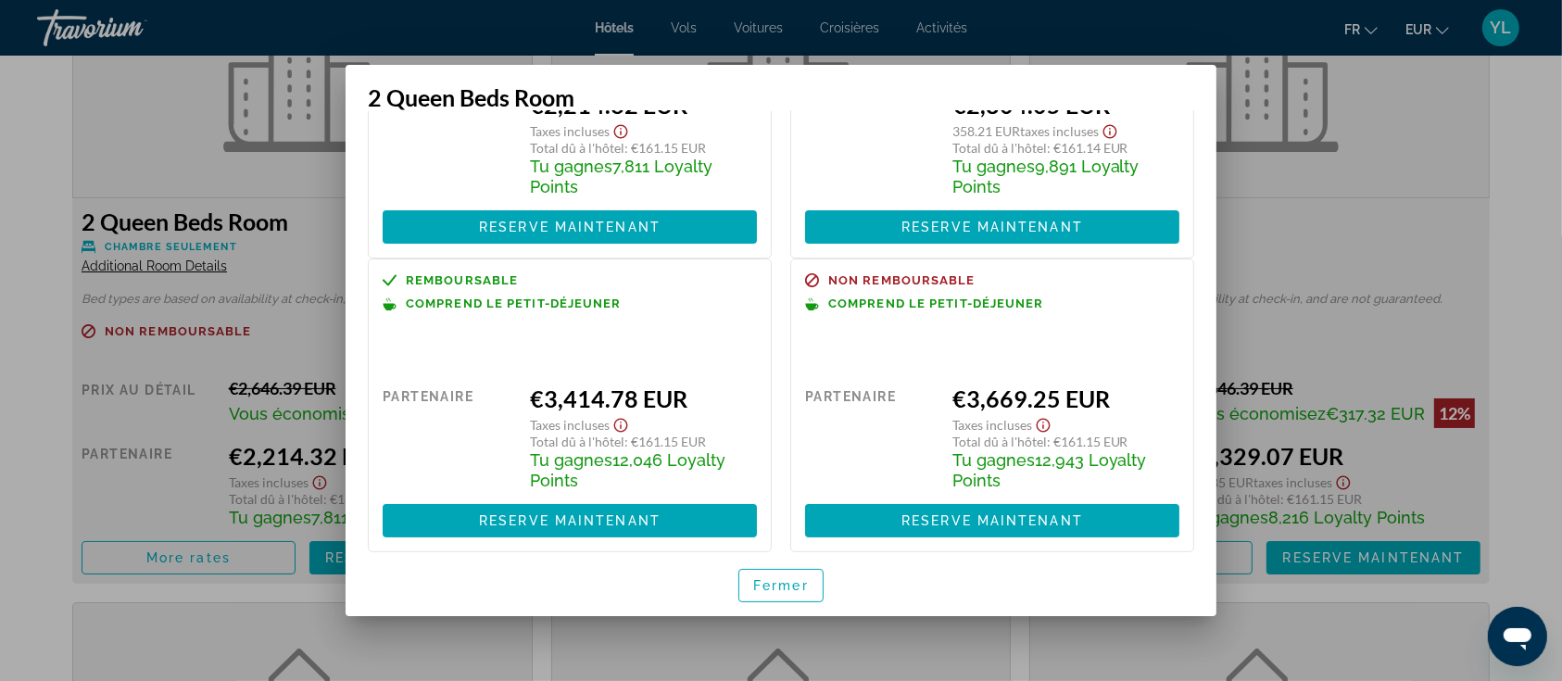
scroll to position [0, 0]
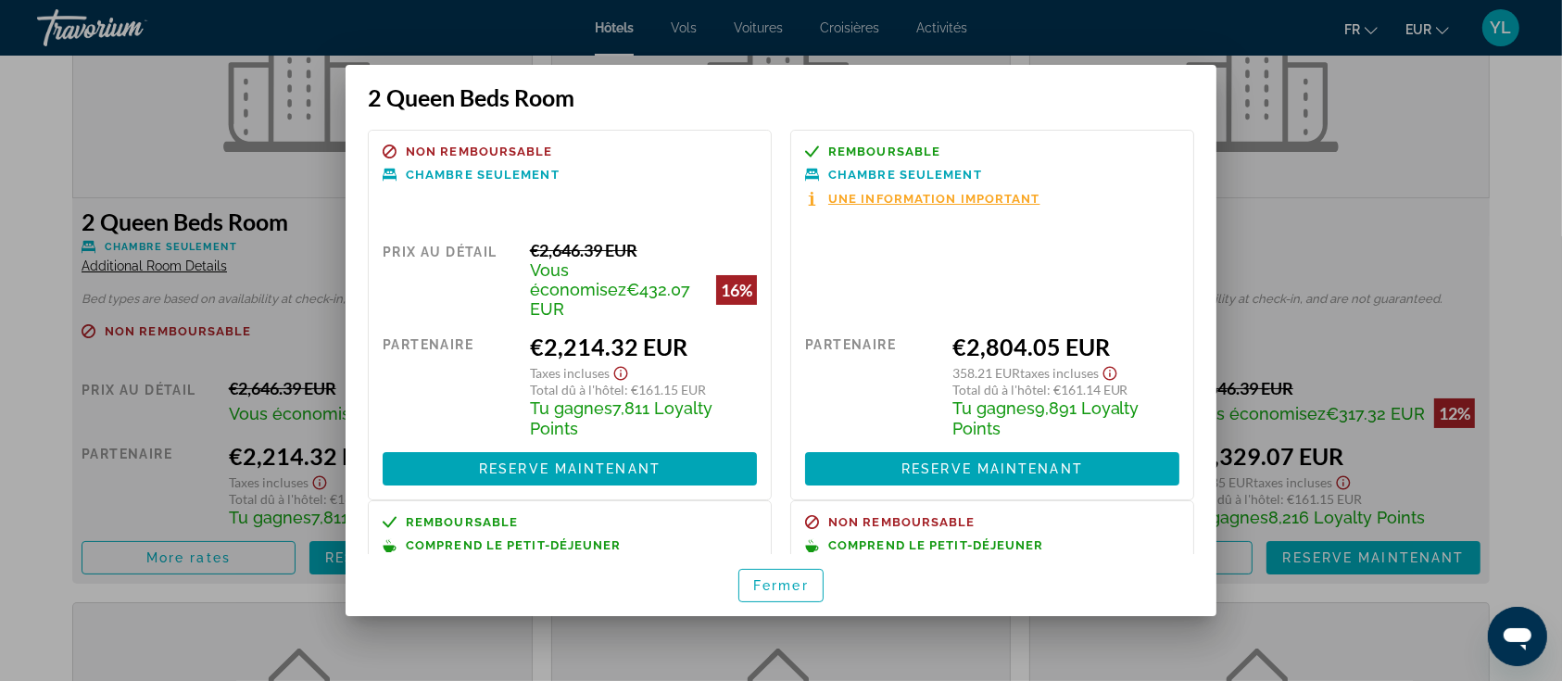
click at [1525, 171] on div at bounding box center [781, 340] width 1562 height 681
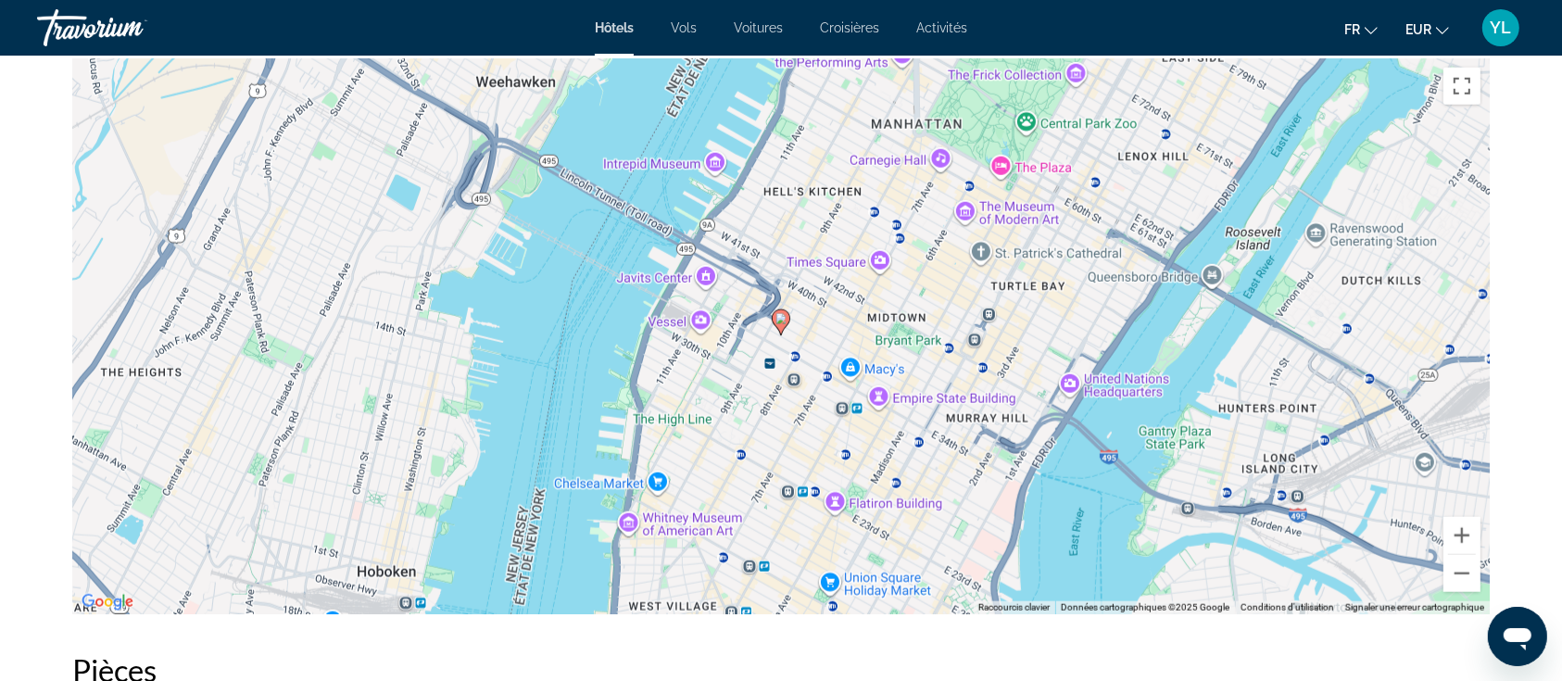
scroll to position [1791, 0]
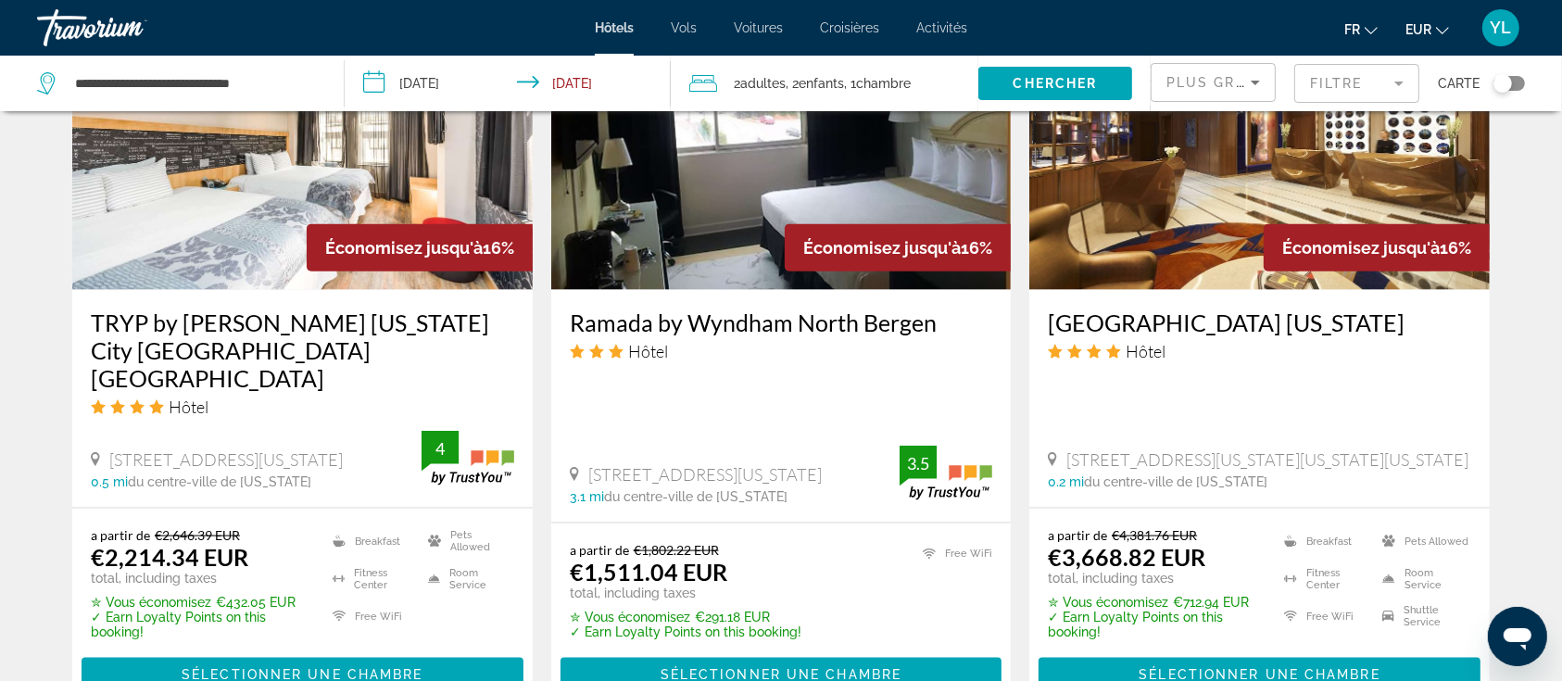
scroll to position [2469, 0]
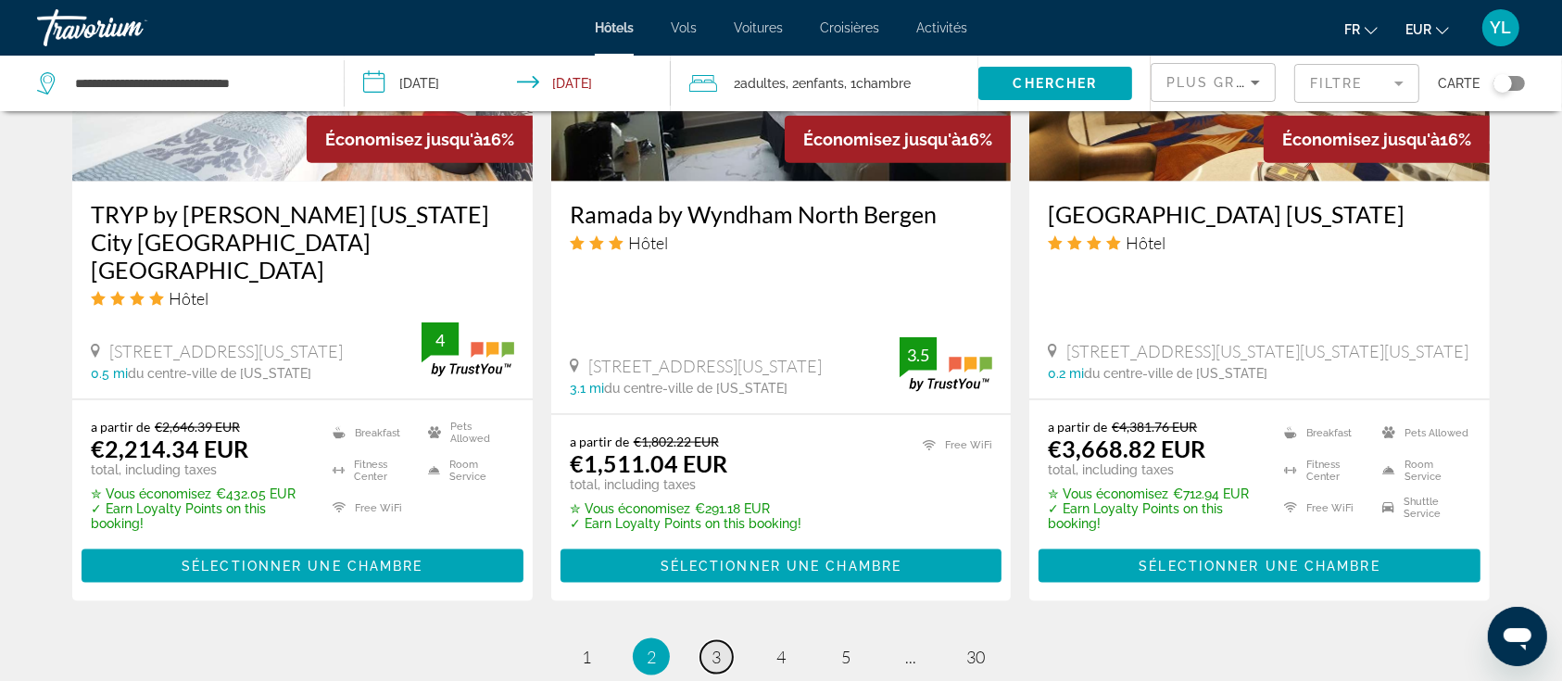
click at [717, 647] on span "3" at bounding box center [715, 657] width 9 height 20
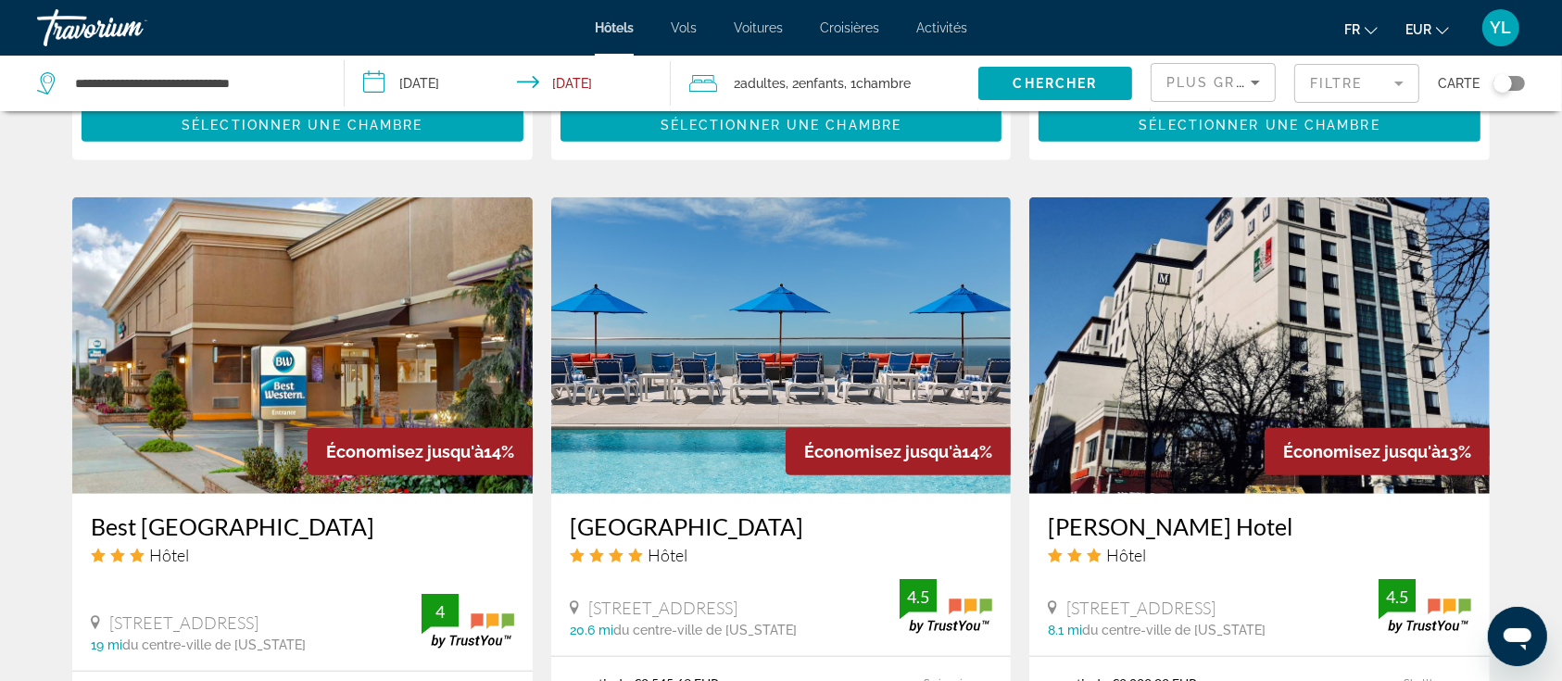
scroll to position [1482, 0]
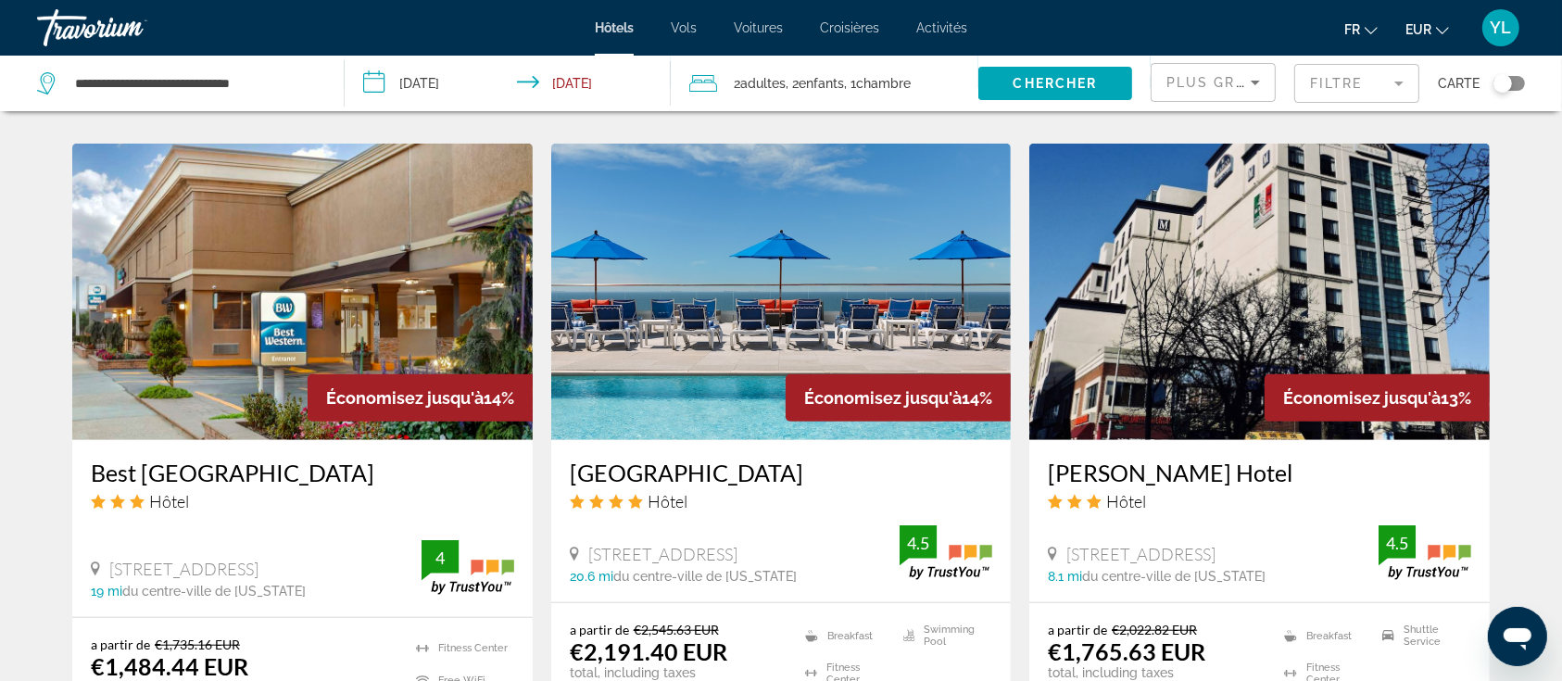
click at [1333, 85] on mat-form-field "Filtre" at bounding box center [1356, 83] width 125 height 39
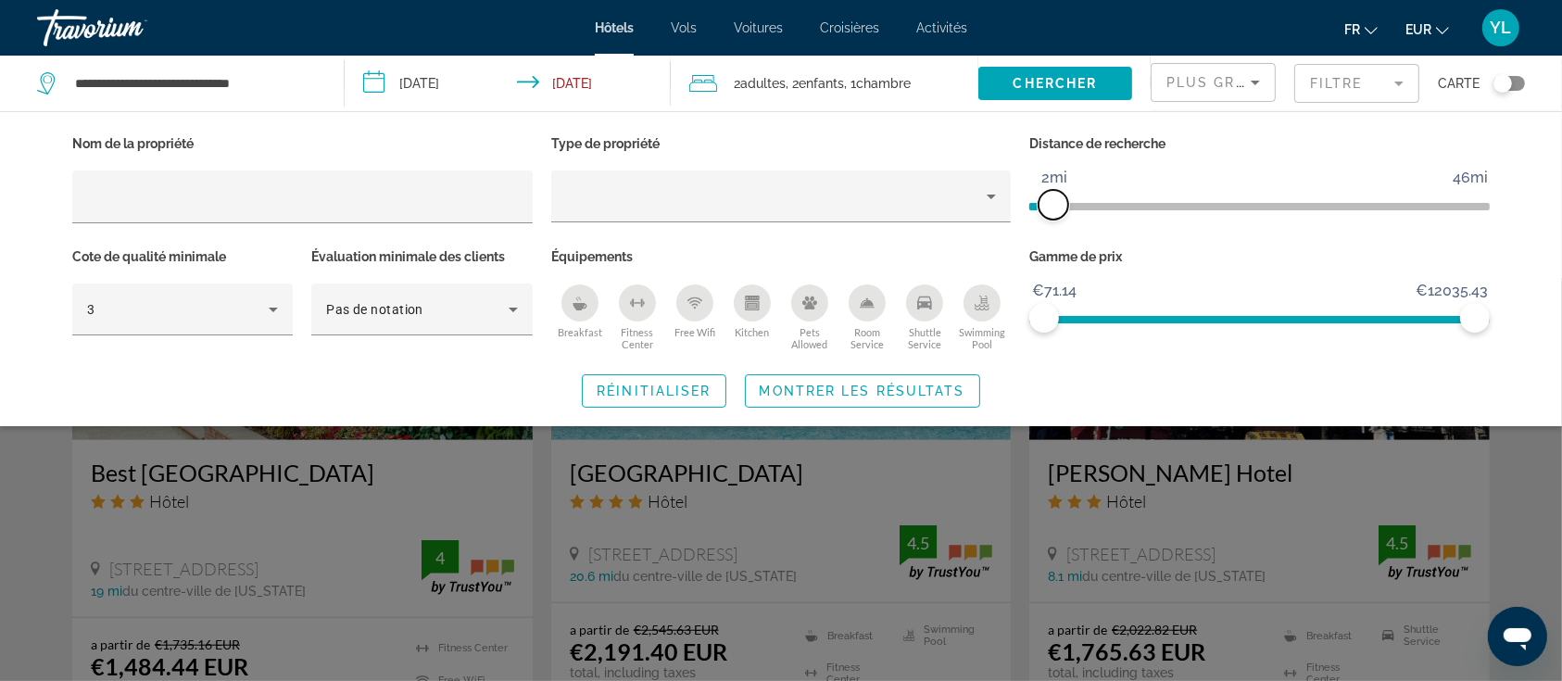
drag, startPoint x: 1319, startPoint y: 202, endPoint x: 1058, endPoint y: 216, distance: 261.6
click at [1058, 216] on span "ngx-slider" at bounding box center [1053, 205] width 30 height 30
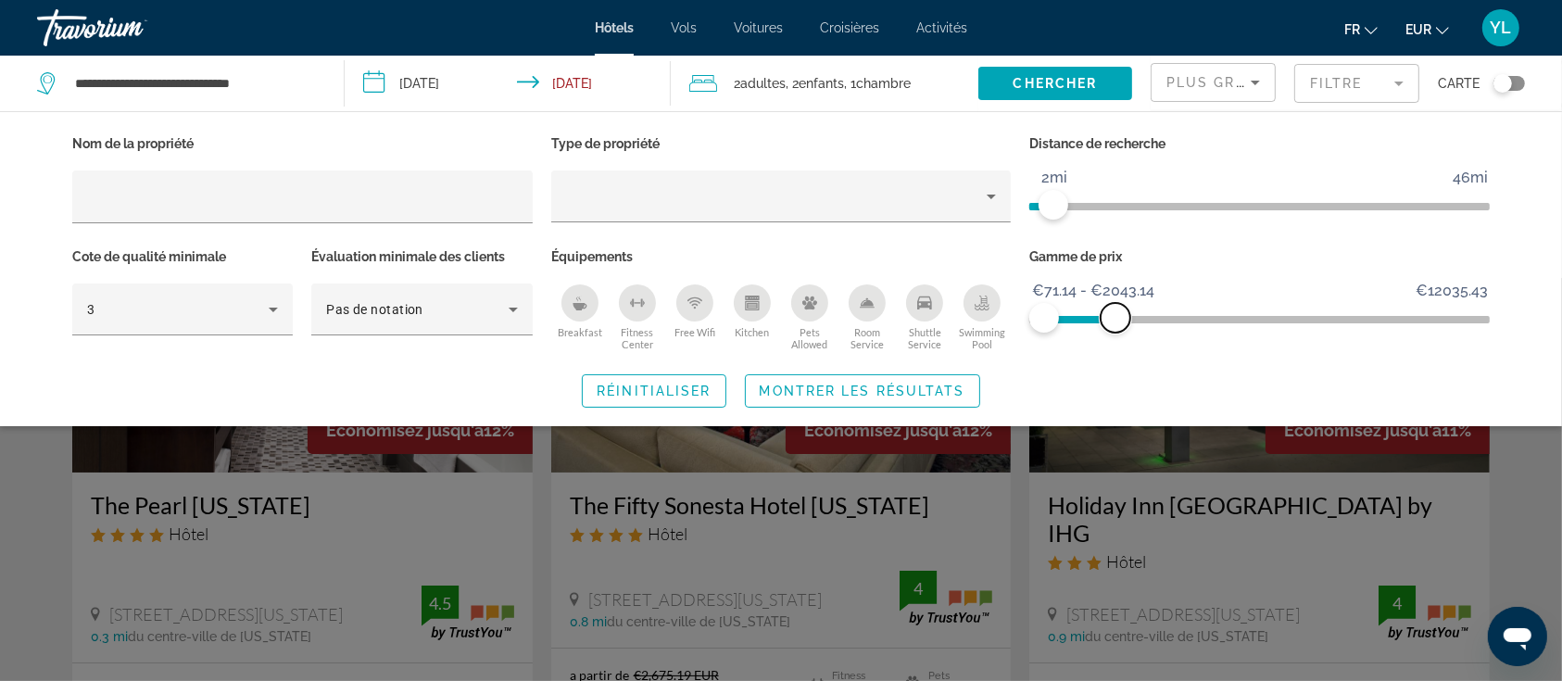
drag, startPoint x: 1467, startPoint y: 309, endPoint x: 1115, endPoint y: 332, distance: 352.7
click at [1115, 332] on div "Gamme de prix €71.14 €12035.43 €71.14 €2043.14 €71.14 - €2043.14" at bounding box center [1259, 300] width 479 height 112
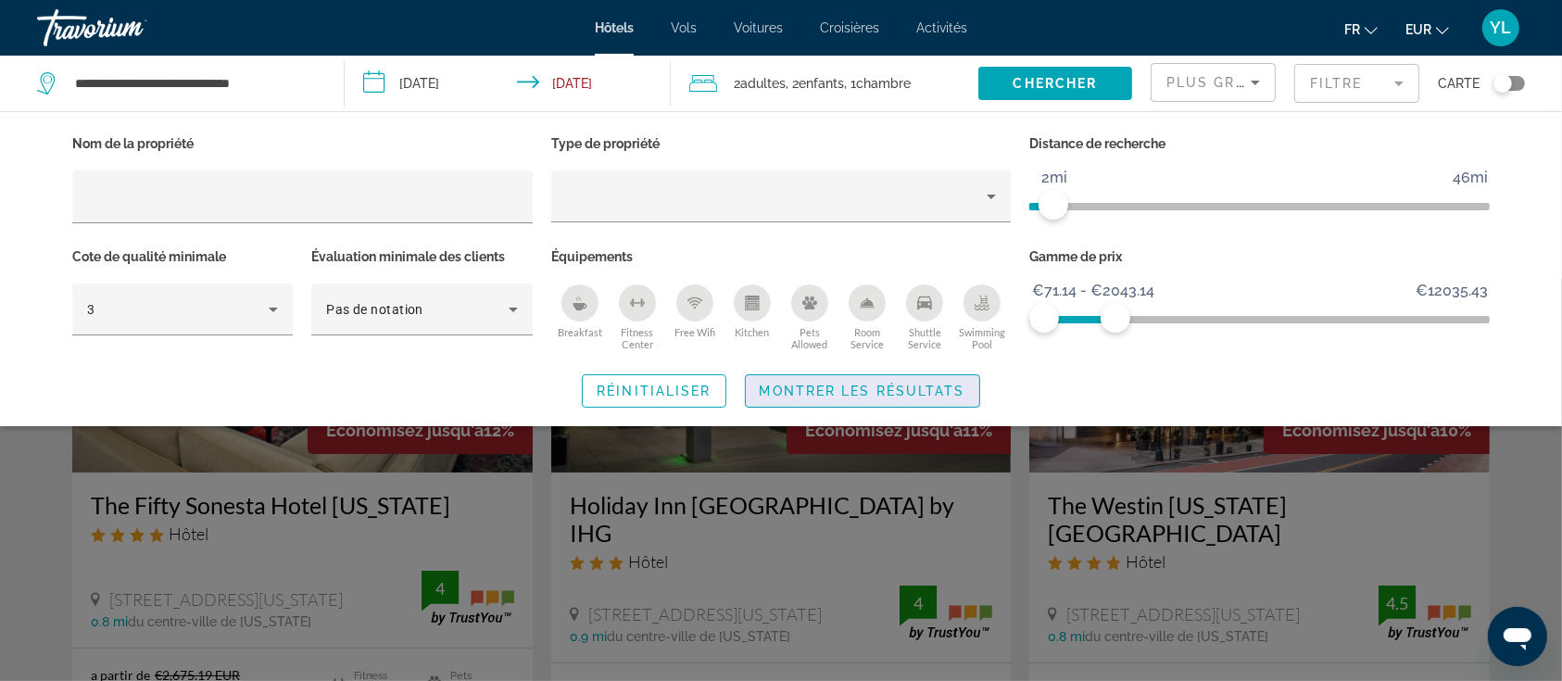
click at [777, 387] on span "Montrer les résultats" at bounding box center [863, 390] width 206 height 15
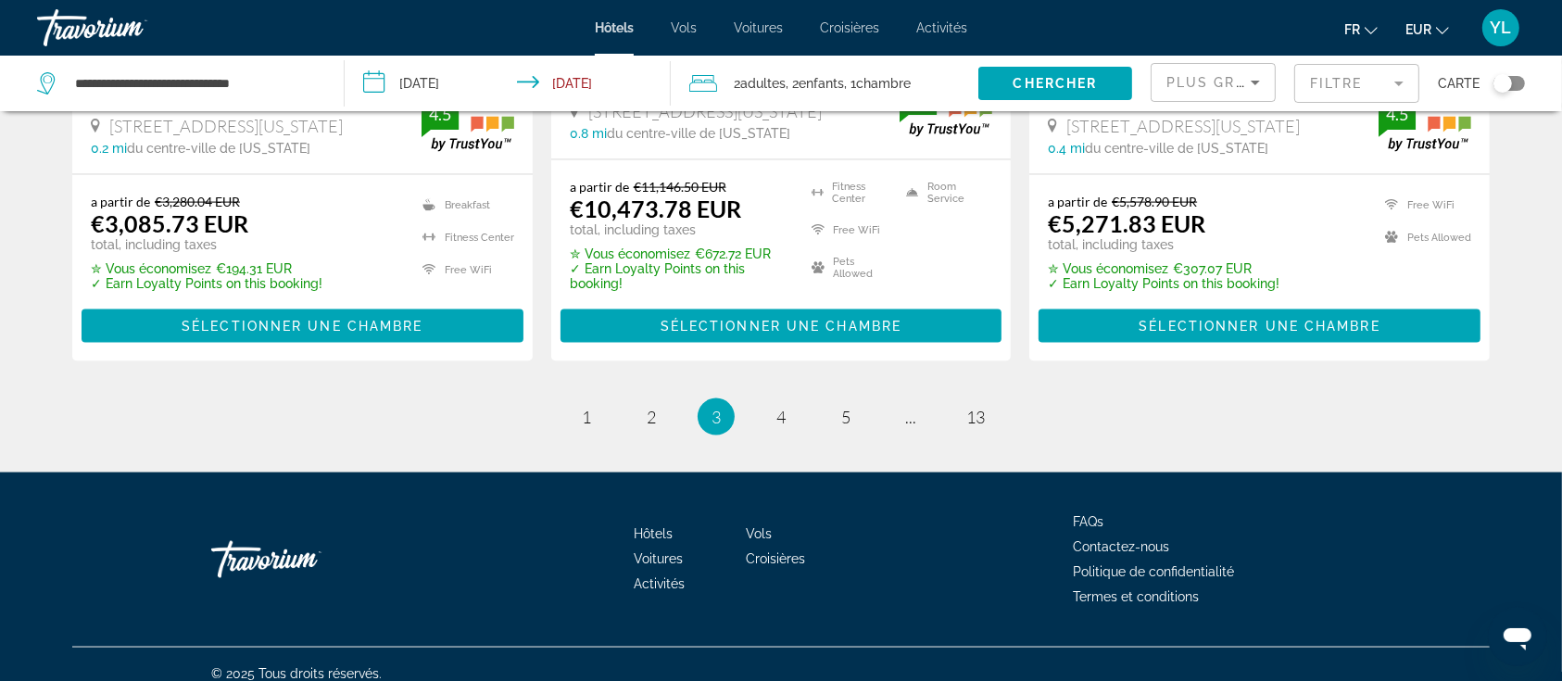
scroll to position [2629, 0]
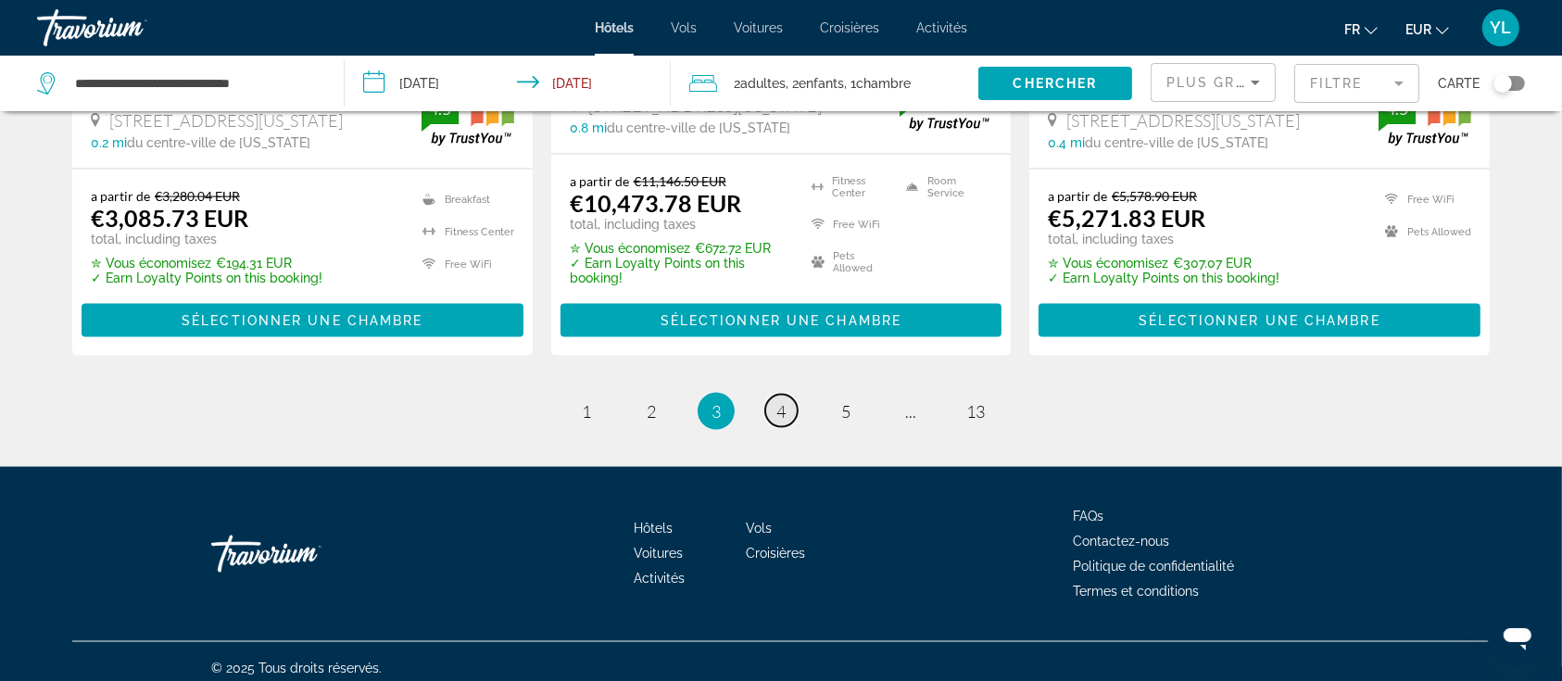
click at [785, 401] on span "4" at bounding box center [780, 411] width 9 height 20
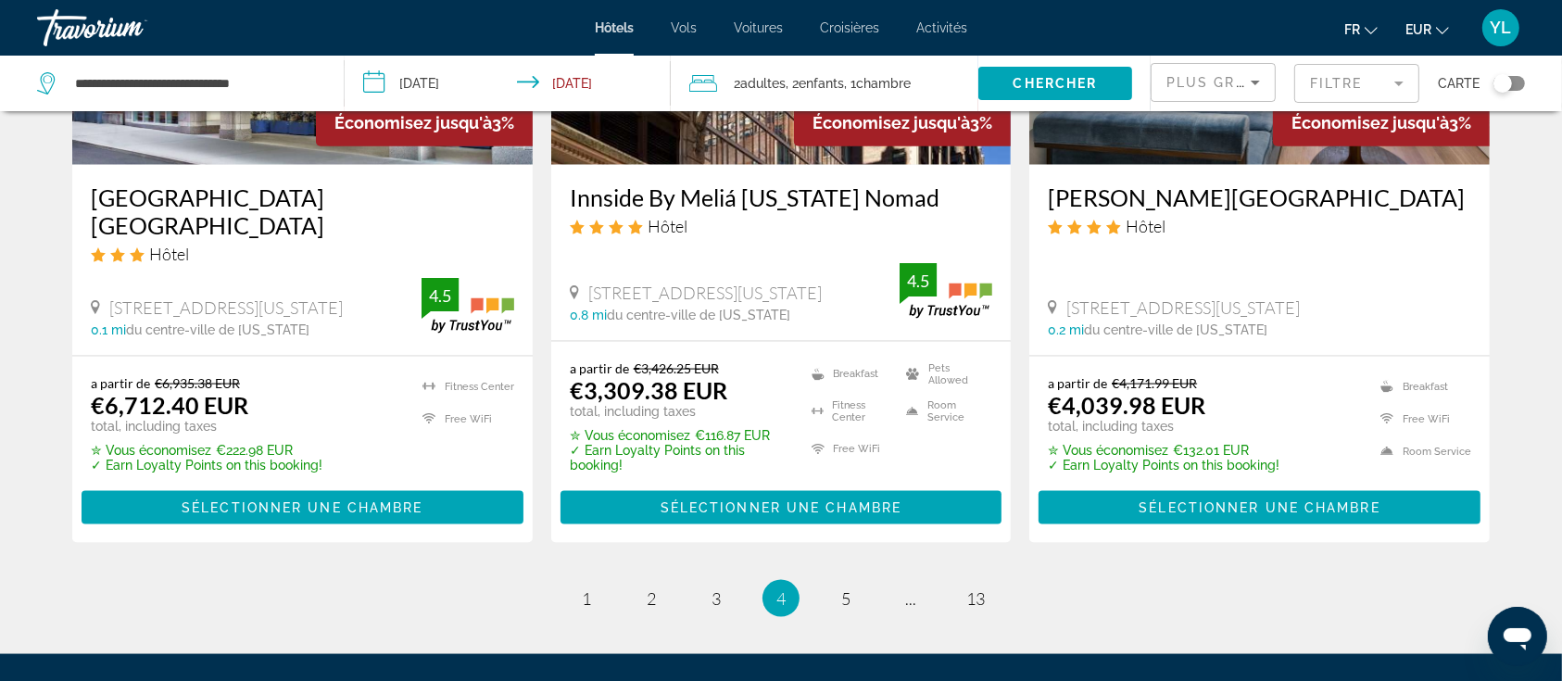
scroll to position [2629, 0]
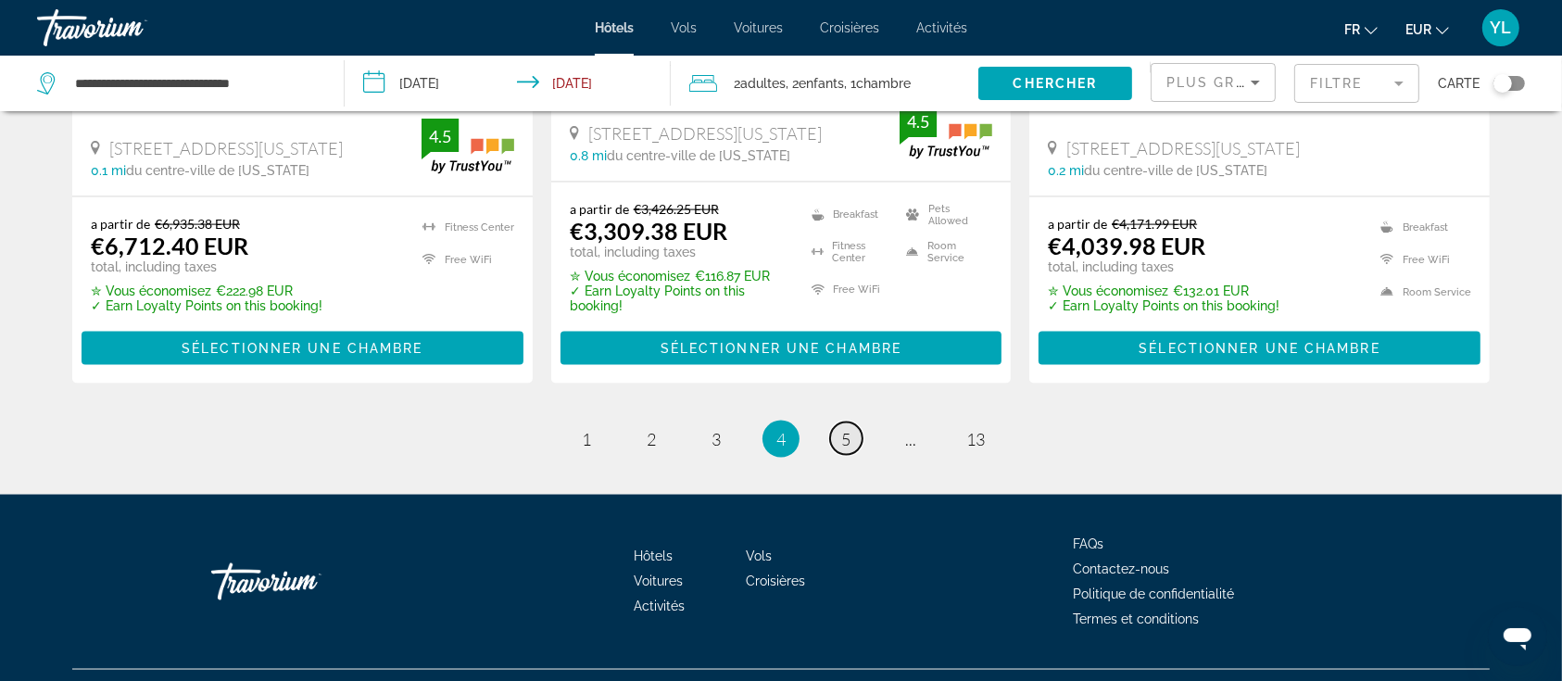
click at [839, 422] on link "page 5" at bounding box center [846, 438] width 32 height 32
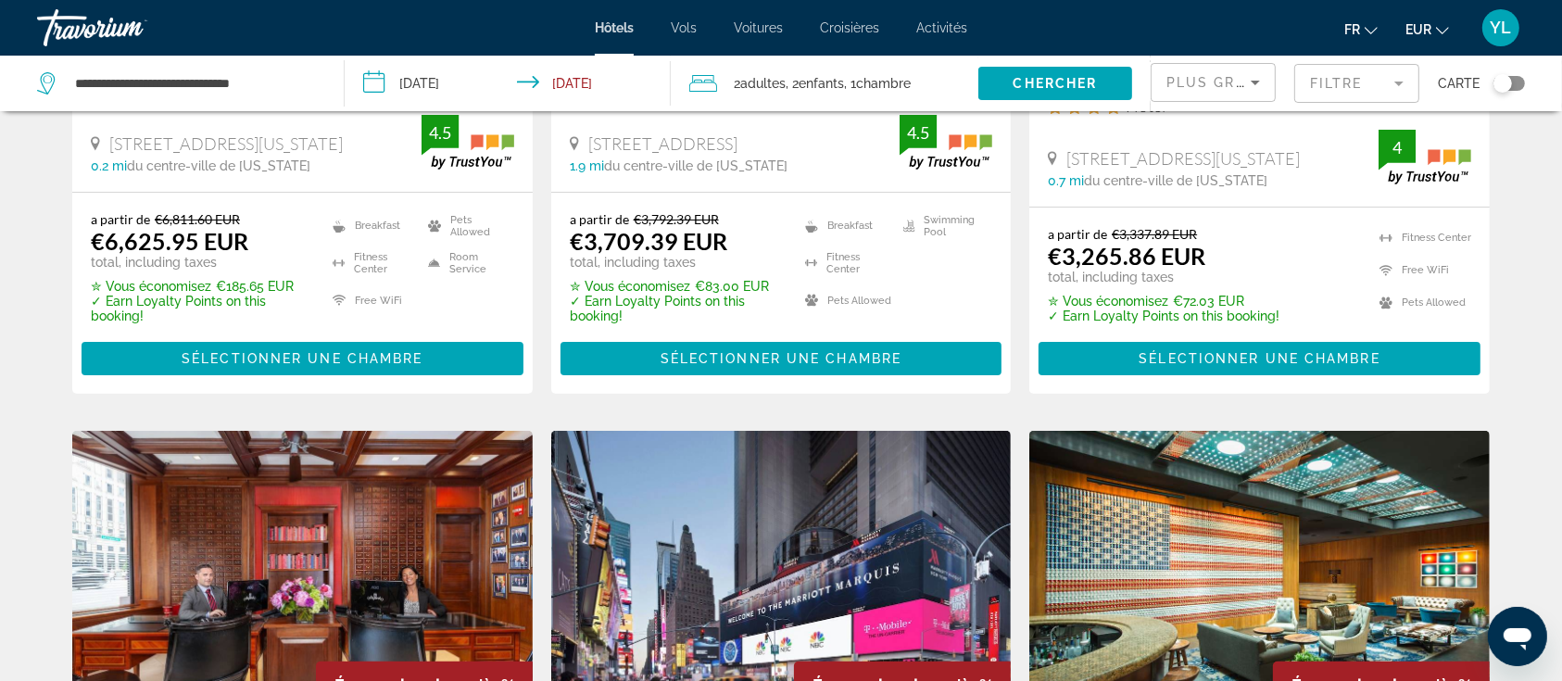
scroll to position [741, 0]
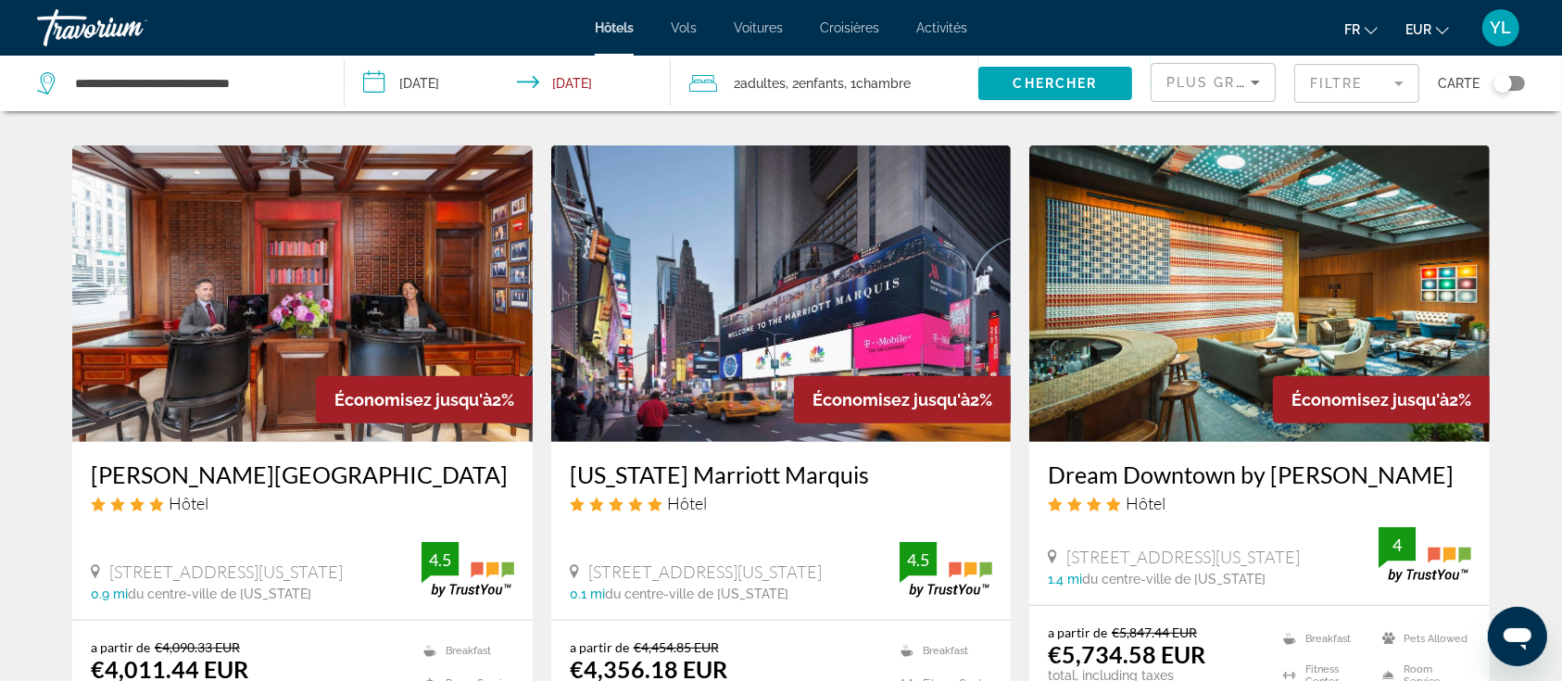
click at [1306, 78] on mat-form-field "Filtre" at bounding box center [1356, 83] width 125 height 39
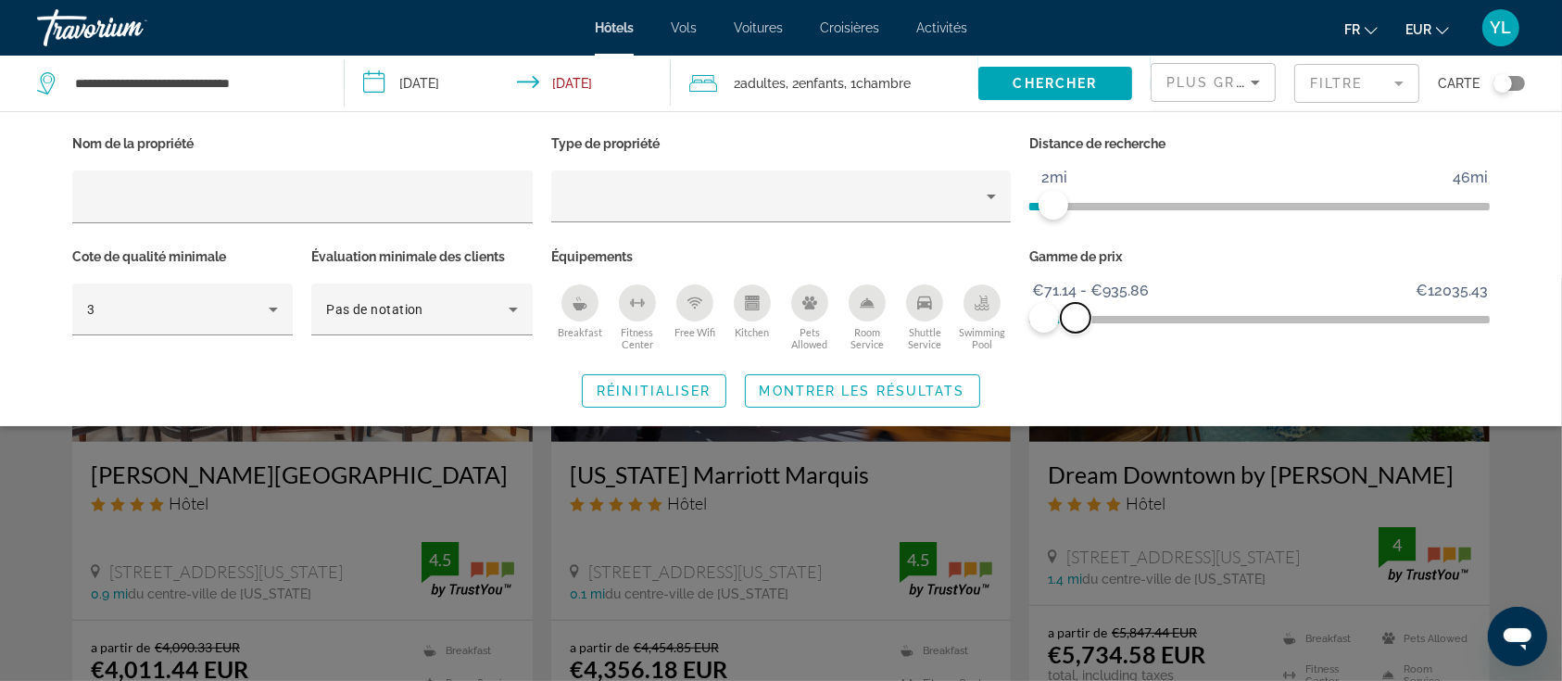
drag, startPoint x: 1113, startPoint y: 309, endPoint x: 1075, endPoint y: 315, distance: 38.4
click at [1075, 315] on span "ngx-slider-max" at bounding box center [1076, 318] width 30 height 30
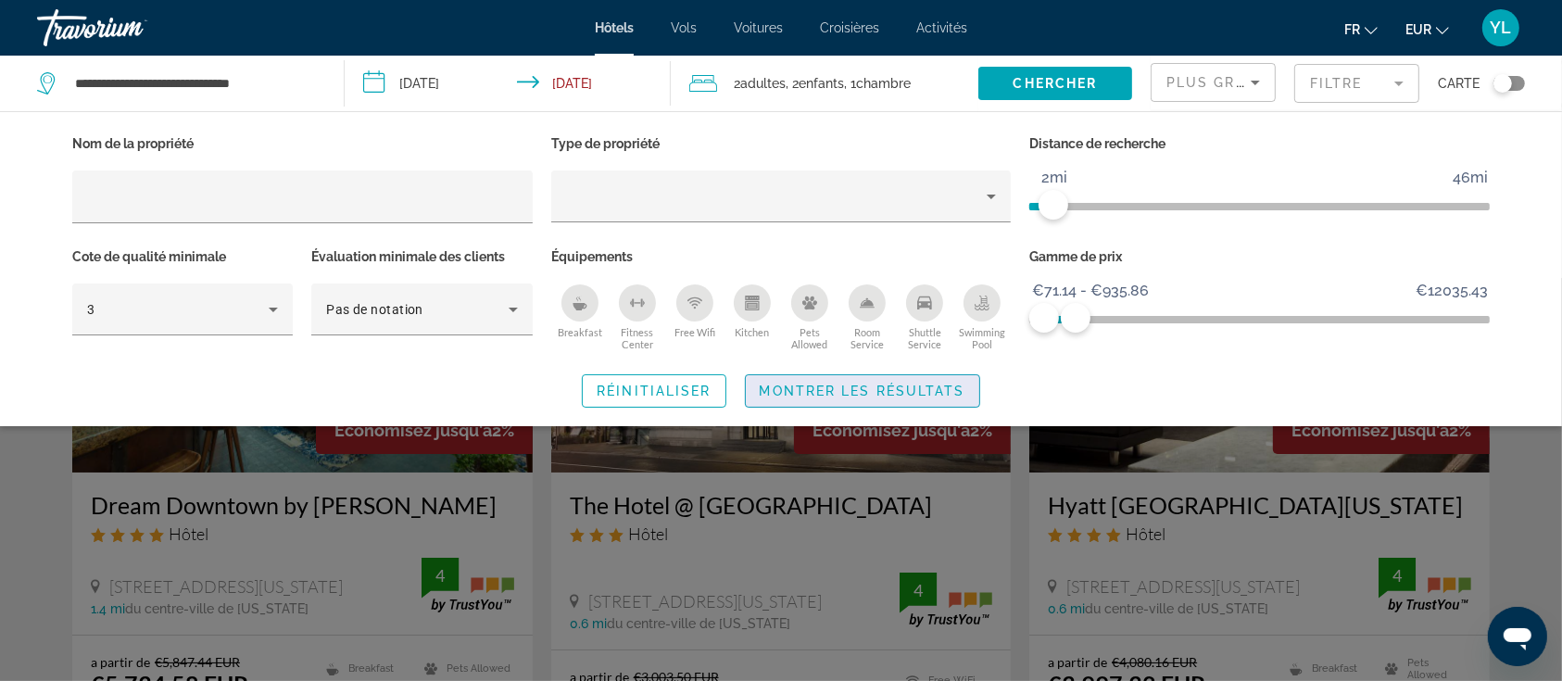
click at [787, 386] on span "Montrer les résultats" at bounding box center [863, 390] width 206 height 15
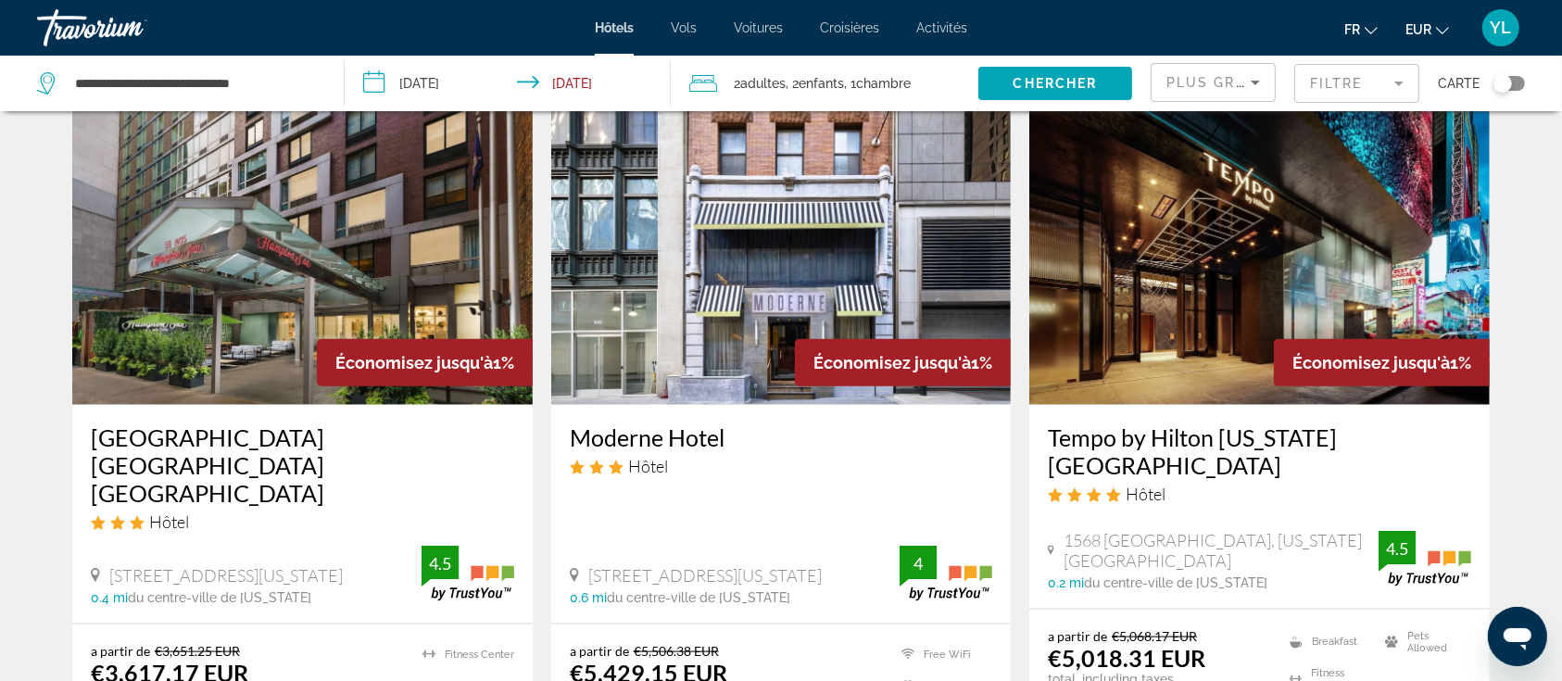
scroll to position [2011, 0]
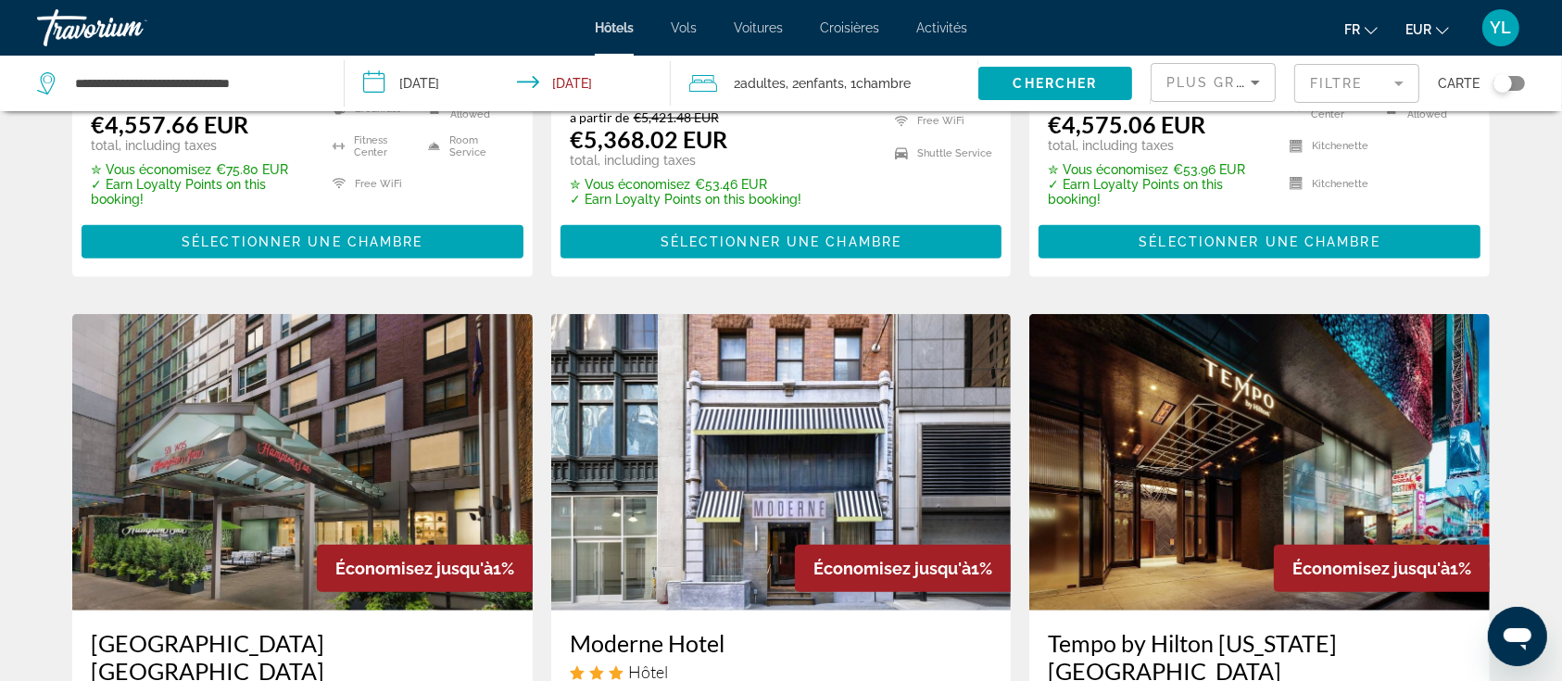
click at [1252, 77] on icon "Sort by" at bounding box center [1255, 82] width 22 height 22
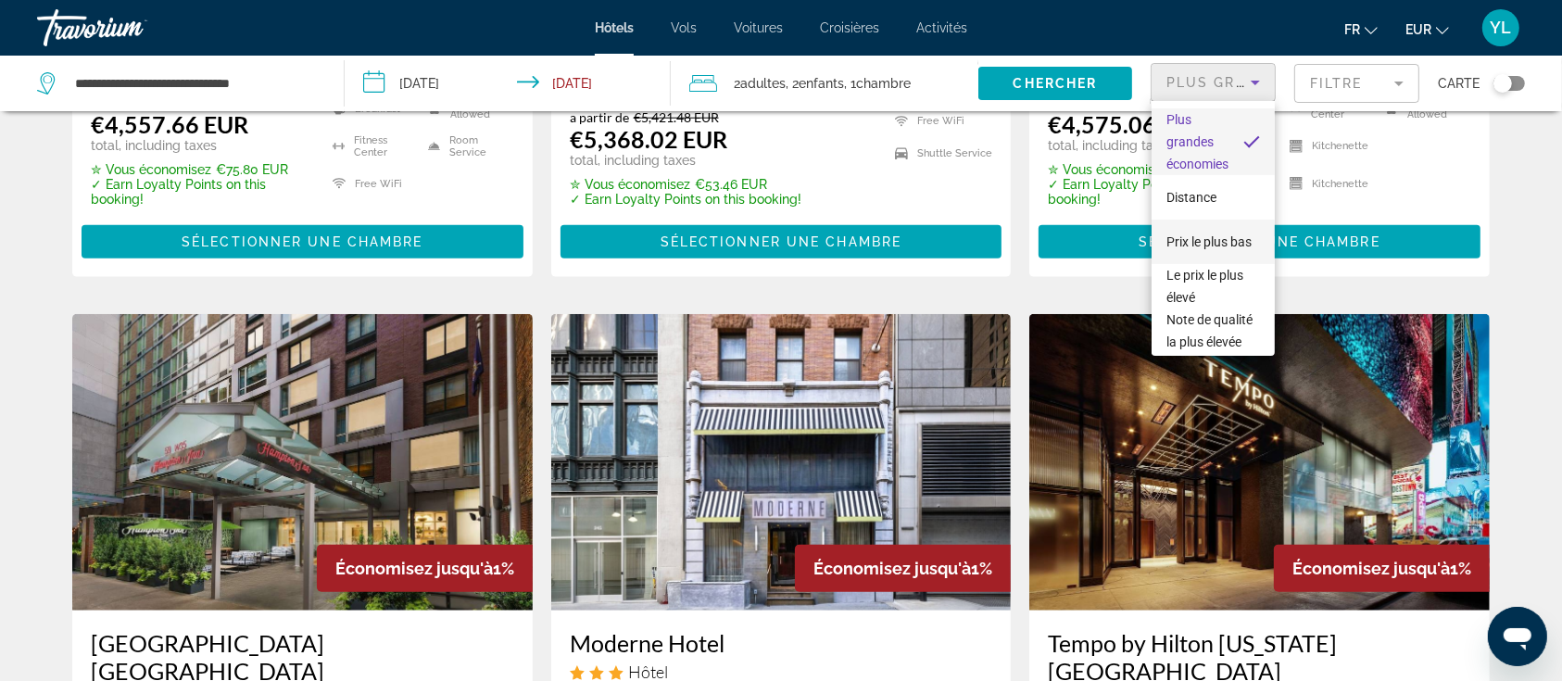
click at [1205, 234] on span "Prix le plus bas" at bounding box center [1208, 241] width 85 height 15
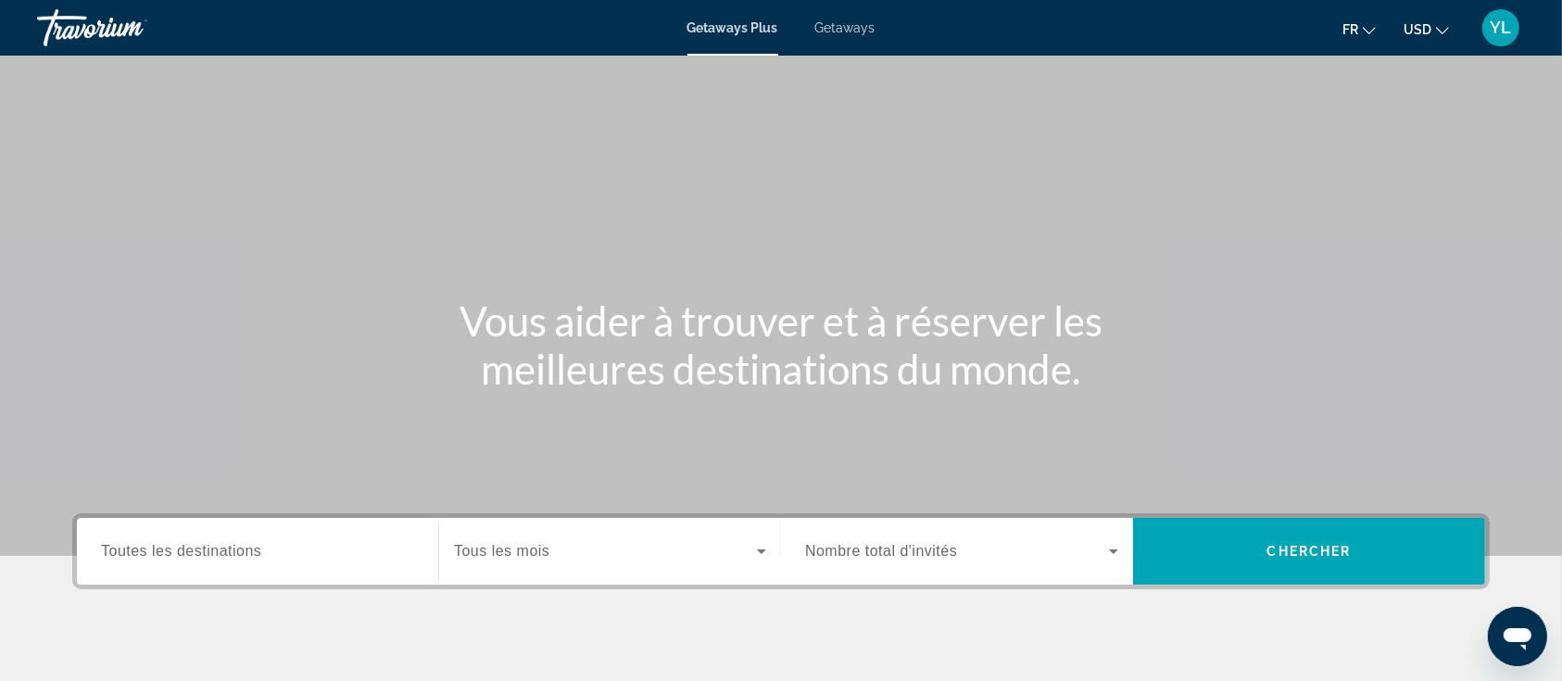
click at [852, 21] on span "Getaways" at bounding box center [845, 27] width 60 height 15
click at [250, 550] on span "Toutes les destinations" at bounding box center [181, 551] width 160 height 16
click at [250, 550] on input "Destination Toutes les destinations" at bounding box center [257, 552] width 313 height 22
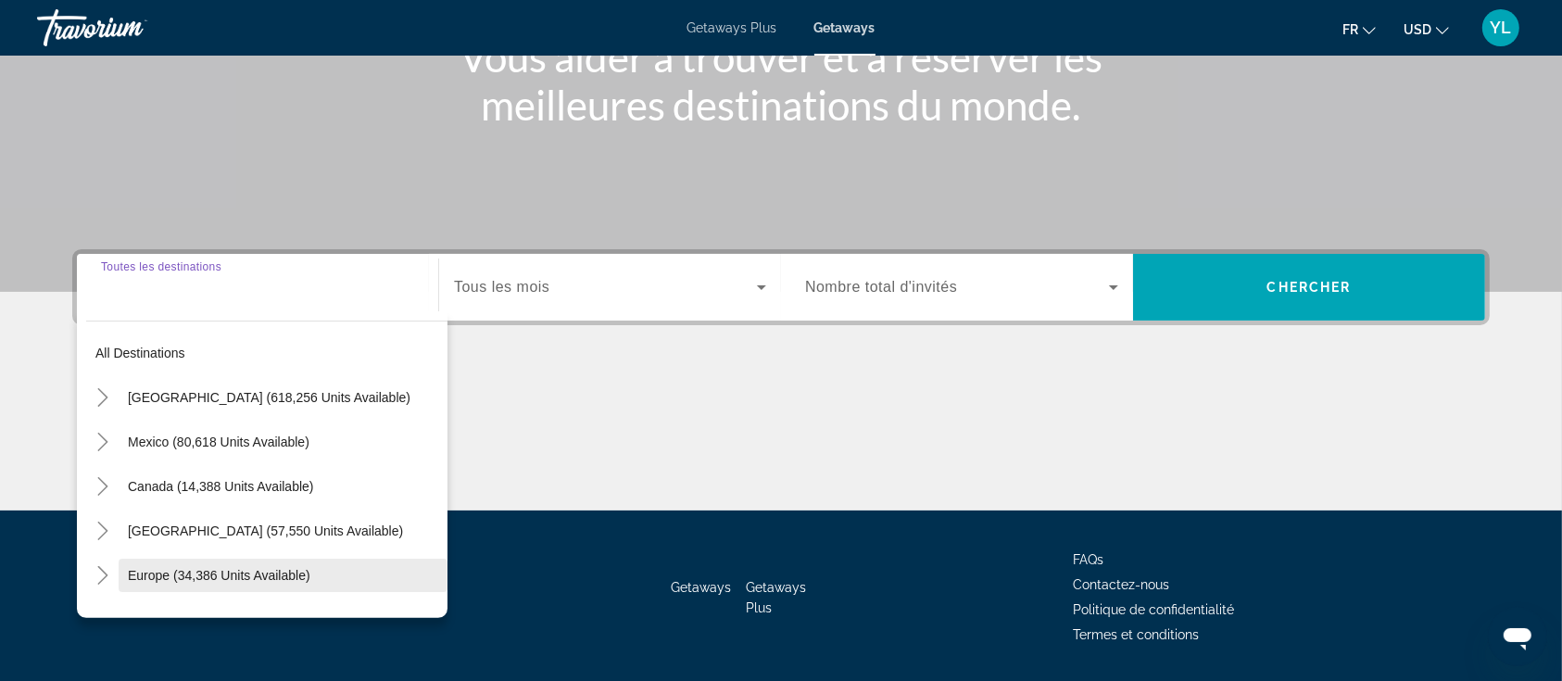
scroll to position [319, 0]
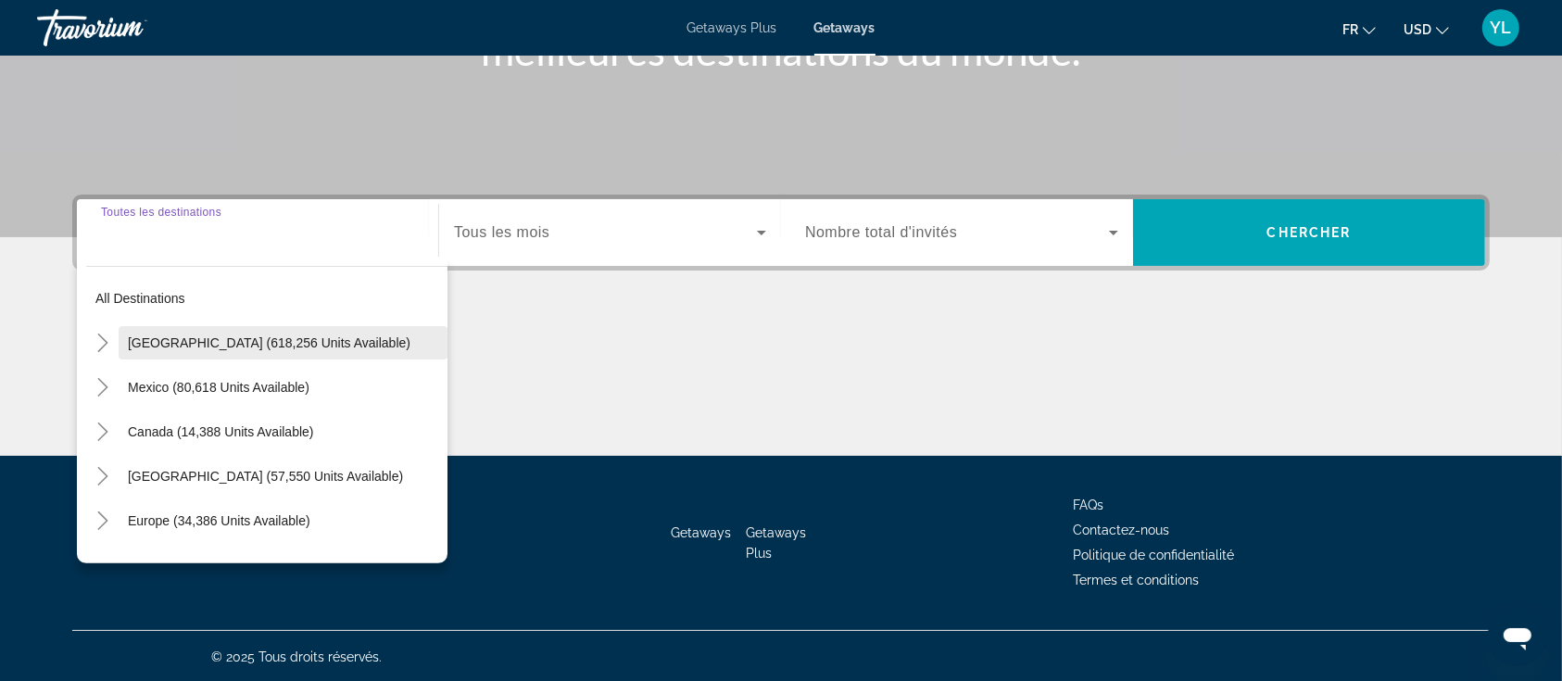
click at [237, 330] on span "Search widget" at bounding box center [283, 342] width 329 height 44
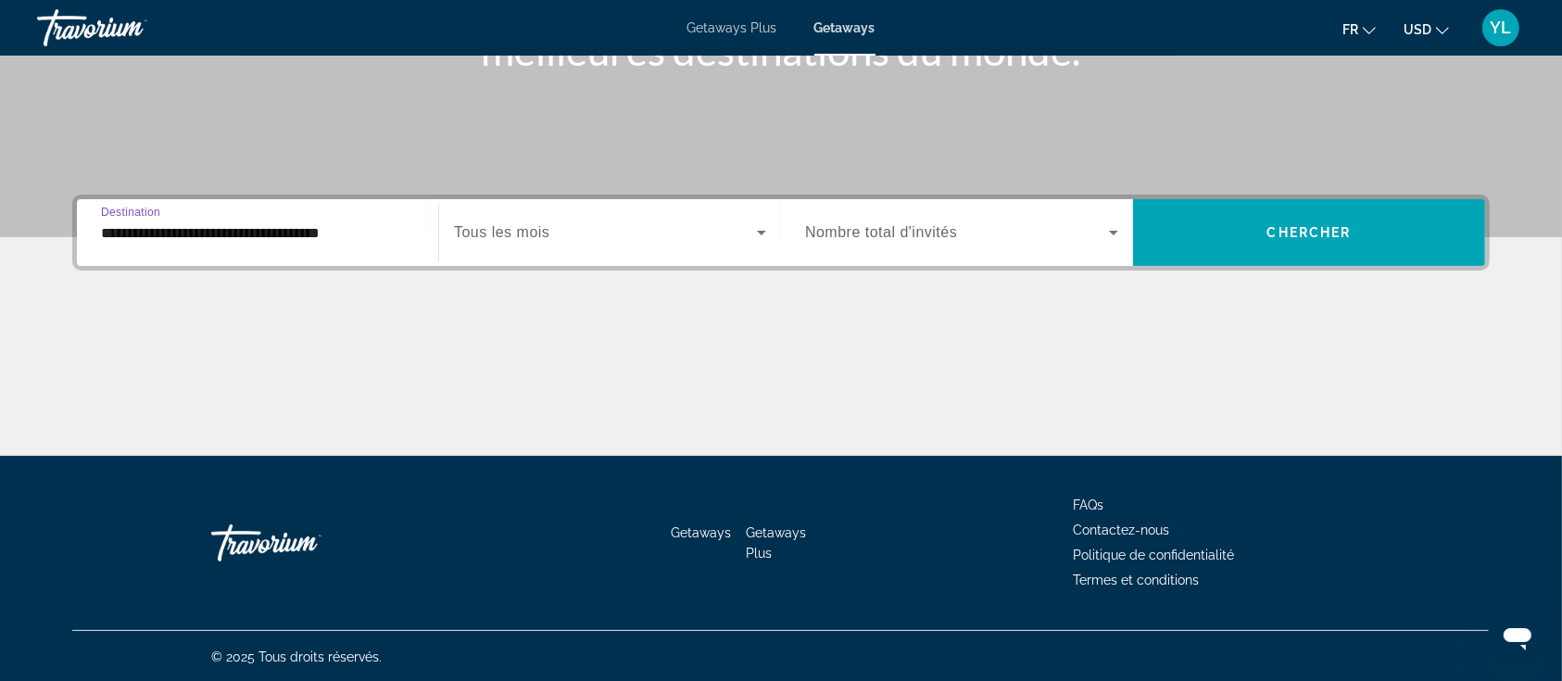
click at [371, 241] on input "**********" at bounding box center [257, 233] width 313 height 22
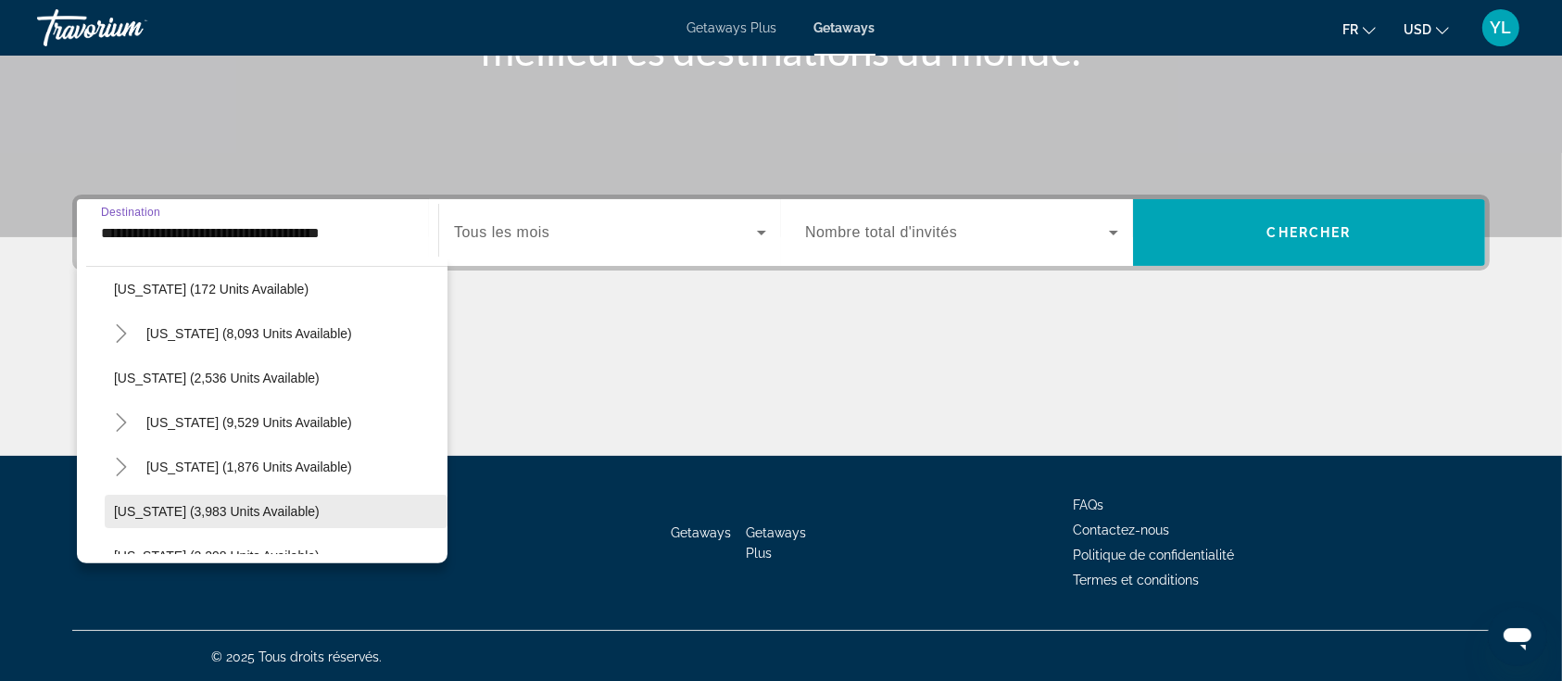
scroll to position [1112, 0]
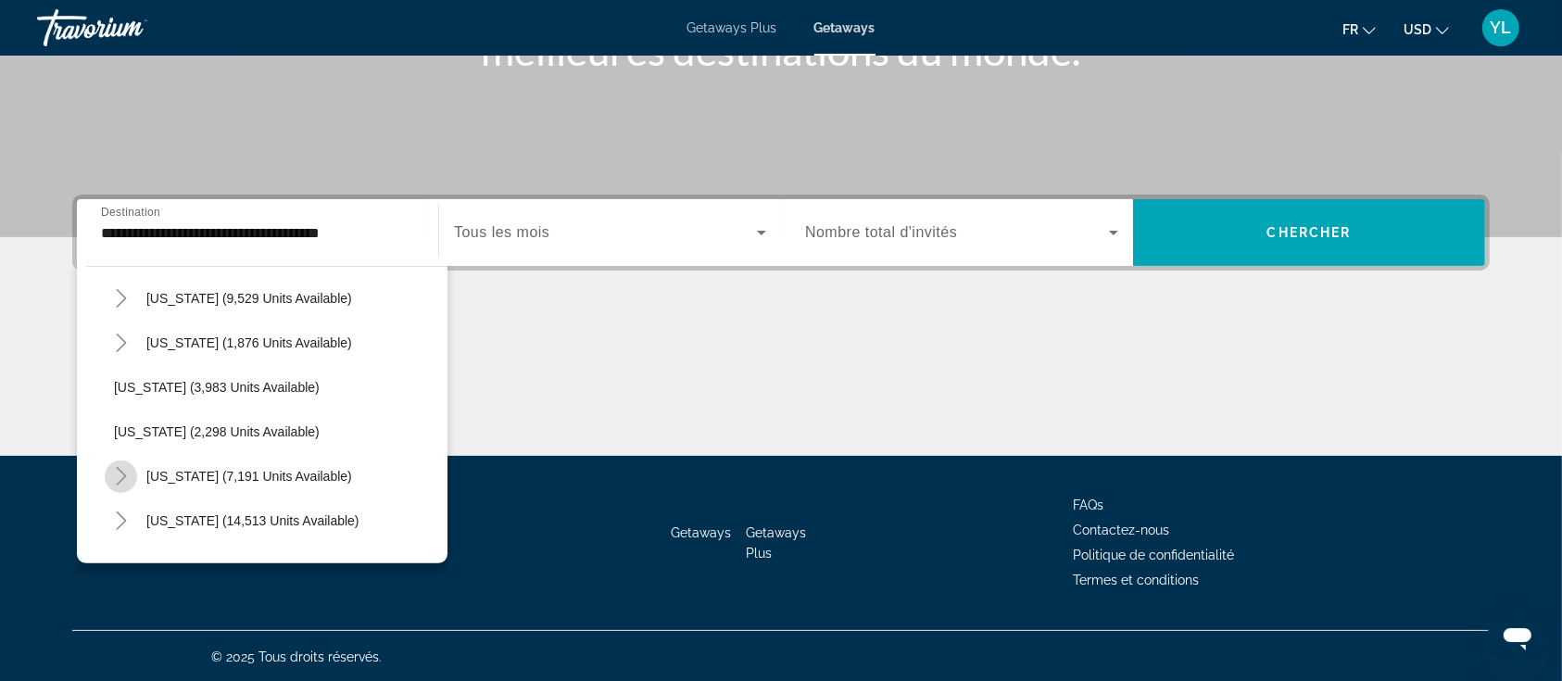
click at [128, 471] on icon "Toggle New York (7,191 units available)" at bounding box center [121, 476] width 19 height 19
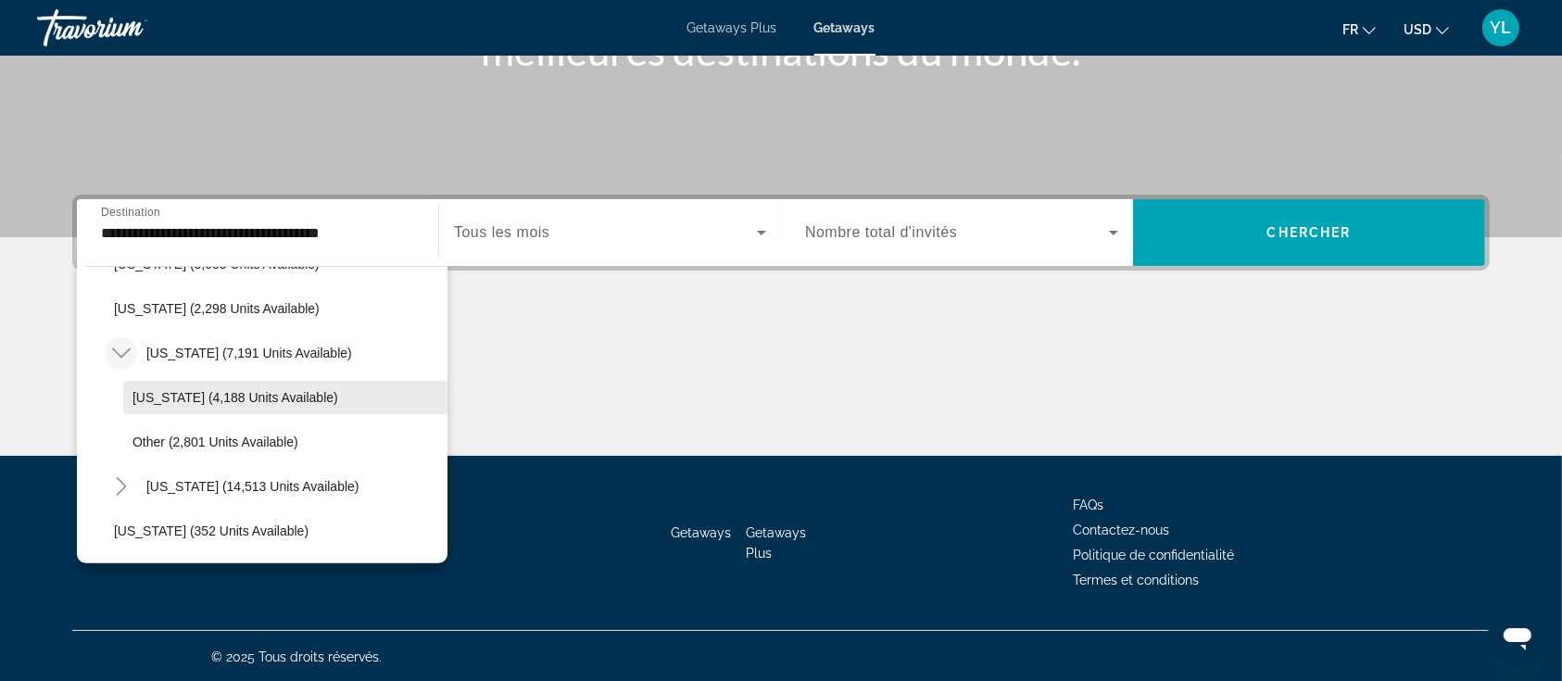
click at [213, 390] on span "New York (4,188 units available)" at bounding box center [235, 397] width 206 height 15
type input "**********"
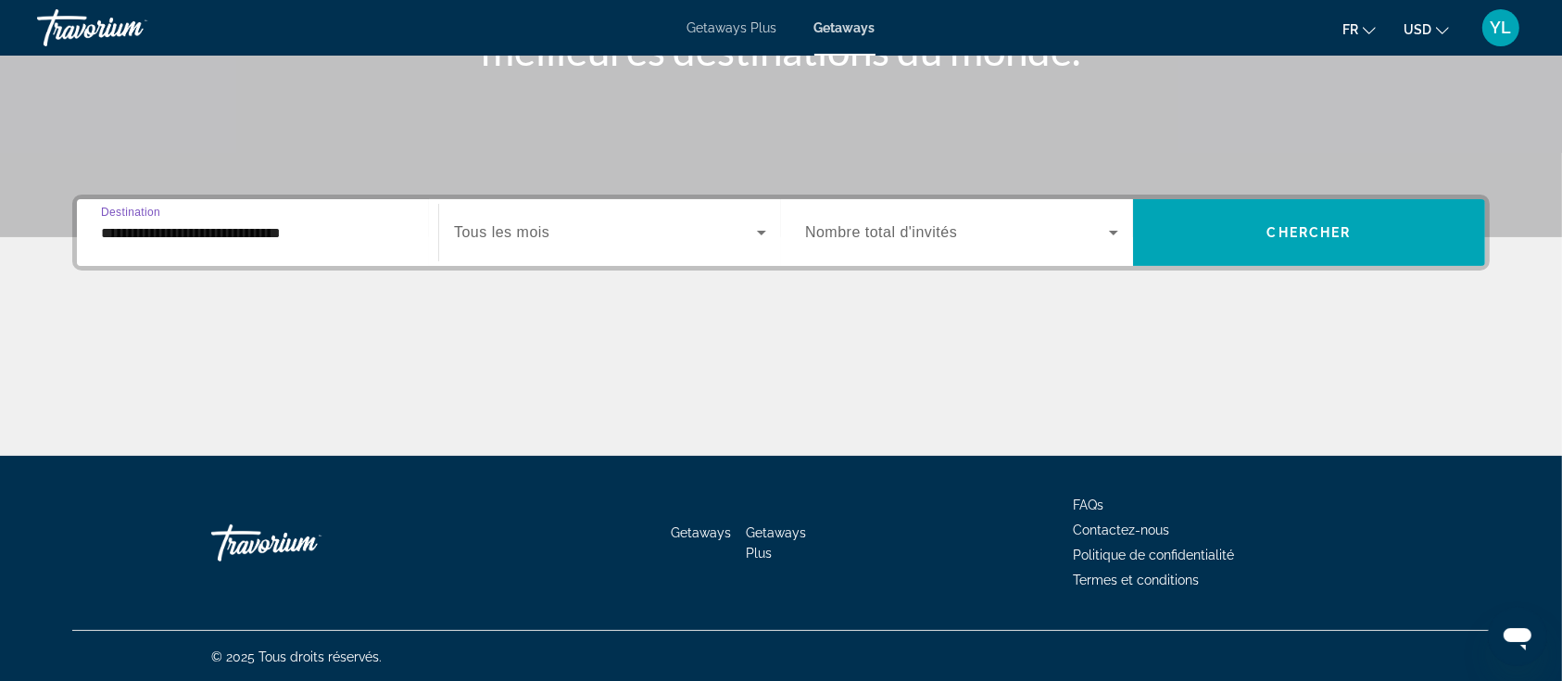
click at [562, 230] on span "Search widget" at bounding box center [605, 232] width 303 height 22
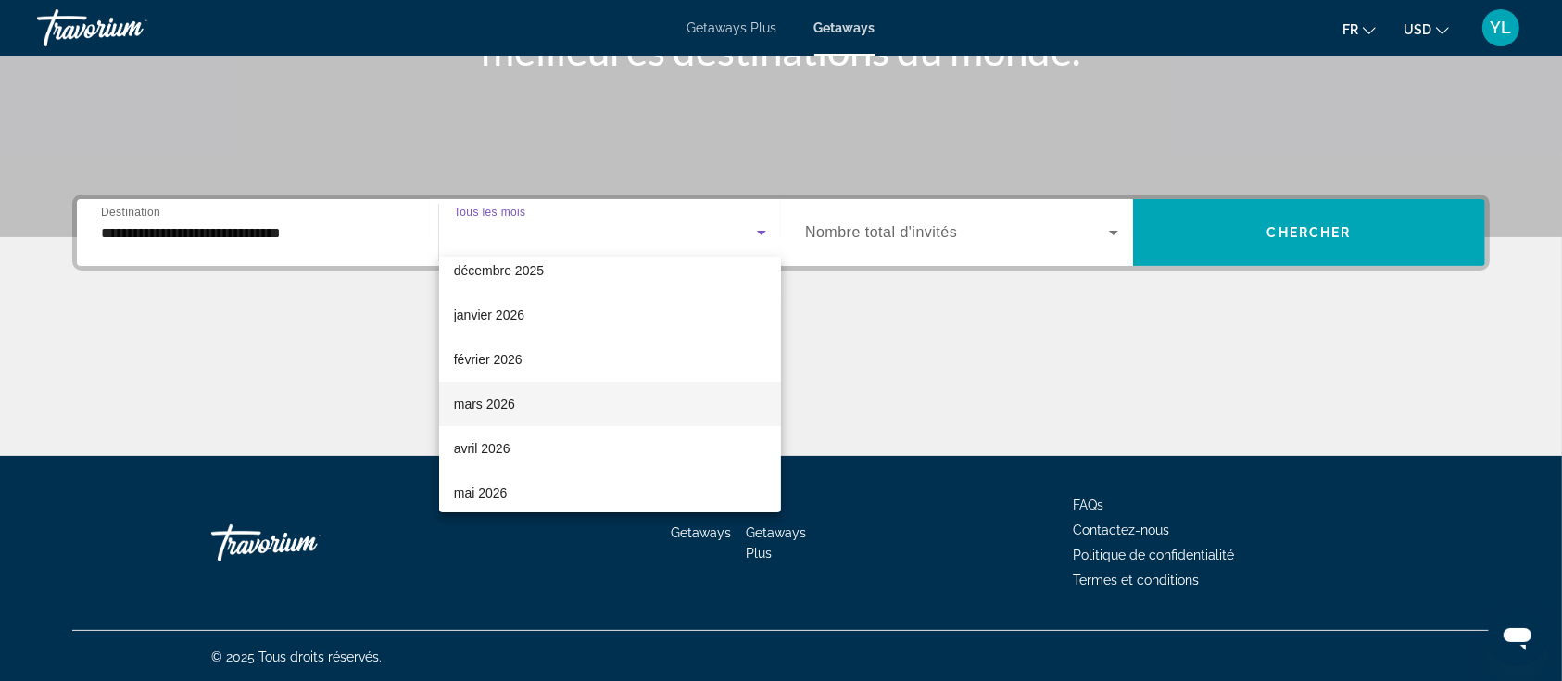
scroll to position [246, 0]
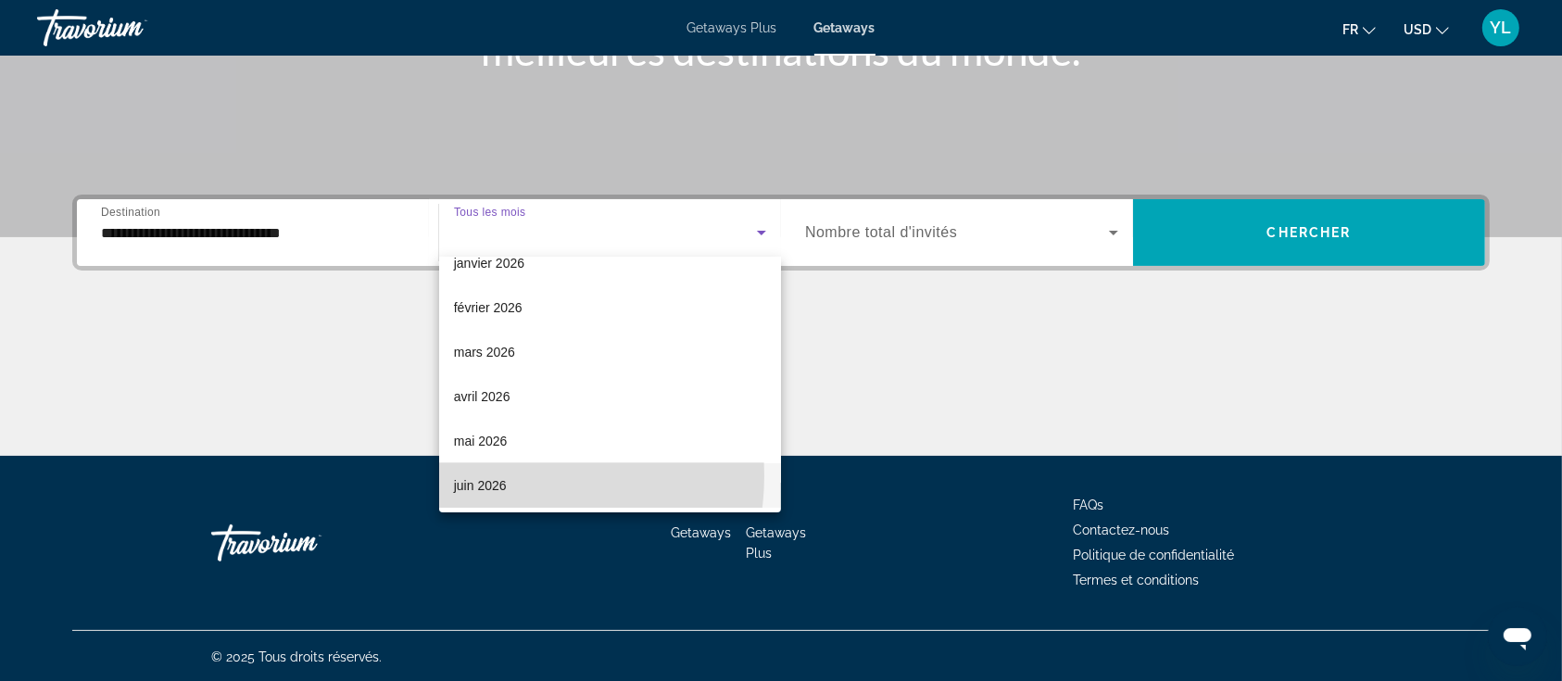
click at [498, 475] on span "juin 2026" at bounding box center [480, 485] width 53 height 22
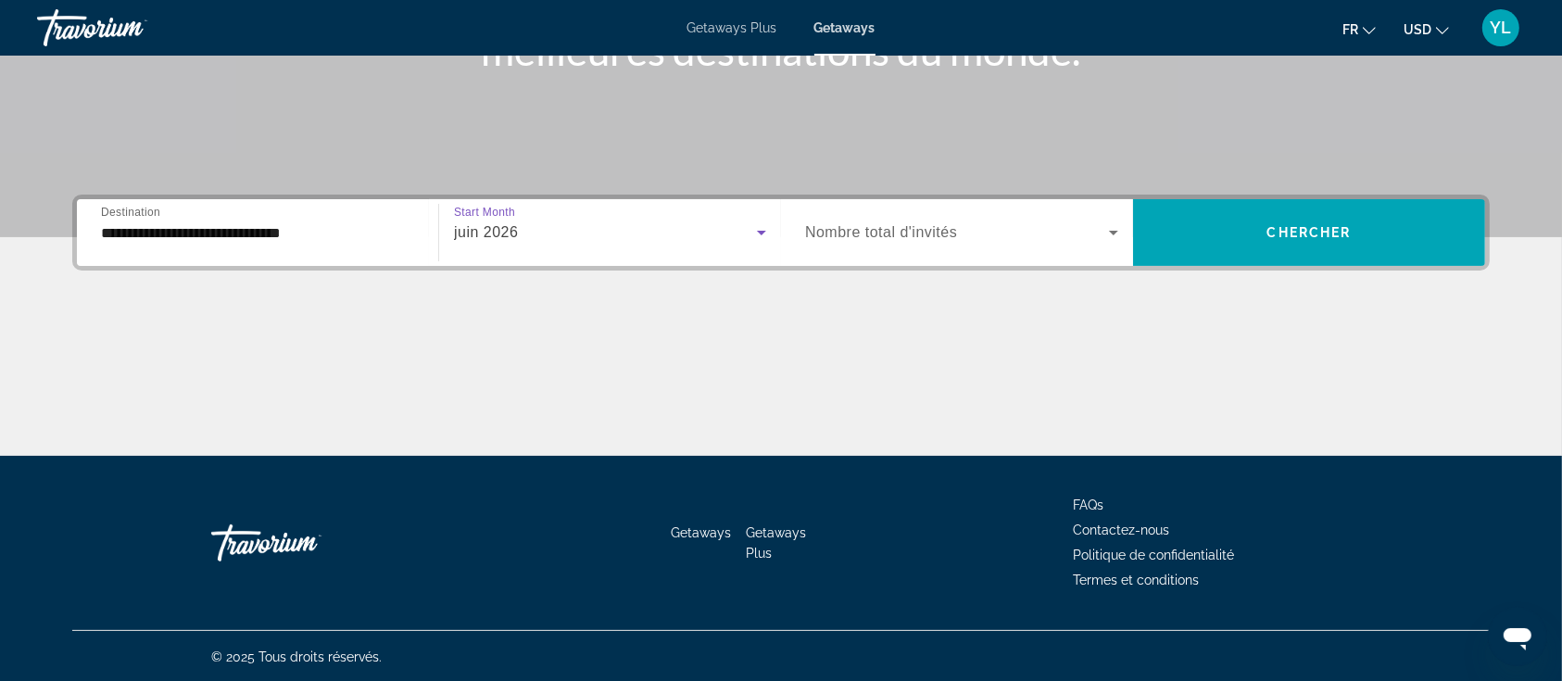
click at [902, 224] on span "Nombre total d'invités" at bounding box center [881, 232] width 152 height 16
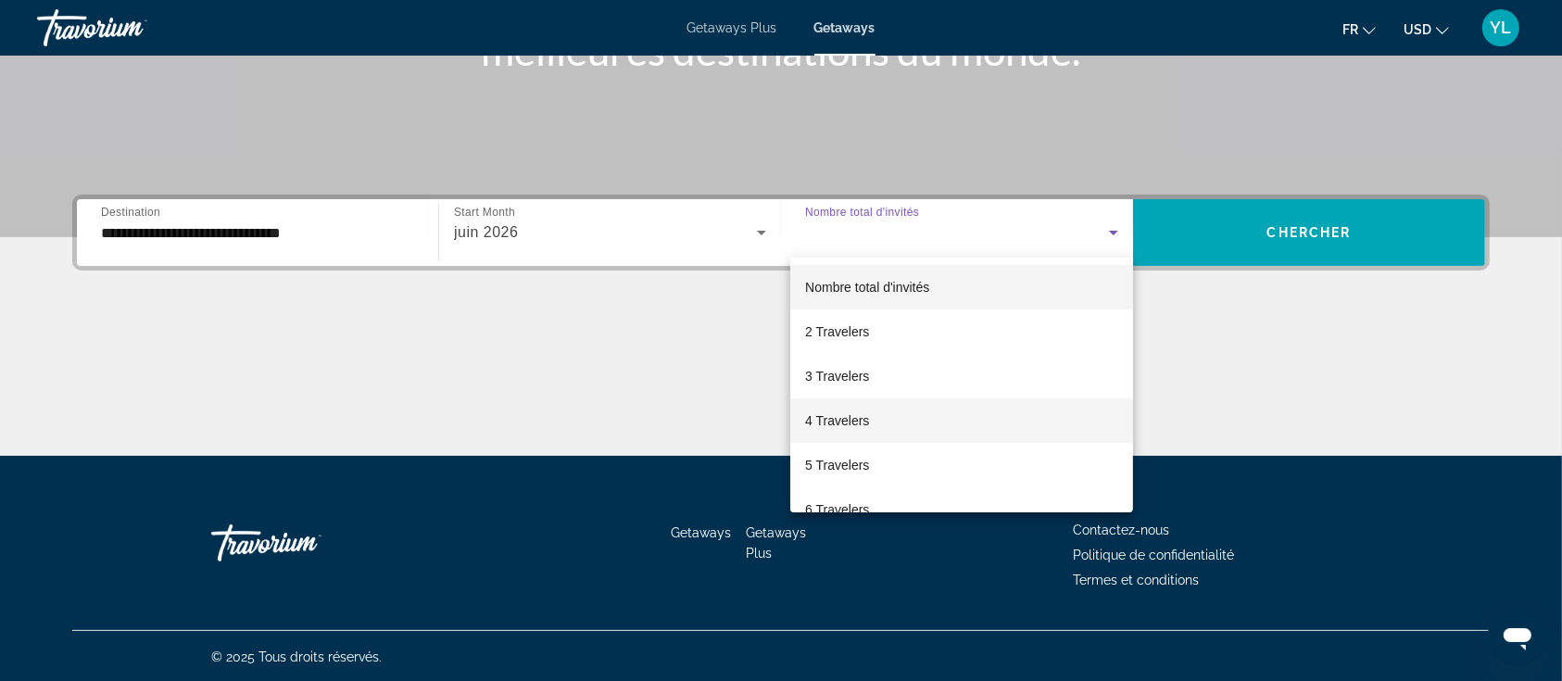
click at [874, 423] on mat-option "4 Travelers" at bounding box center [961, 420] width 343 height 44
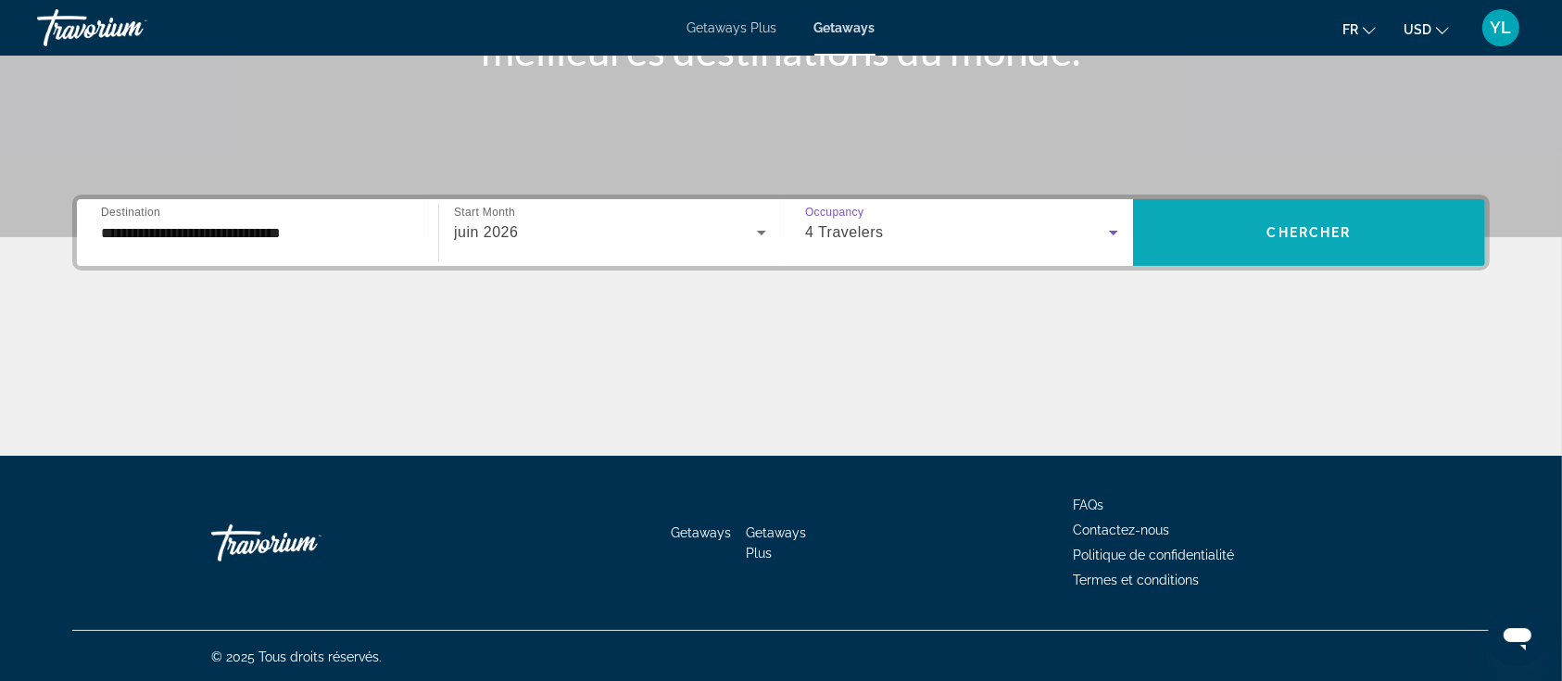
click at [1331, 226] on span "Chercher" at bounding box center [1309, 232] width 84 height 15
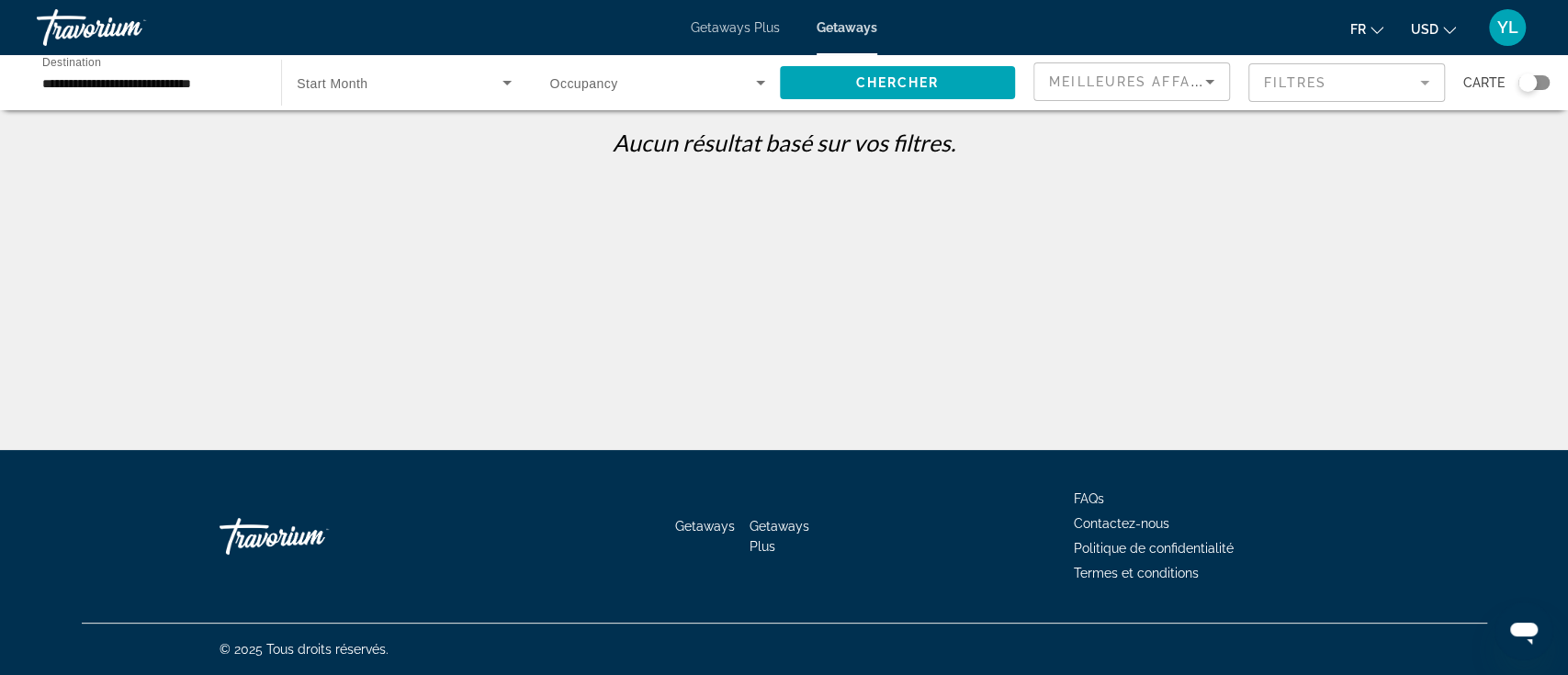
click at [396, 79] on span "Search widget" at bounding box center [399, 82] width 205 height 22
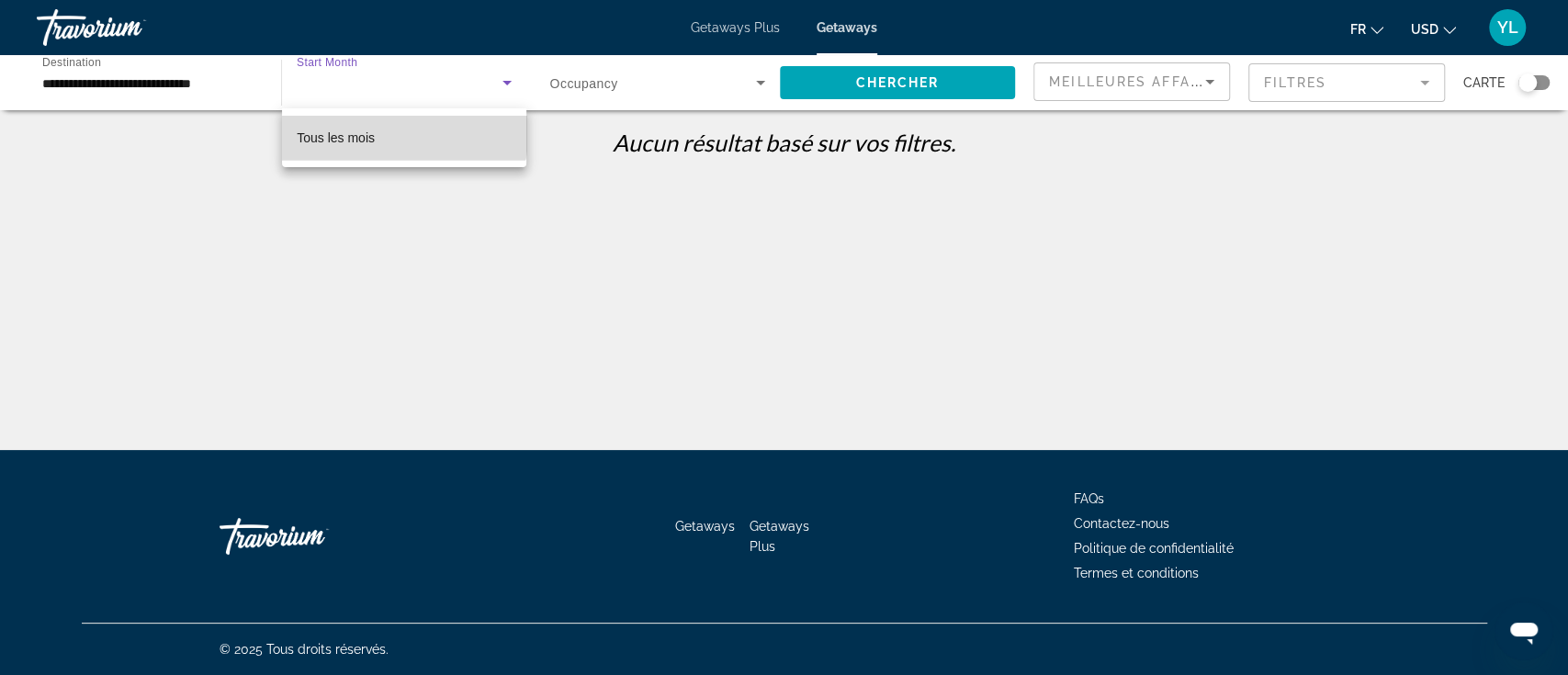
click at [382, 129] on mat-option "Tous les mois" at bounding box center [403, 138] width 243 height 44
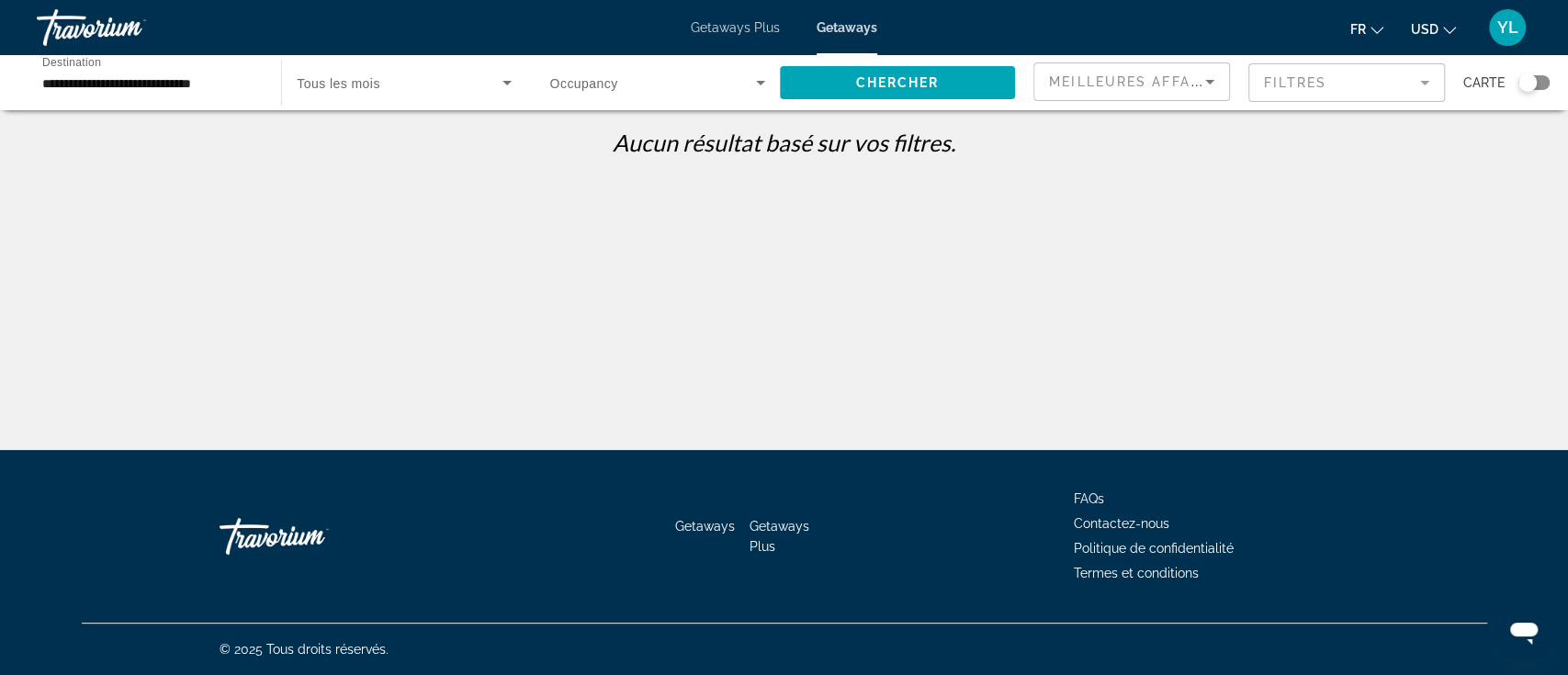
click at [588, 77] on span "Occupancy" at bounding box center [584, 83] width 68 height 15
click at [609, 141] on span "Nombre total d'invités" at bounding box center [612, 138] width 123 height 15
click at [838, 72] on span "Search widget" at bounding box center [897, 82] width 235 height 44
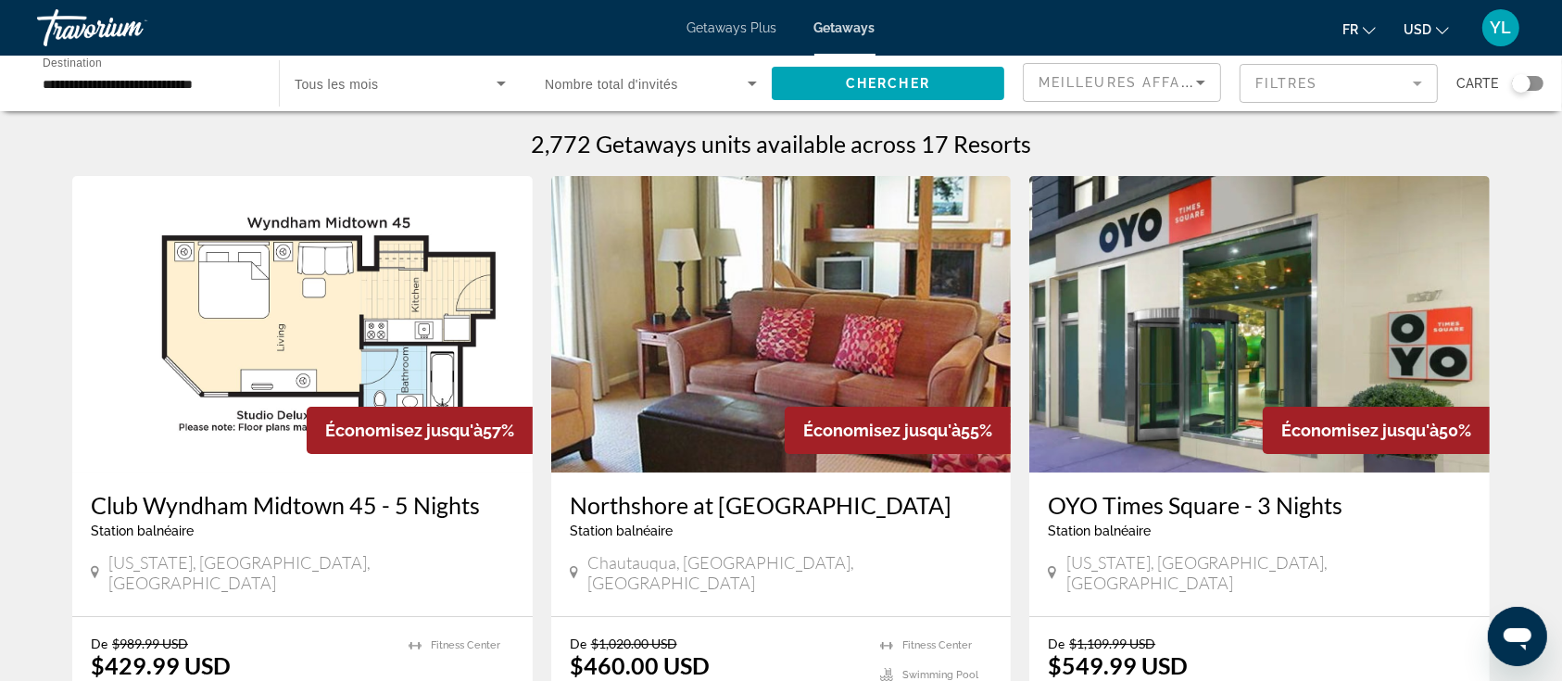
click at [1428, 26] on span "USD" at bounding box center [1417, 29] width 28 height 15
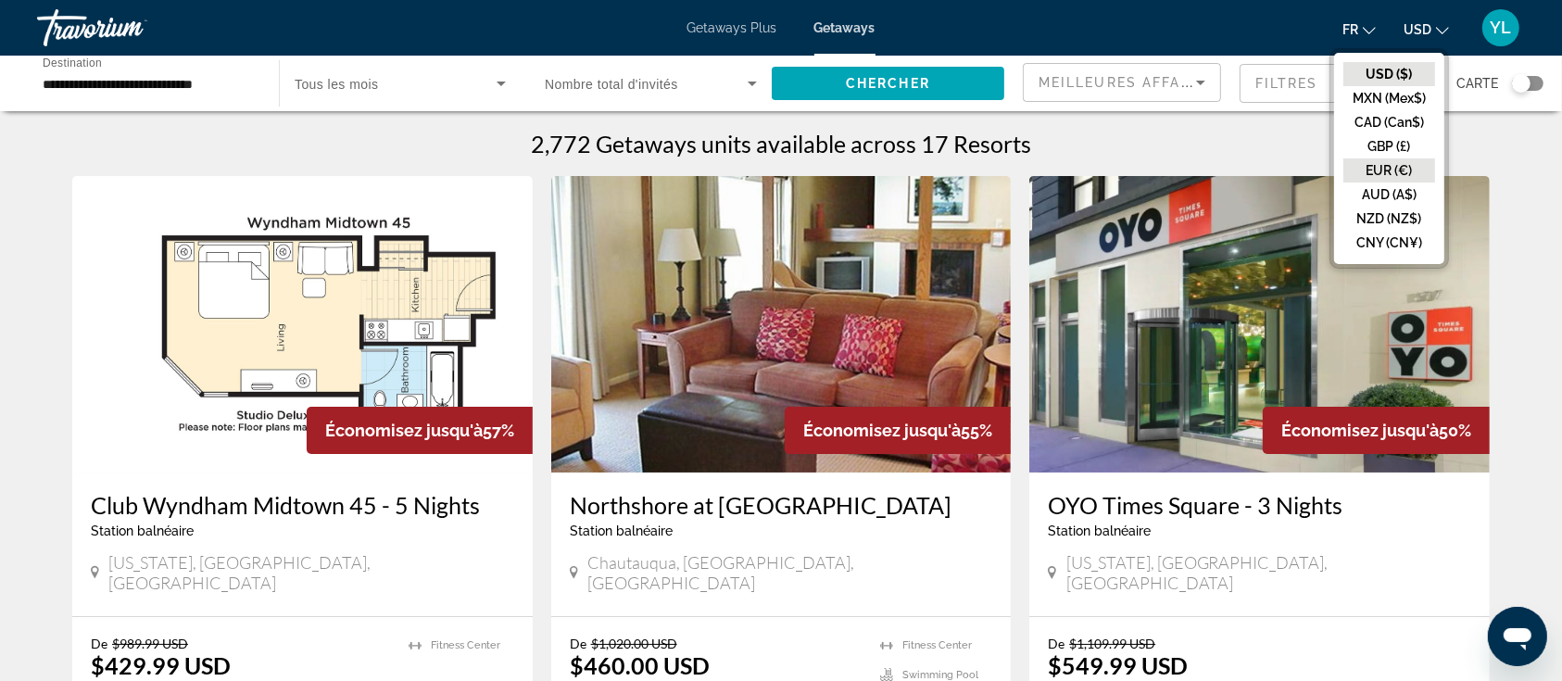
click at [1397, 167] on button "EUR (€)" at bounding box center [1389, 170] width 92 height 24
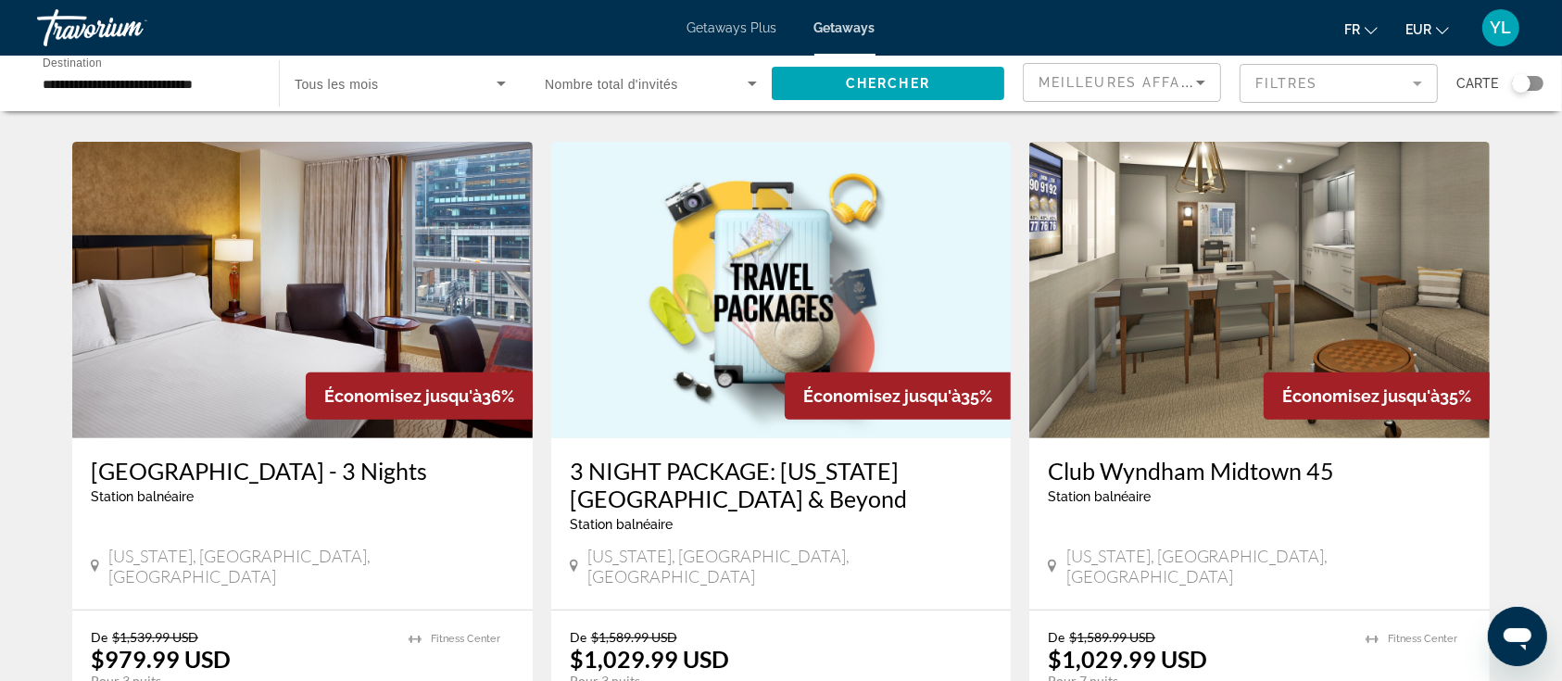
scroll to position [741, 0]
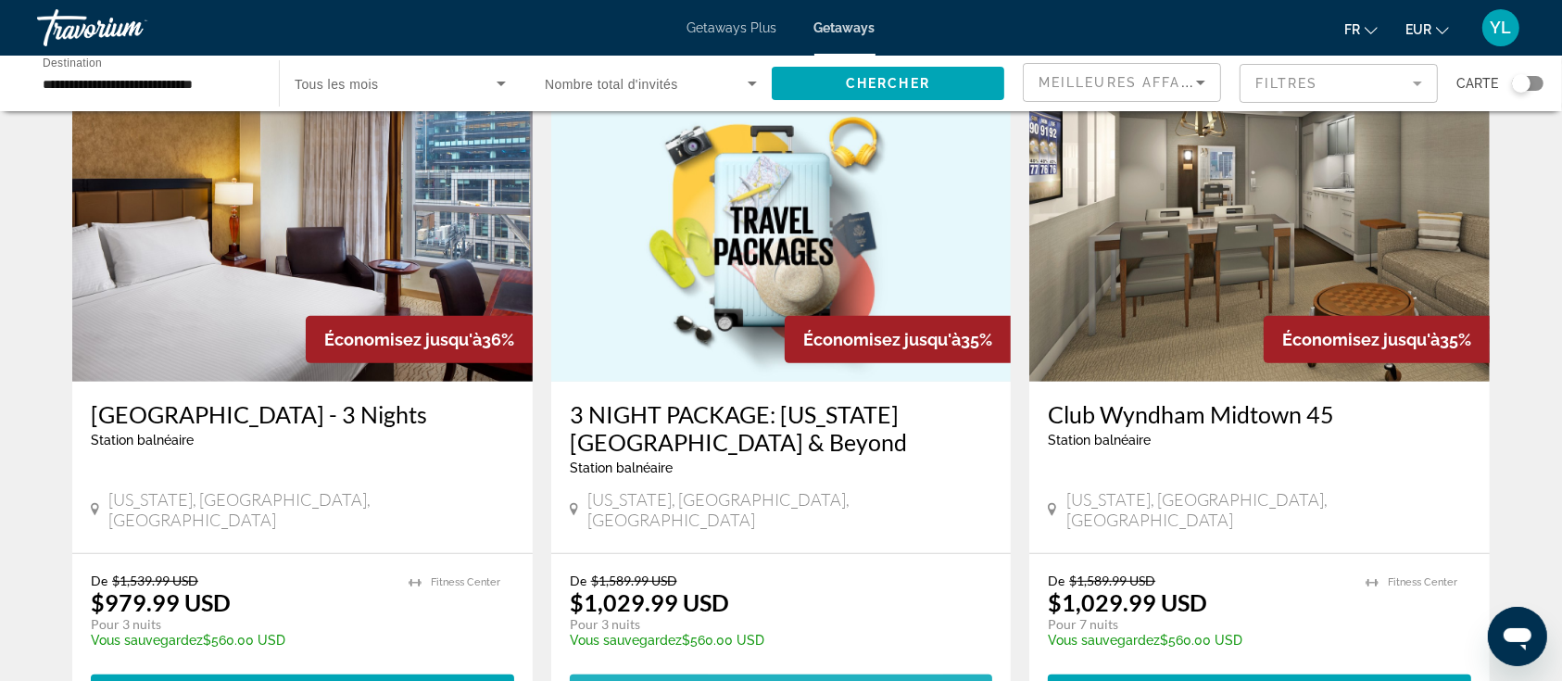
click at [733, 680] on span "View Resort" at bounding box center [735, 691] width 109 height 15
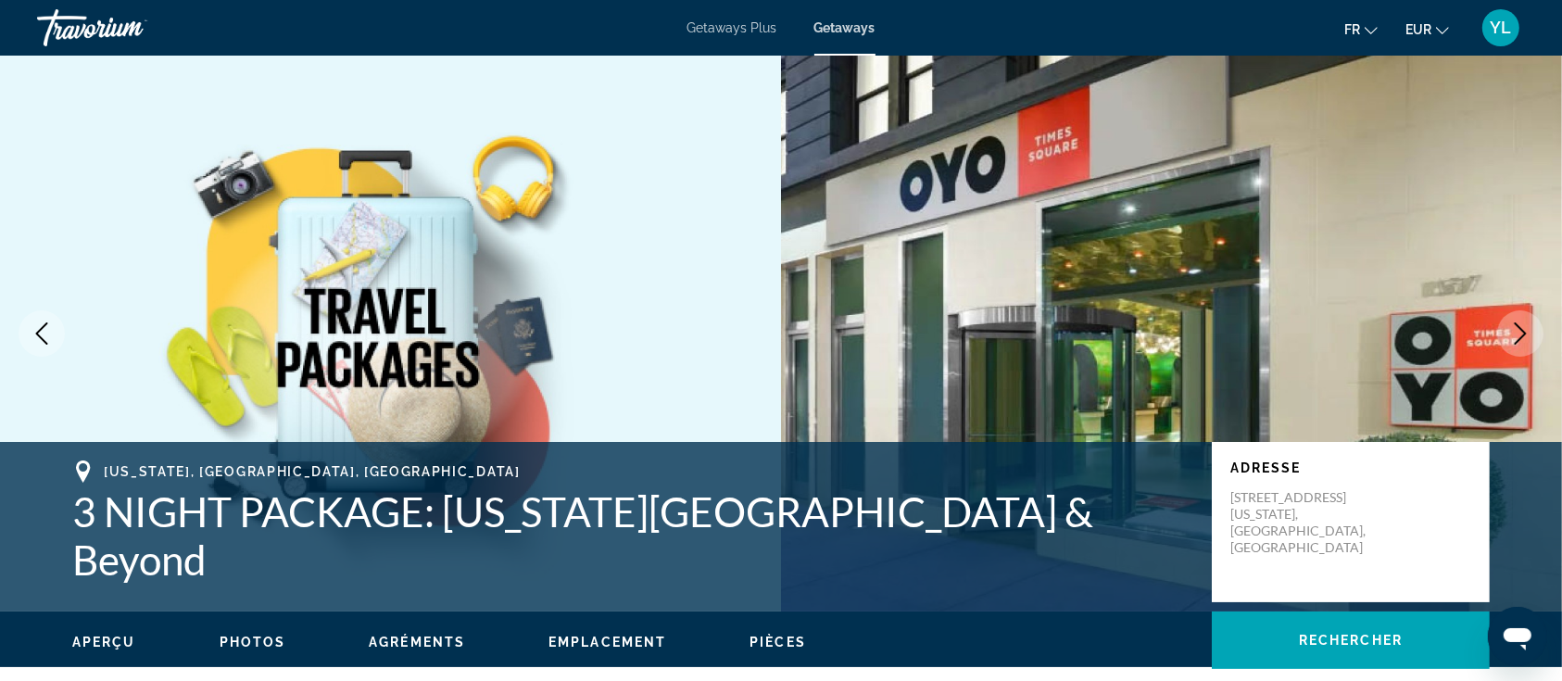
click at [64, 23] on div "Travorium" at bounding box center [129, 28] width 185 height 48
